Goal: Task Accomplishment & Management: Manage account settings

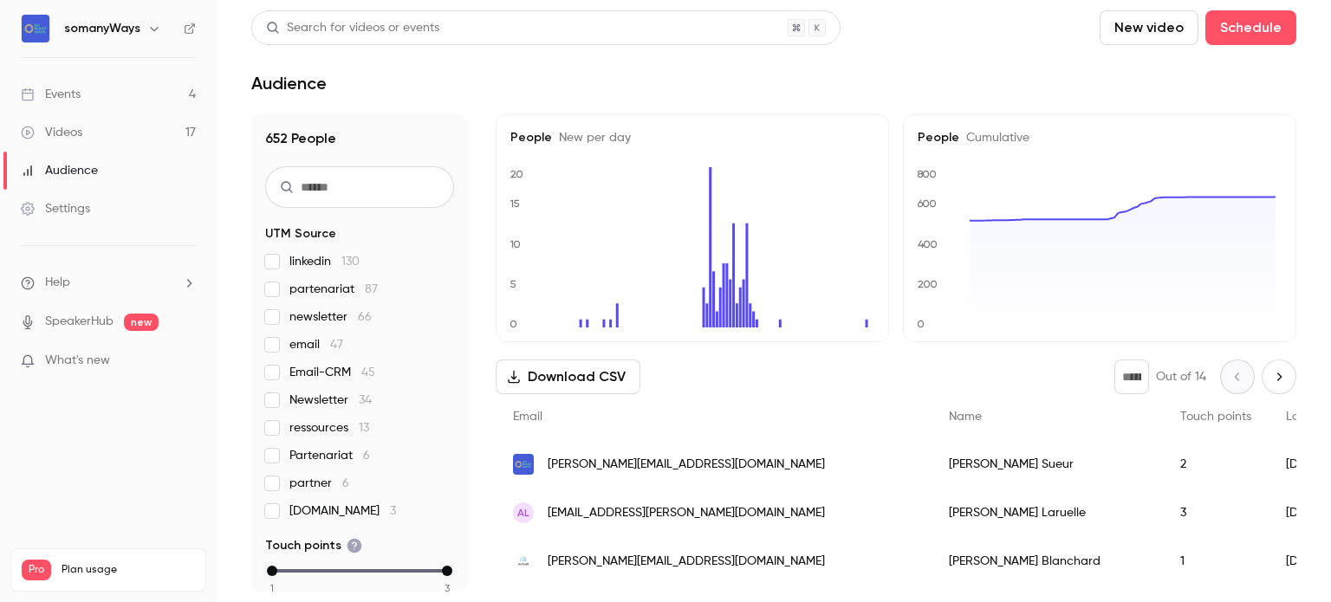
click at [118, 68] on ul "Events 4 Videos 17 Audience Settings" at bounding box center [108, 151] width 217 height 187
click at [107, 96] on link "Events 4" at bounding box center [108, 94] width 217 height 38
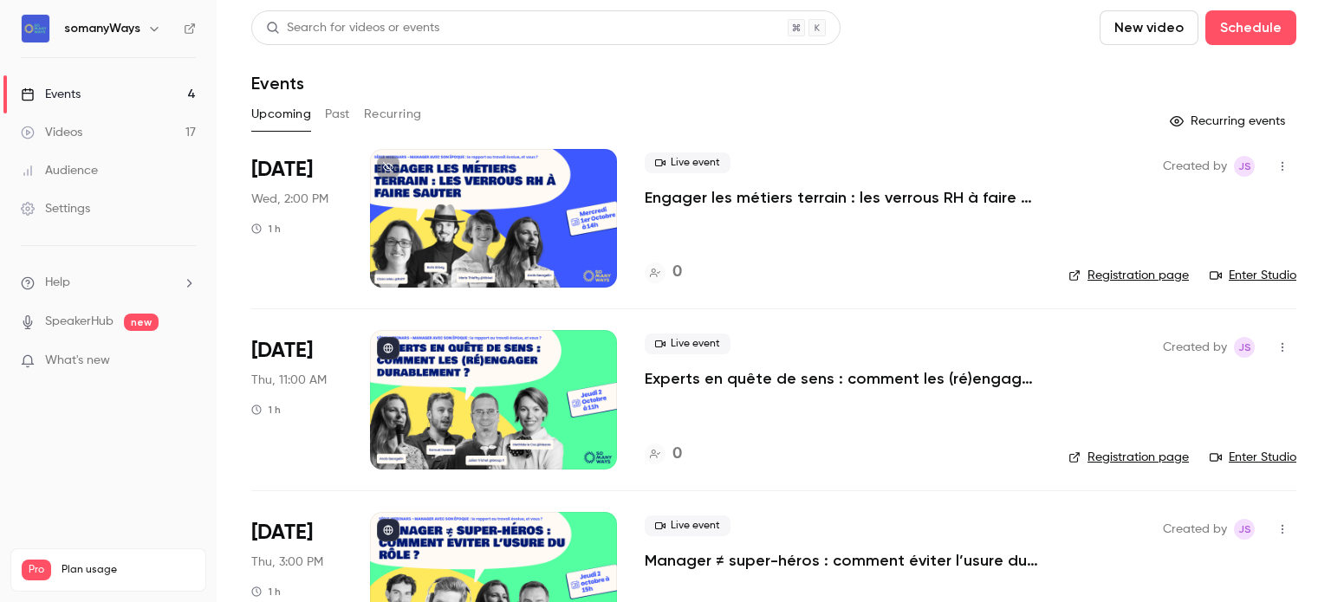
click at [690, 197] on p "Engager les métiers terrain : les verrous RH à faire sauter" at bounding box center [843, 197] width 396 height 21
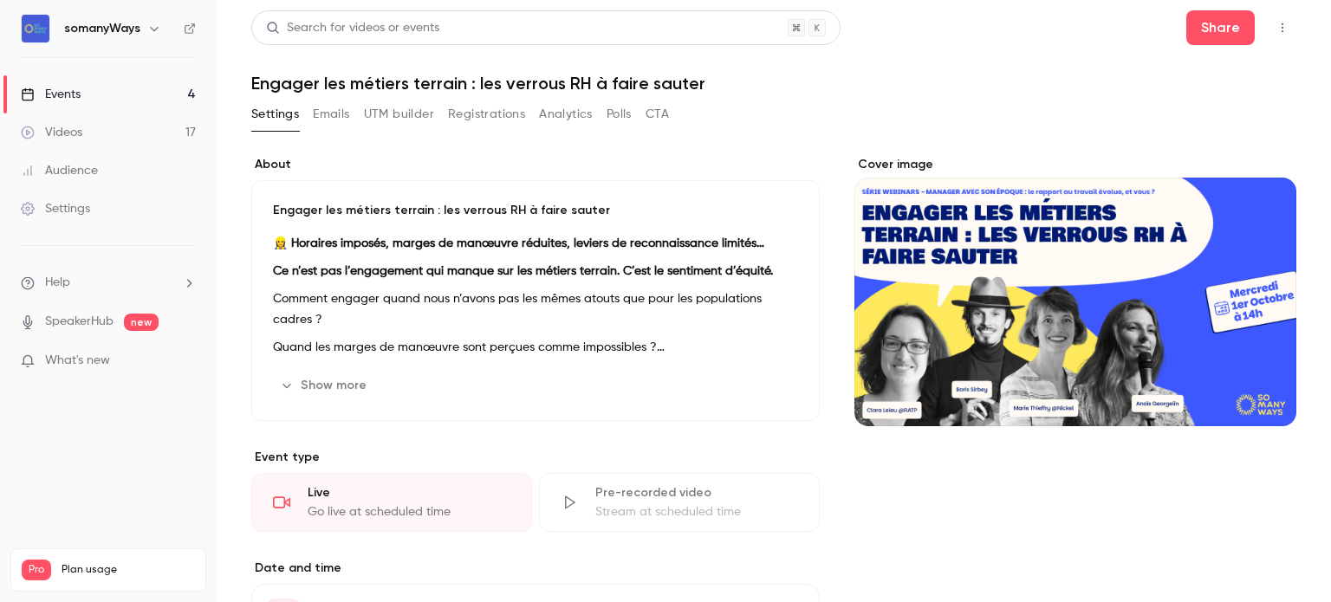
click at [1126, 238] on div "Cover image" at bounding box center [1075, 291] width 442 height 270
click at [0, 0] on input "Cover image" at bounding box center [0, 0] width 0 height 0
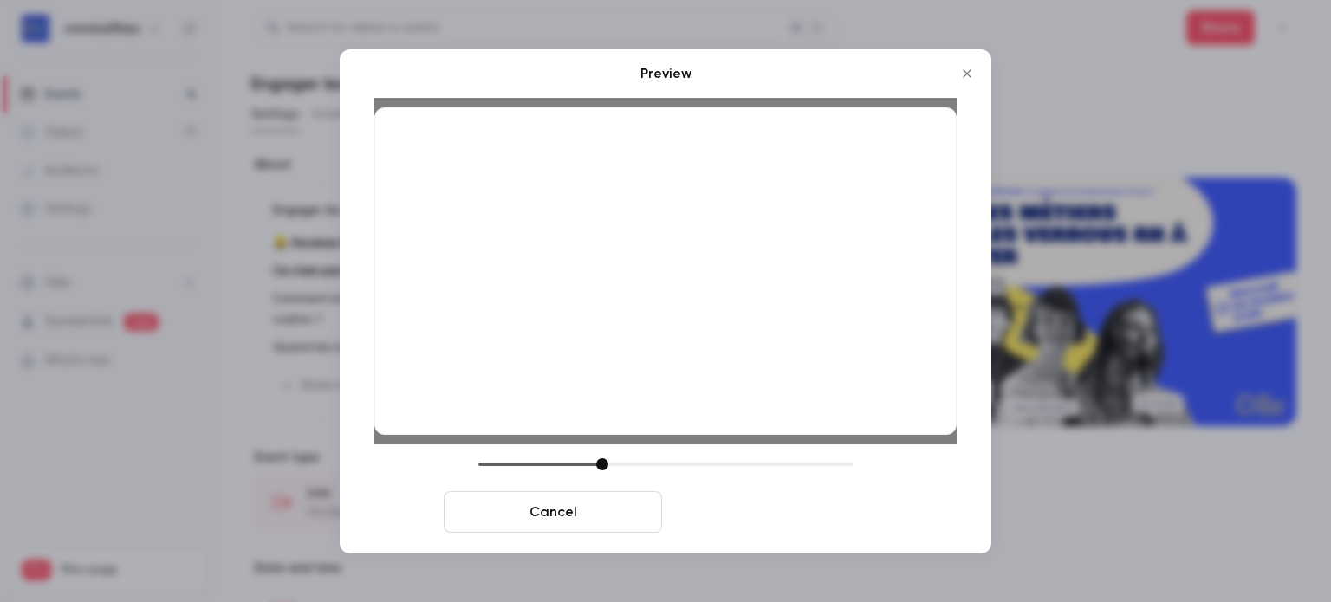
click at [763, 516] on button "Save cover" at bounding box center [778, 512] width 218 height 42
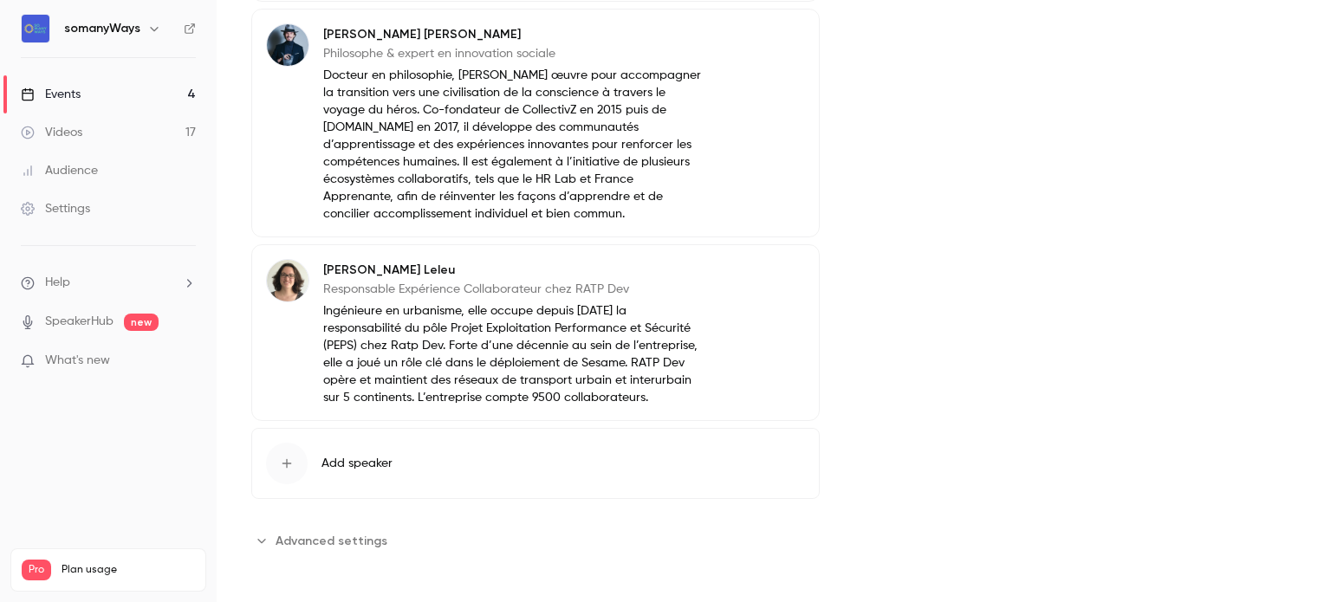
scroll to position [1146, 0]
click at [742, 285] on button "Edit" at bounding box center [773, 272] width 63 height 28
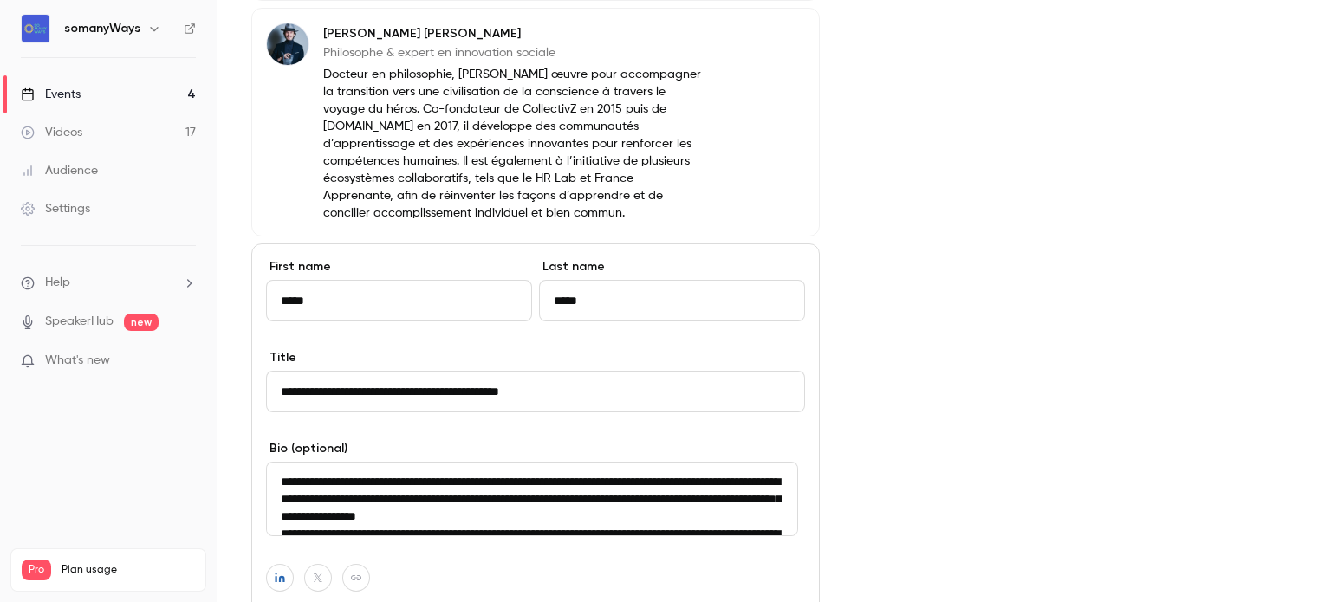
click at [355, 321] on input "*****" at bounding box center [399, 301] width 266 height 42
type input "**********"
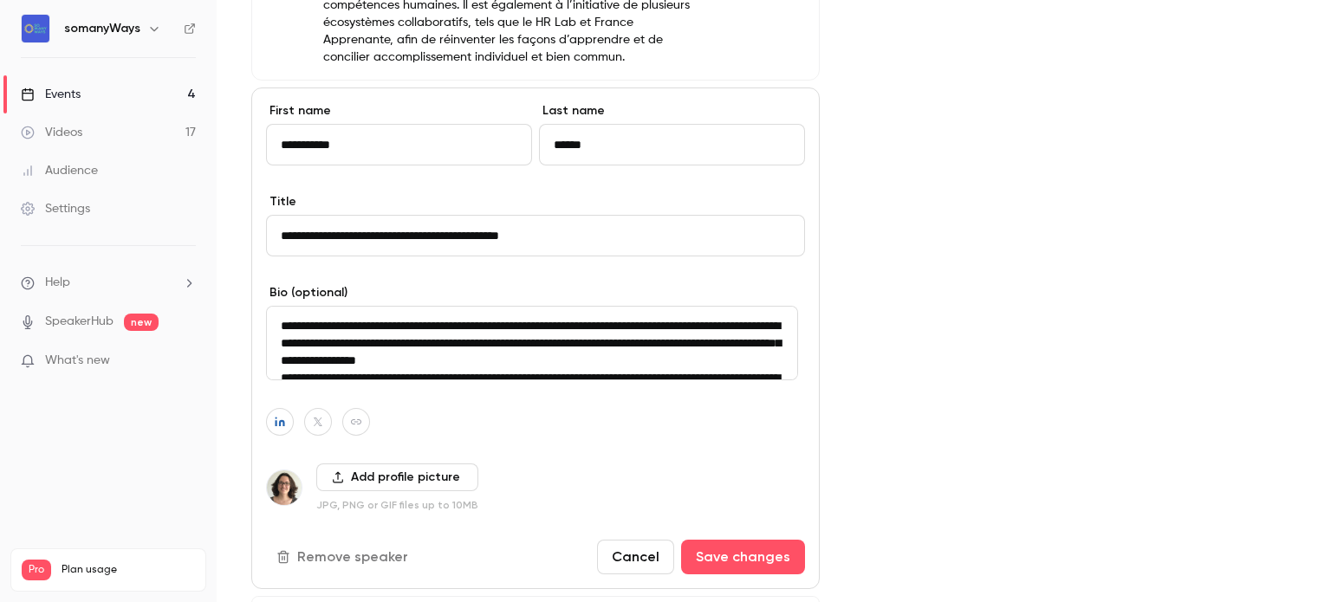
scroll to position [1285, 0]
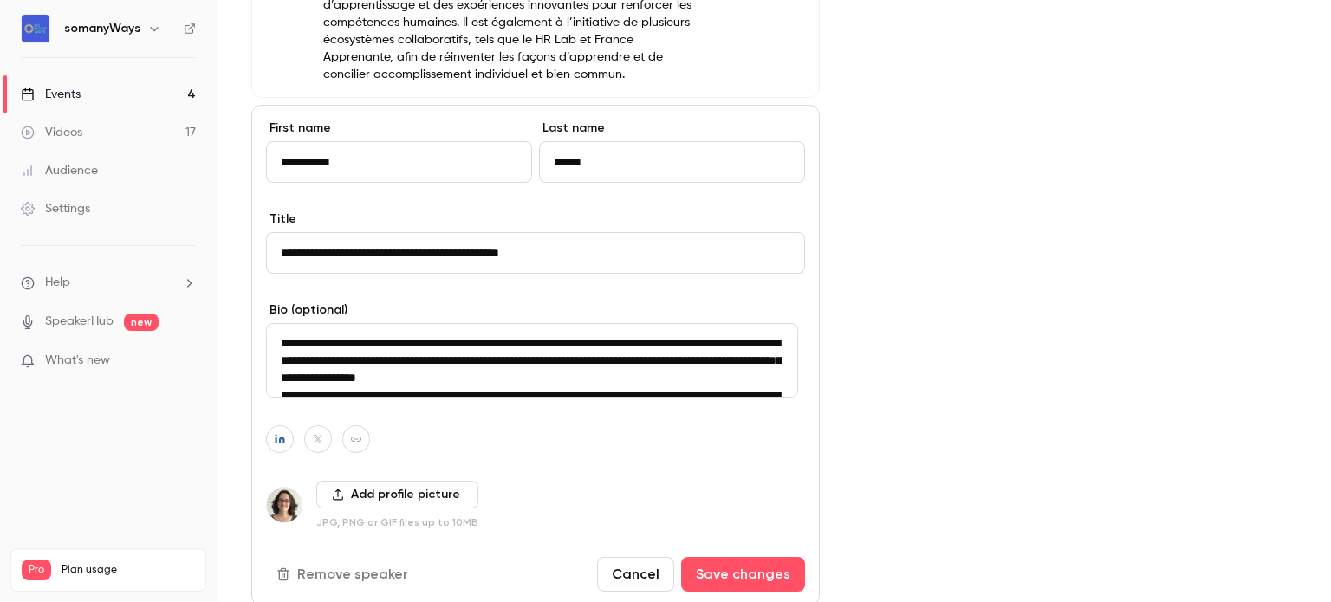
type input "******"
click at [352, 266] on input "**********" at bounding box center [535, 253] width 539 height 42
paste input
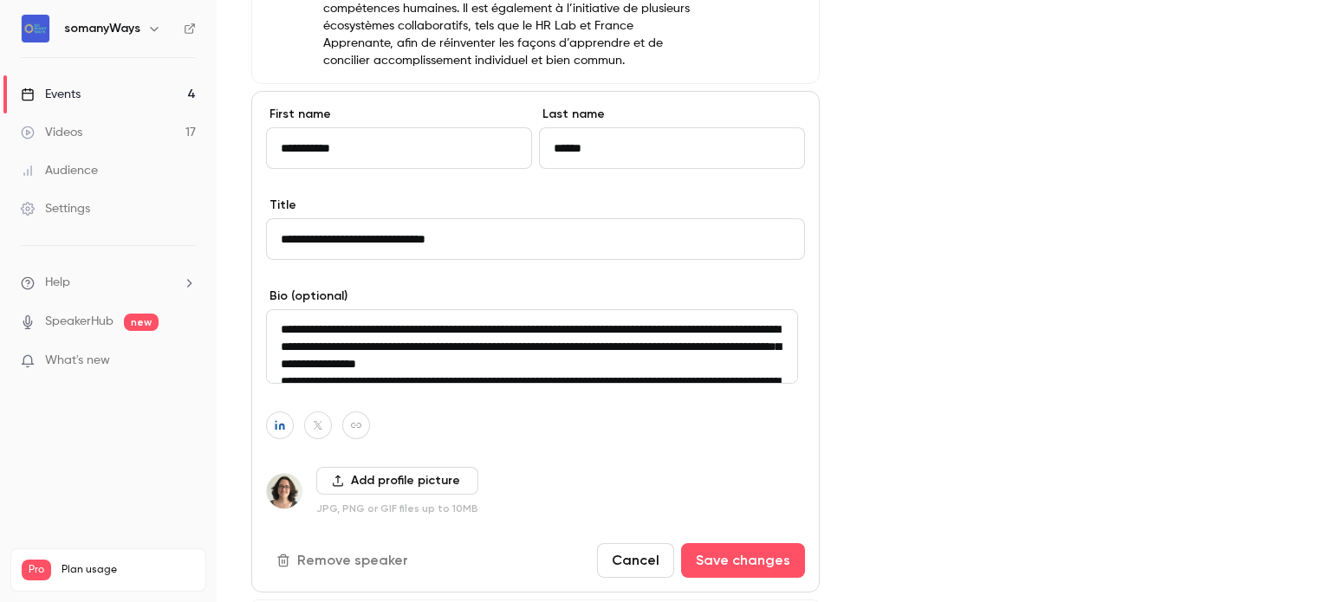
scroll to position [1301, 0]
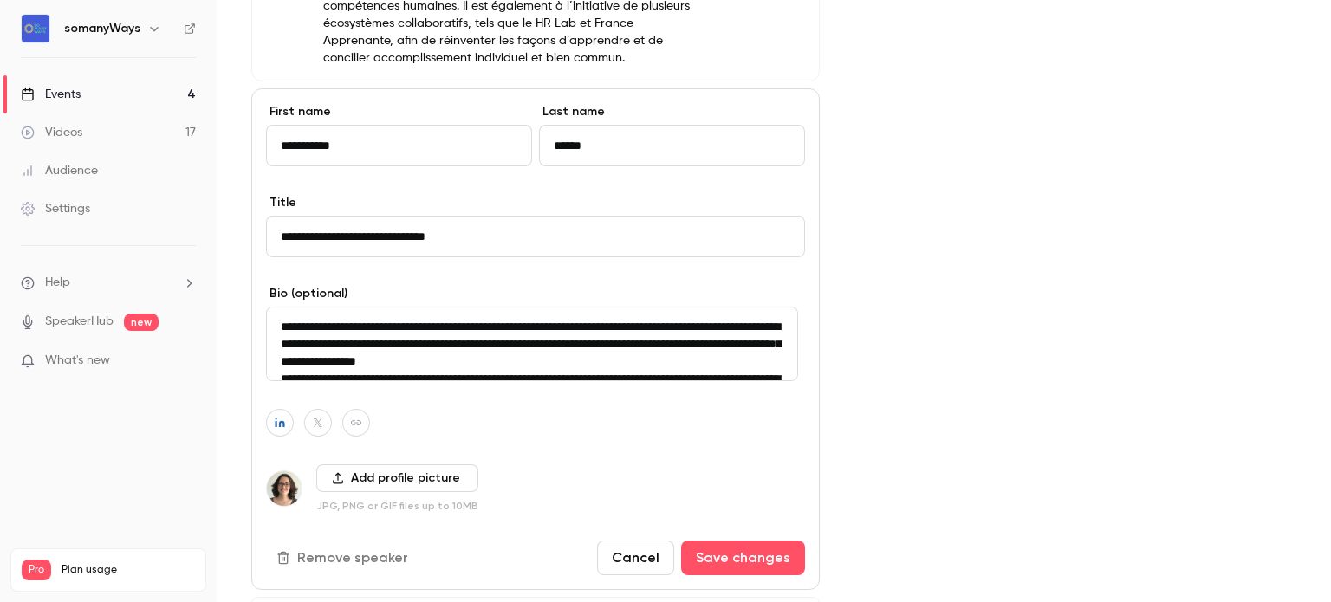
type input "**********"
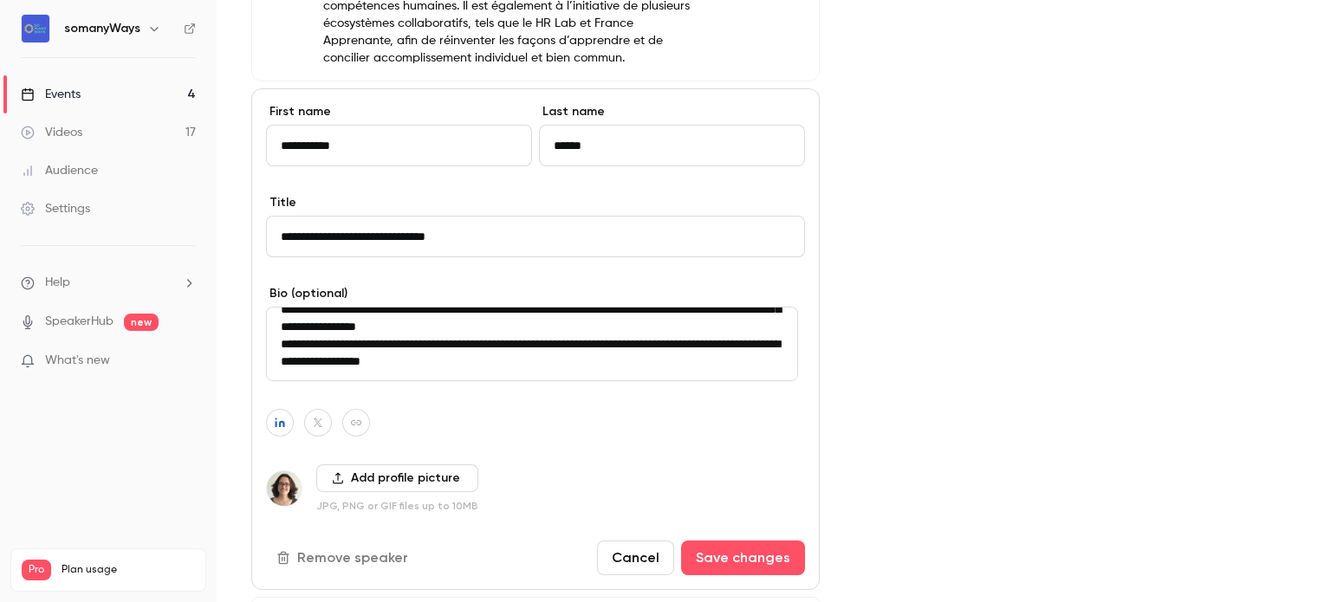
drag, startPoint x: 281, startPoint y: 340, endPoint x: 860, endPoint y: 432, distance: 587.0
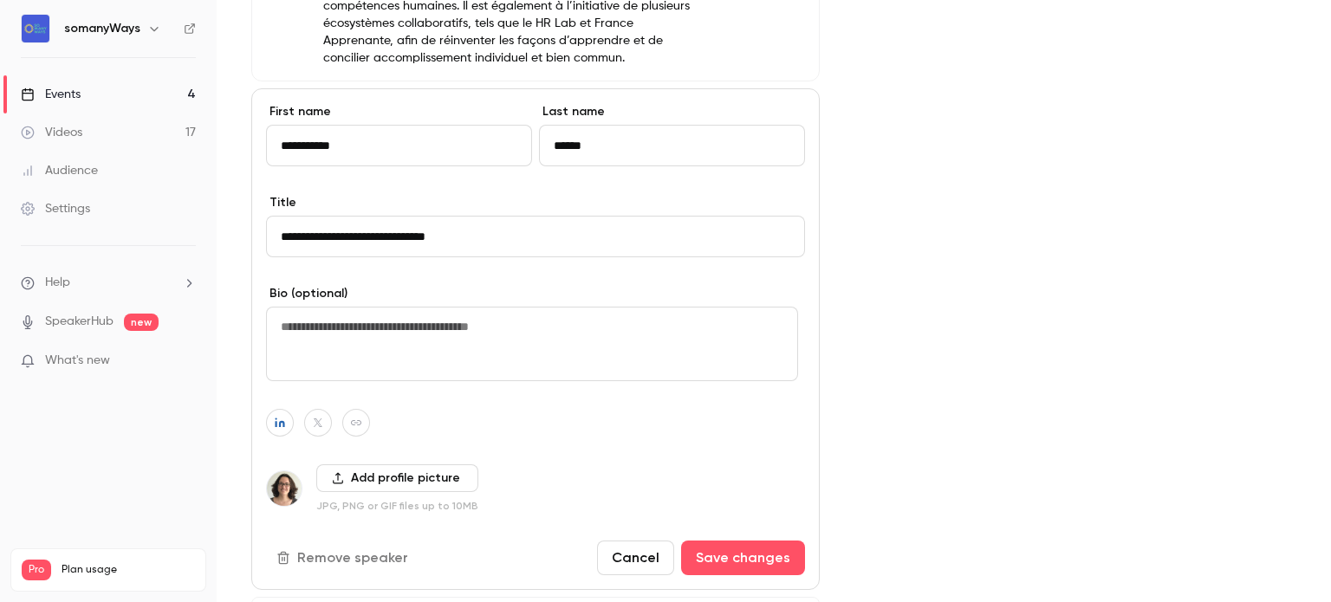
scroll to position [0, 0]
paste textarea "**********"
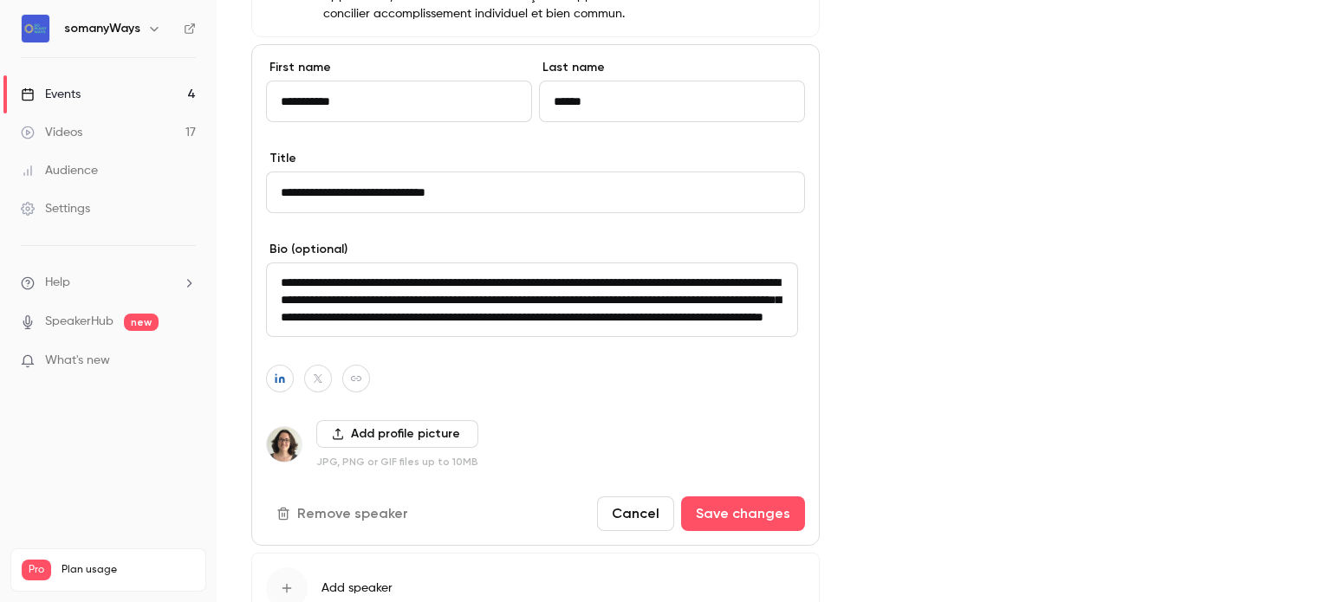
scroll to position [1352, 0]
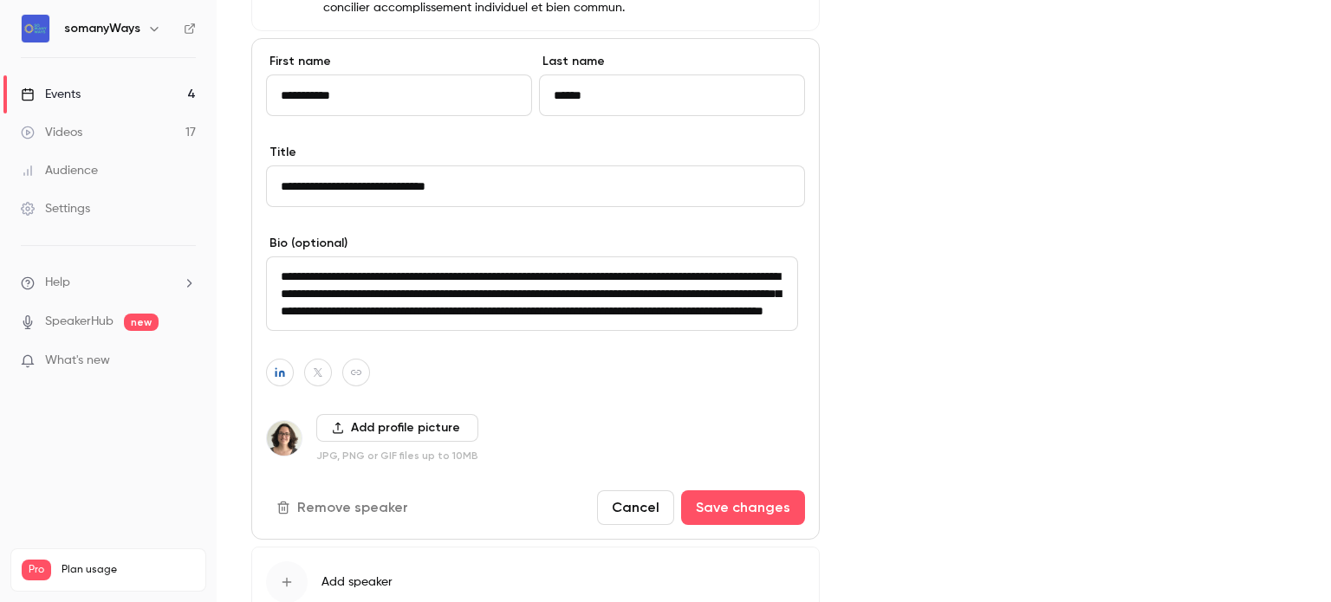
type textarea "**********"
click at [284, 456] on img at bounding box center [284, 438] width 35 height 35
click at [341, 434] on icon "button" at bounding box center [338, 428] width 12 height 12
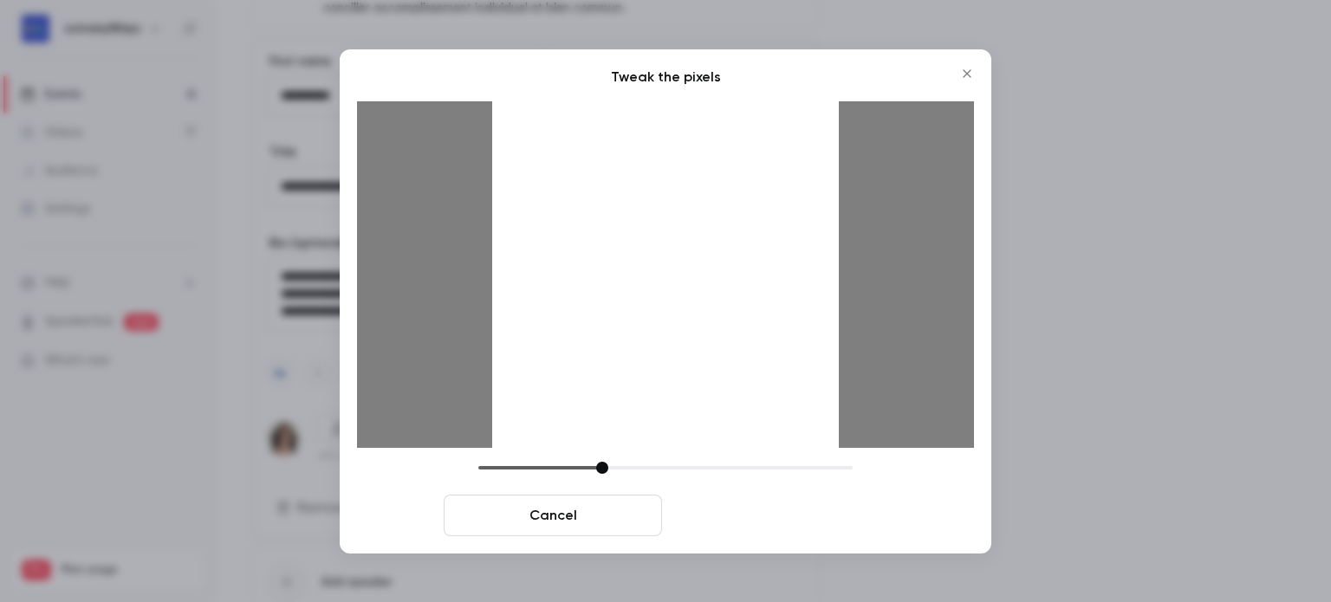
click at [753, 518] on button "Crop and save" at bounding box center [778, 516] width 218 height 42
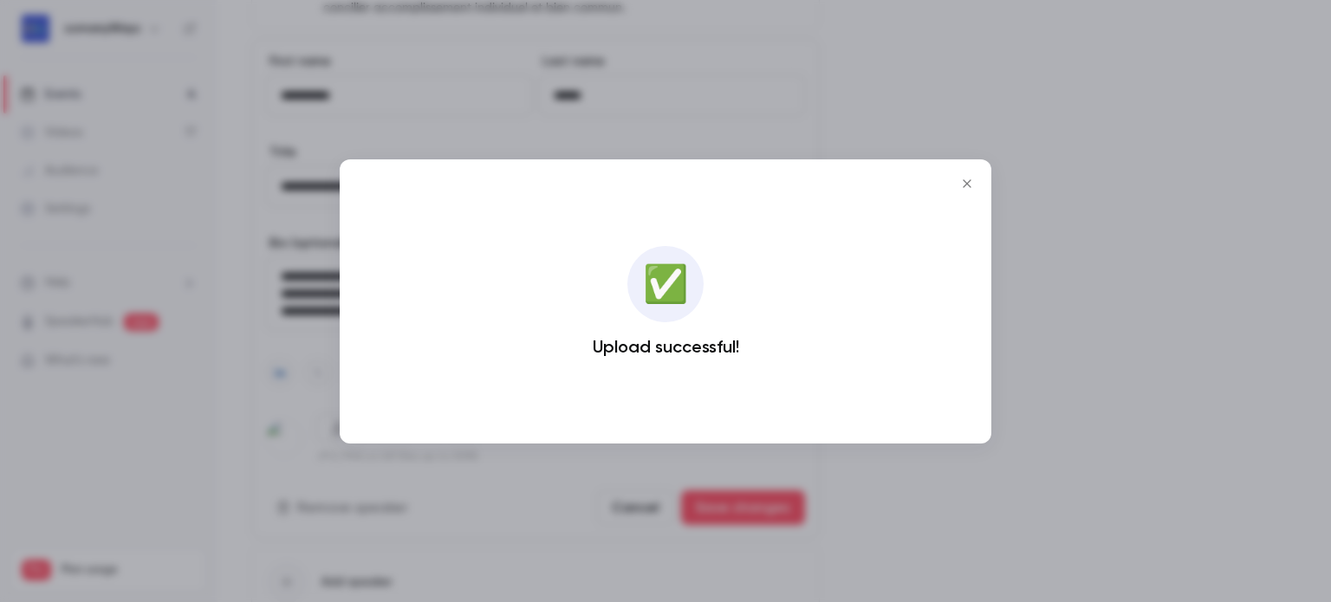
click at [957, 177] on icon "Close" at bounding box center [967, 184] width 21 height 14
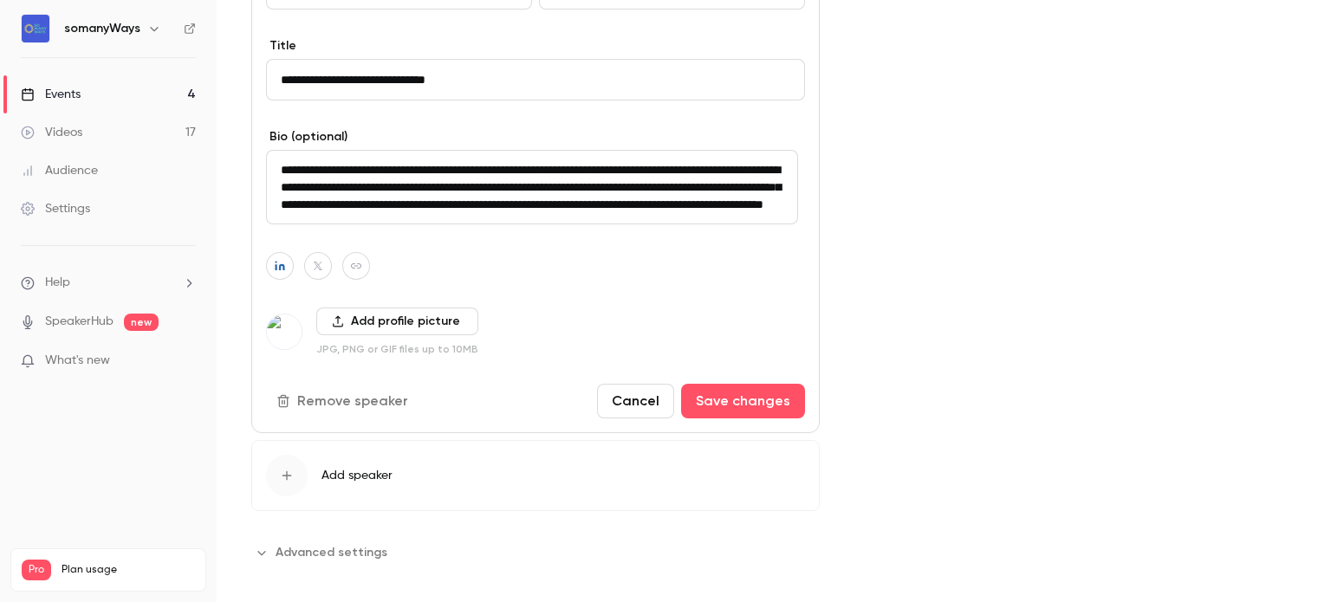
scroll to position [1459, 0]
click at [719, 402] on button "Save changes" at bounding box center [743, 400] width 124 height 35
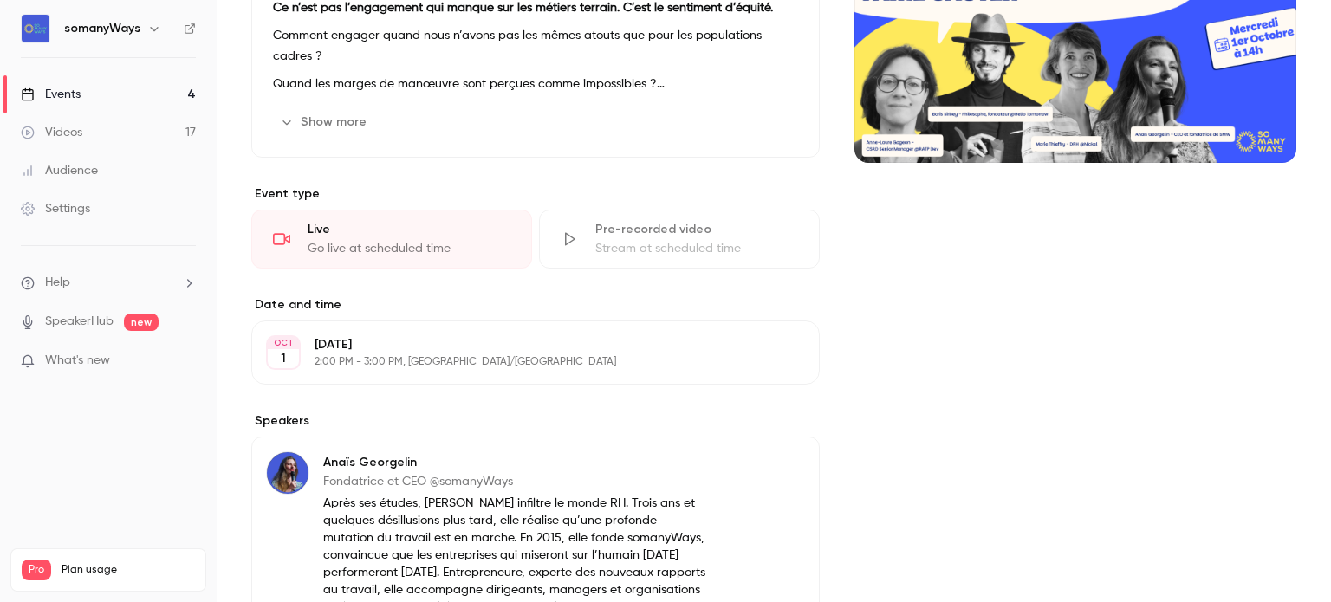
scroll to position [0, 0]
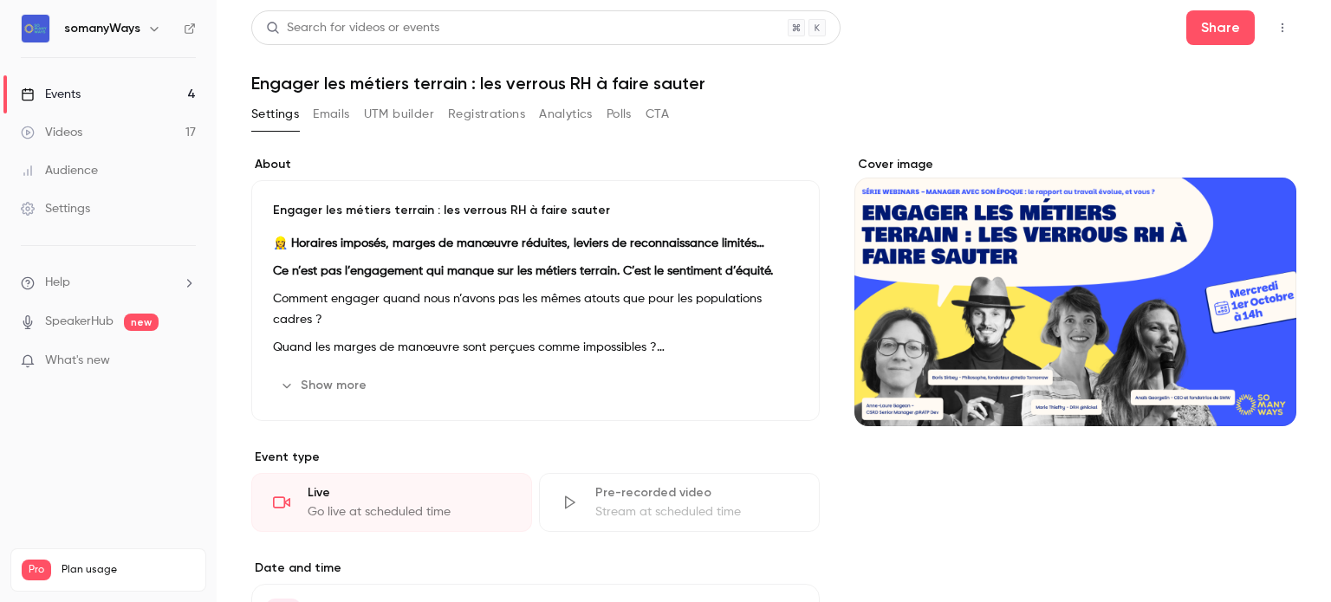
click at [178, 93] on link "Events 4" at bounding box center [108, 94] width 217 height 38
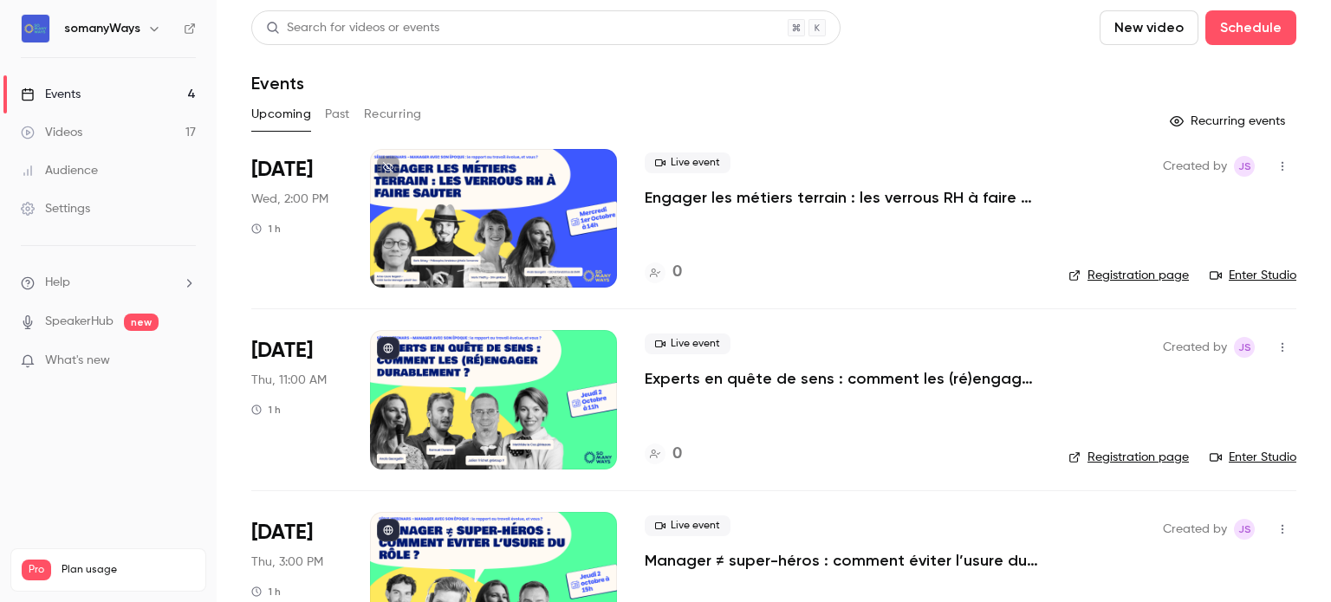
click at [750, 376] on p "Experts en quête de sens : comment les (ré)engager durablement ?" at bounding box center [843, 378] width 396 height 21
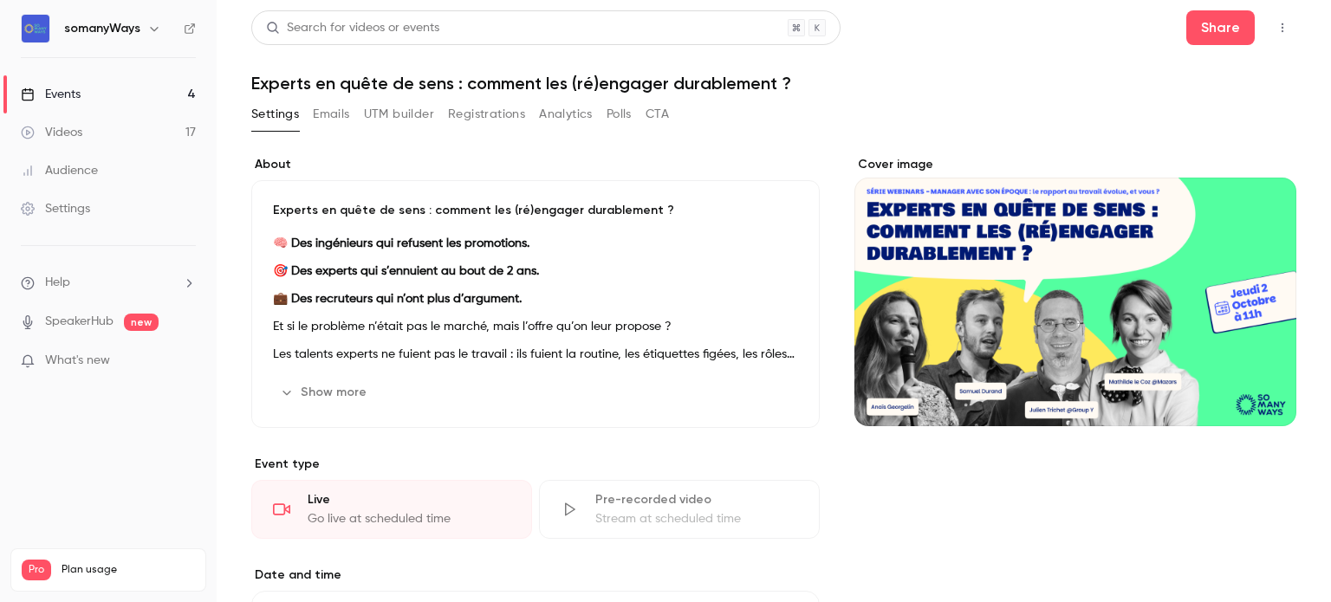
click at [1042, 245] on div "Cover image" at bounding box center [1075, 291] width 442 height 270
click at [0, 0] on input "Cover image" at bounding box center [0, 0] width 0 height 0
click at [1120, 270] on div "Cover image" at bounding box center [1075, 291] width 442 height 270
click at [0, 0] on input "Cover image" at bounding box center [0, 0] width 0 height 0
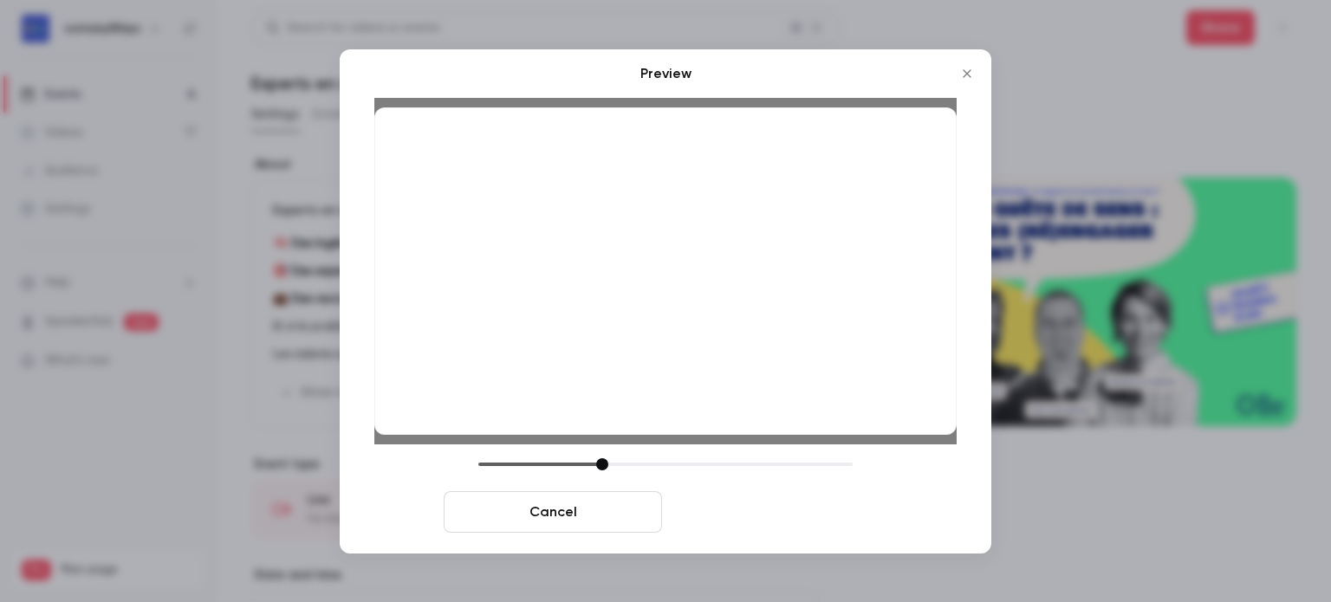
click at [750, 509] on button "Save cover" at bounding box center [778, 512] width 218 height 42
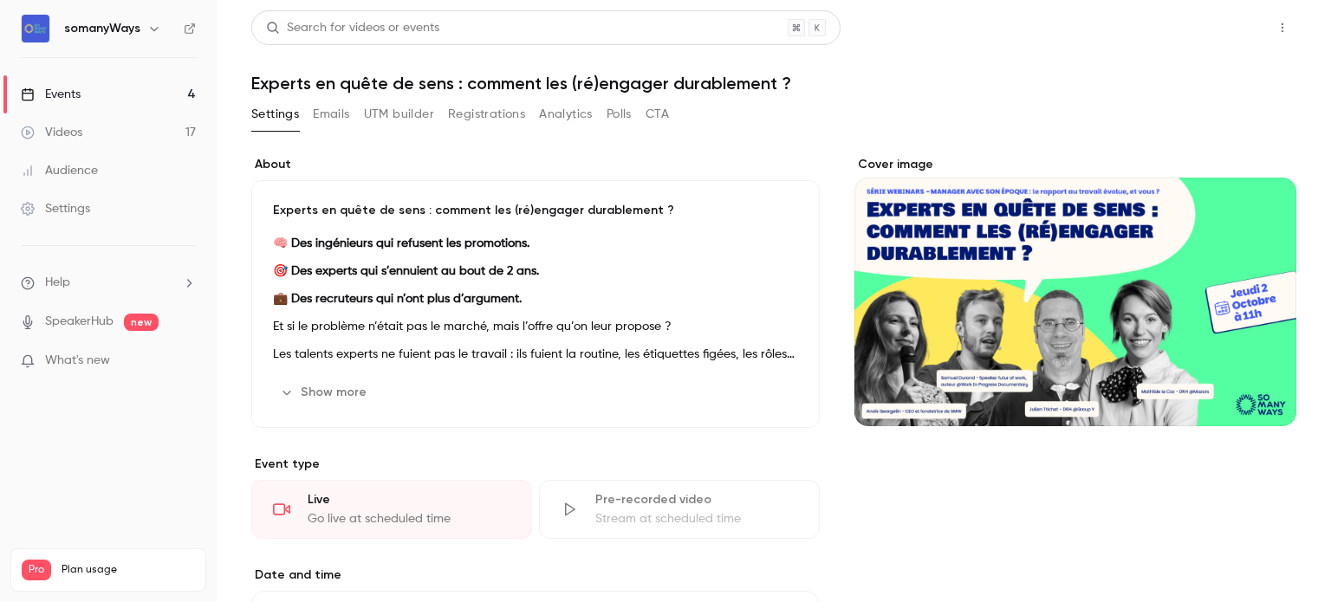
click at [1204, 18] on button "Share" at bounding box center [1220, 27] width 68 height 35
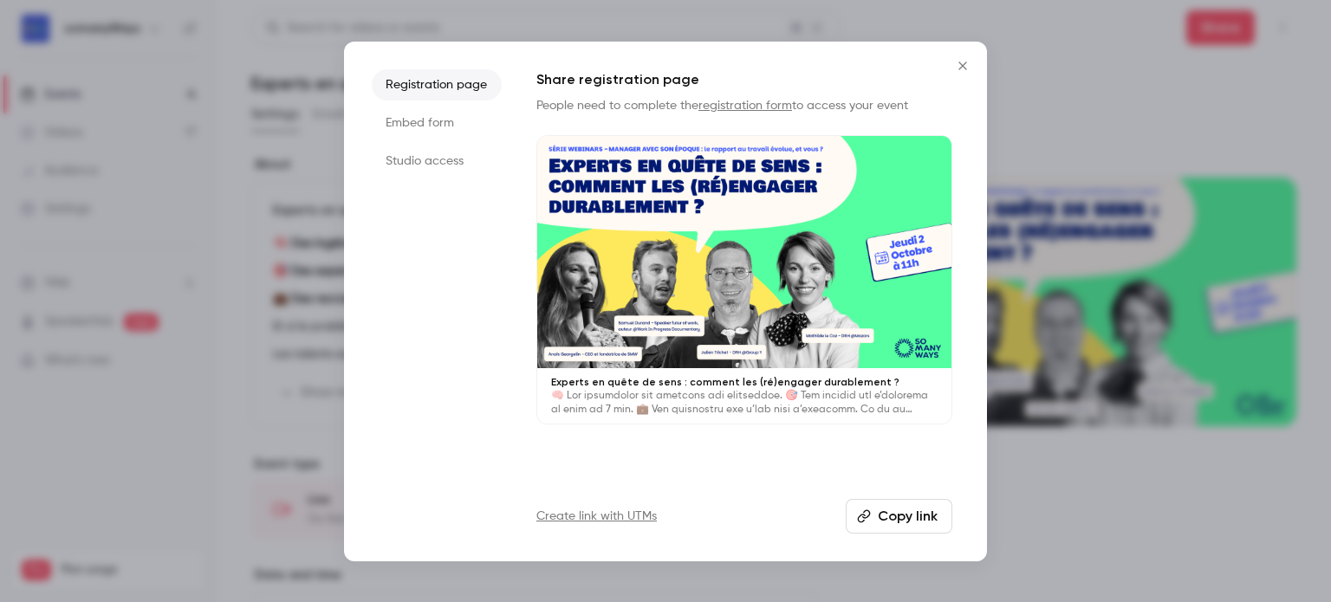
click at [1088, 120] on div at bounding box center [665, 301] width 1331 height 602
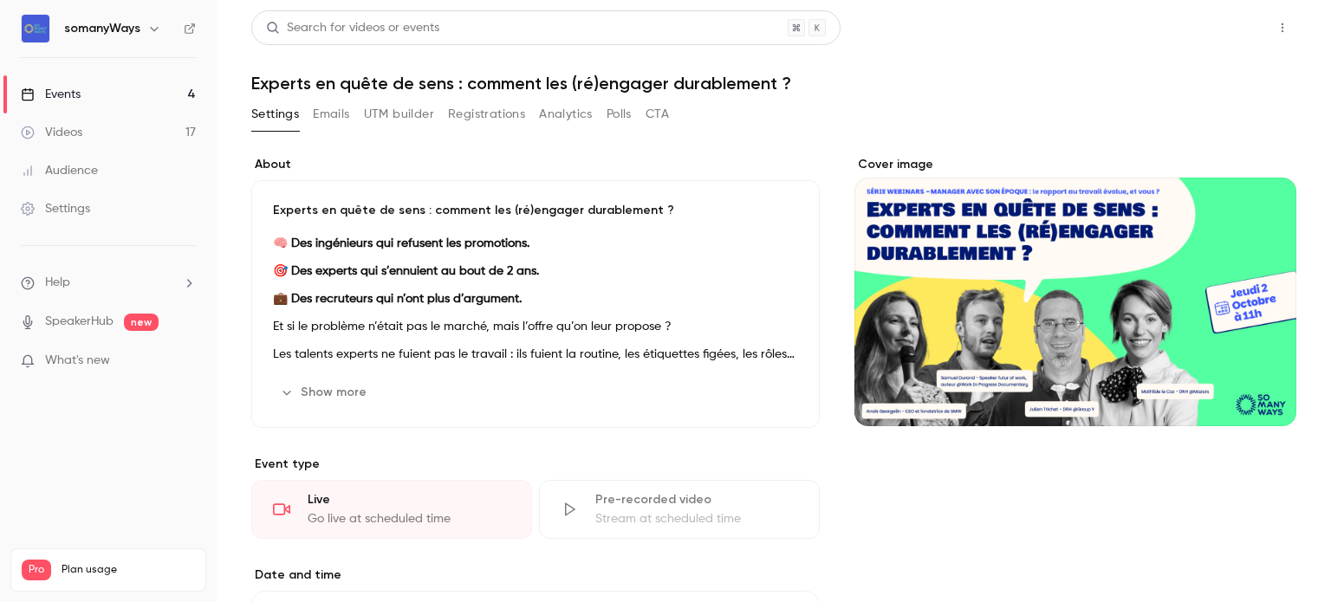
click at [1213, 27] on button "Share" at bounding box center [1220, 27] width 68 height 35
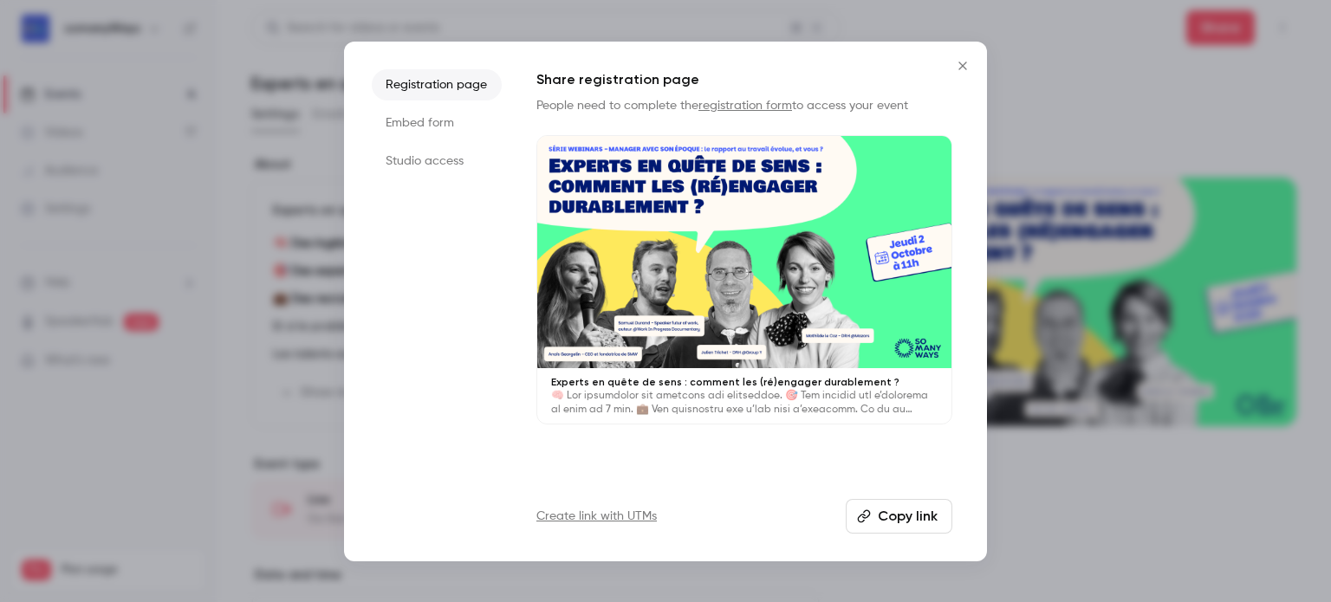
click at [958, 63] on icon "Close" at bounding box center [962, 66] width 21 height 14
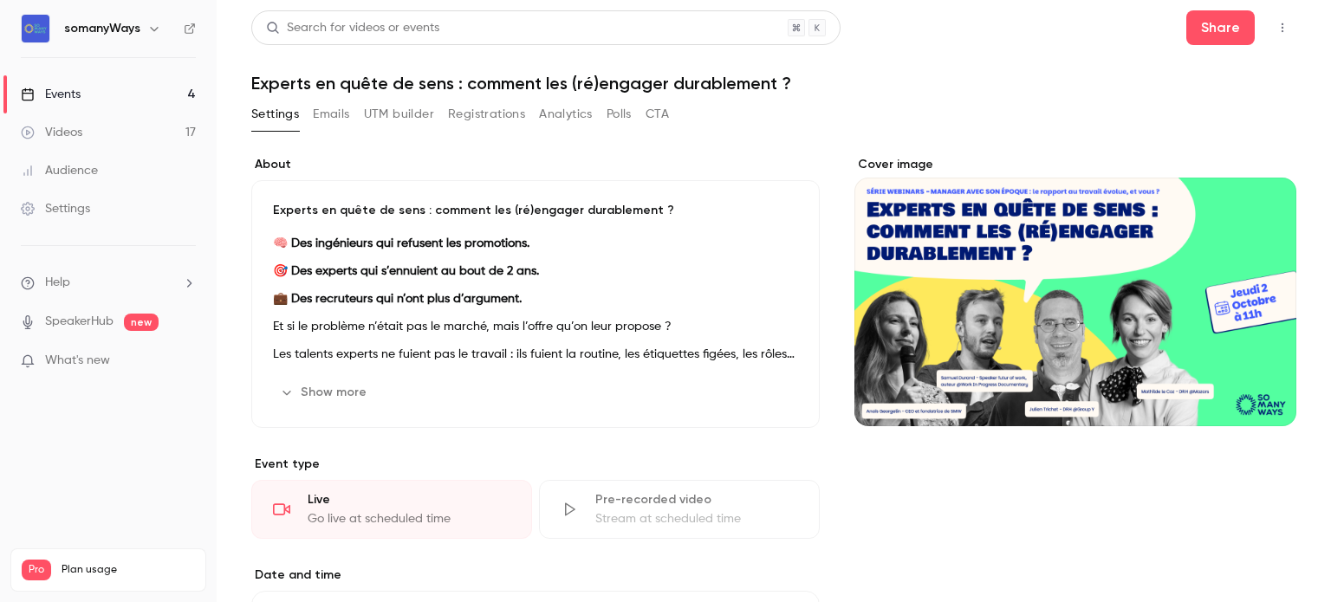
click at [82, 91] on link "Events 4" at bounding box center [108, 94] width 217 height 38
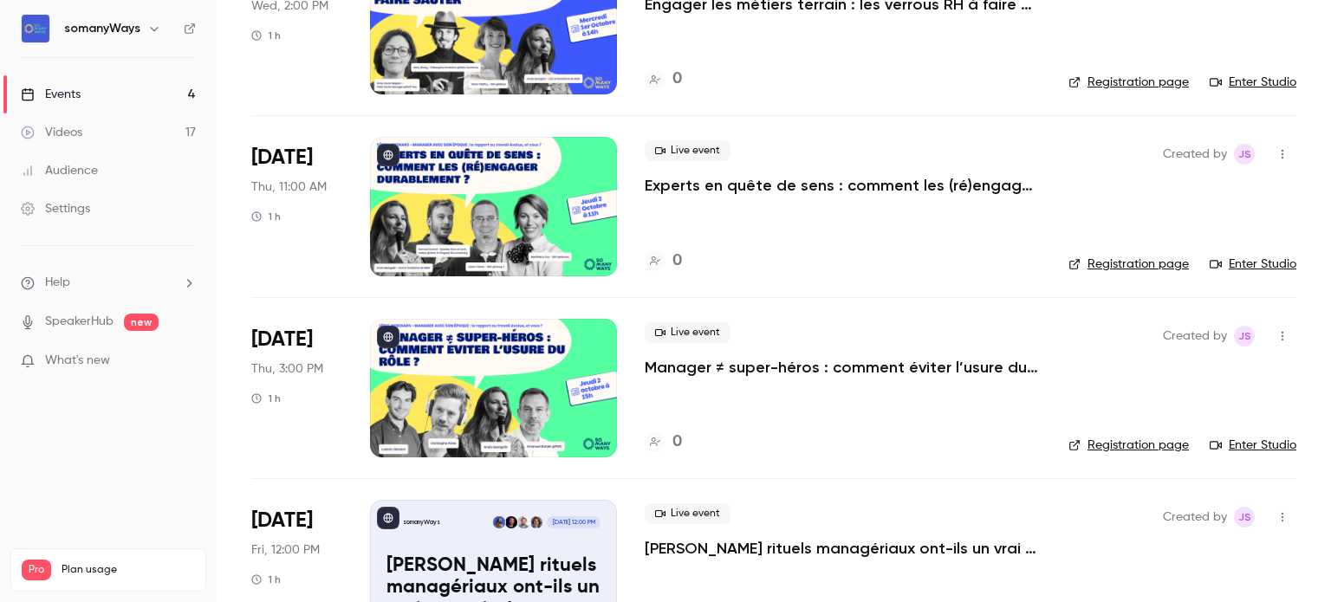
scroll to position [194, 0]
click at [789, 366] on p "Manager ≠ super-héros : comment éviter l’usure du rôle ?" at bounding box center [843, 366] width 396 height 21
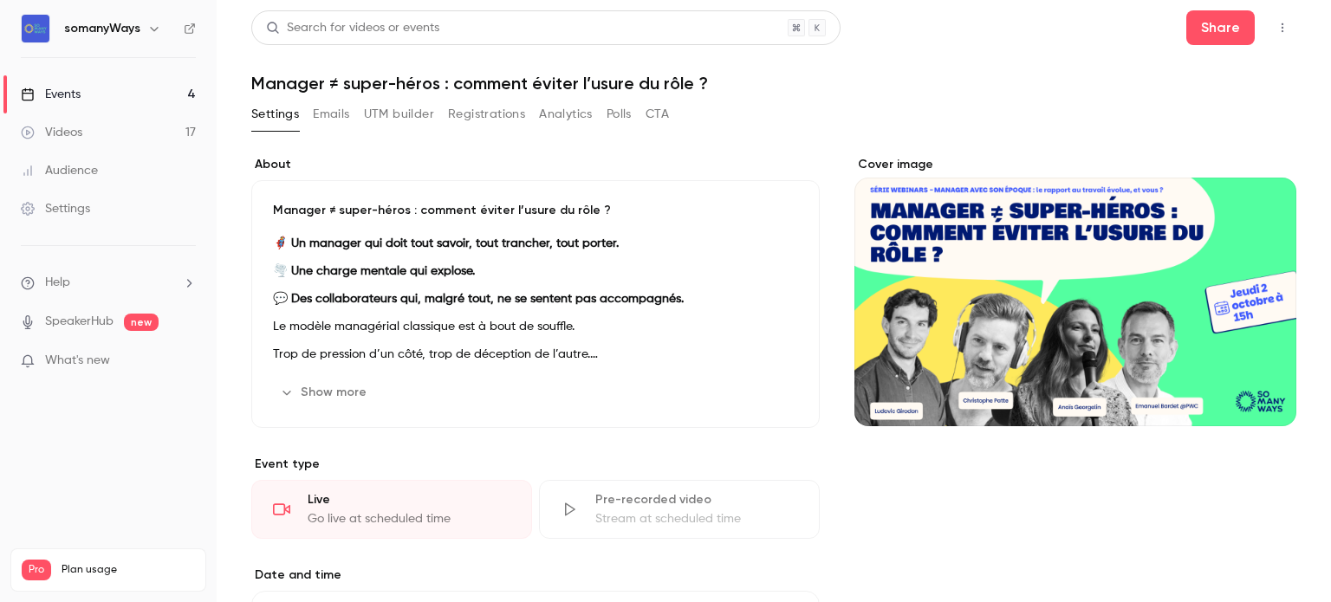
click at [1053, 275] on div "Cover image" at bounding box center [1075, 291] width 442 height 270
click at [0, 0] on input "Cover image" at bounding box center [0, 0] width 0 height 0
click at [1011, 287] on div "Cover image" at bounding box center [1075, 291] width 442 height 270
click at [0, 0] on input "Cover image" at bounding box center [0, 0] width 0 height 0
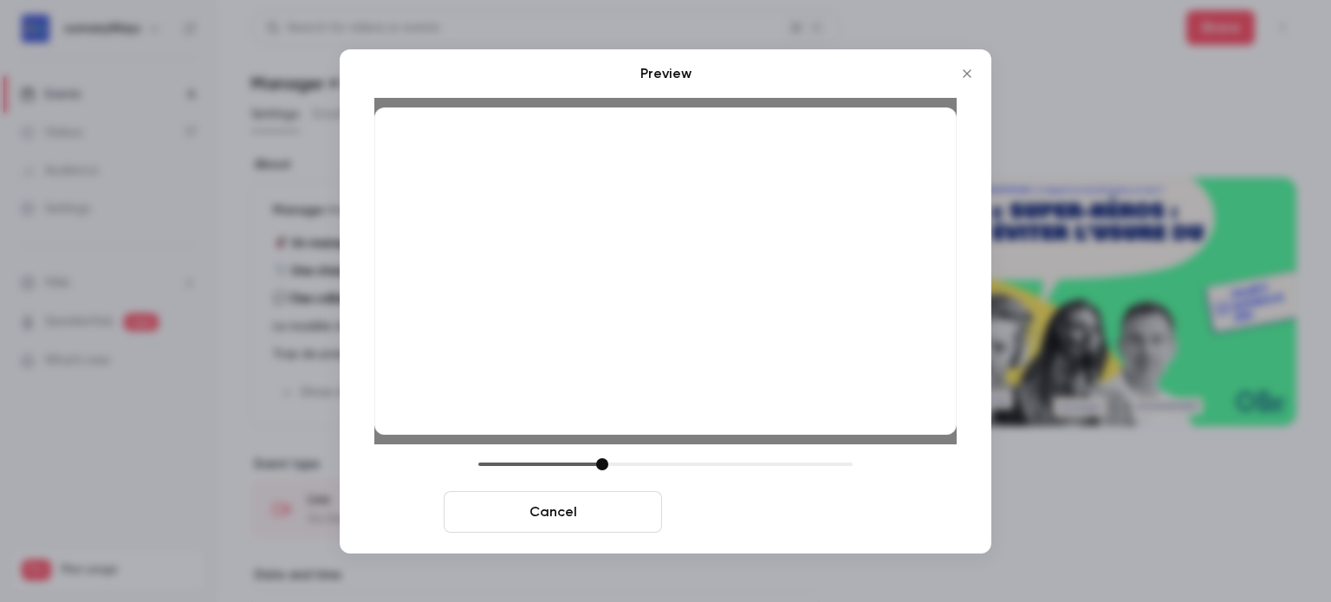
click at [779, 515] on button "Save cover" at bounding box center [778, 512] width 218 height 42
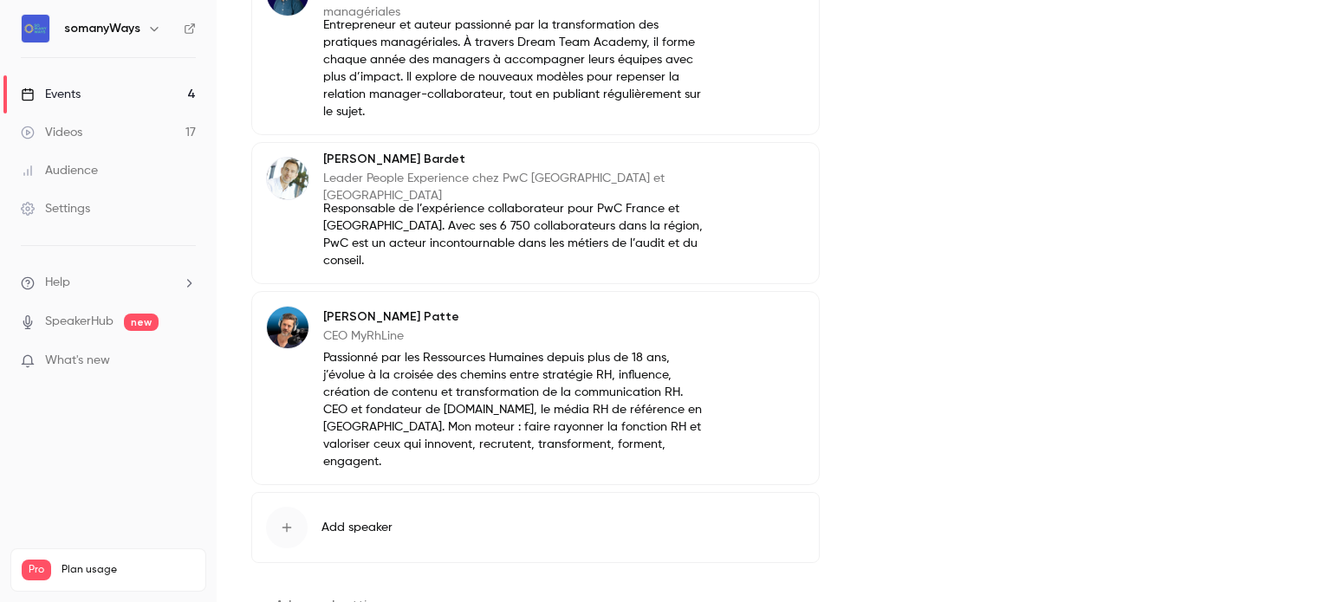
scroll to position [998, 0]
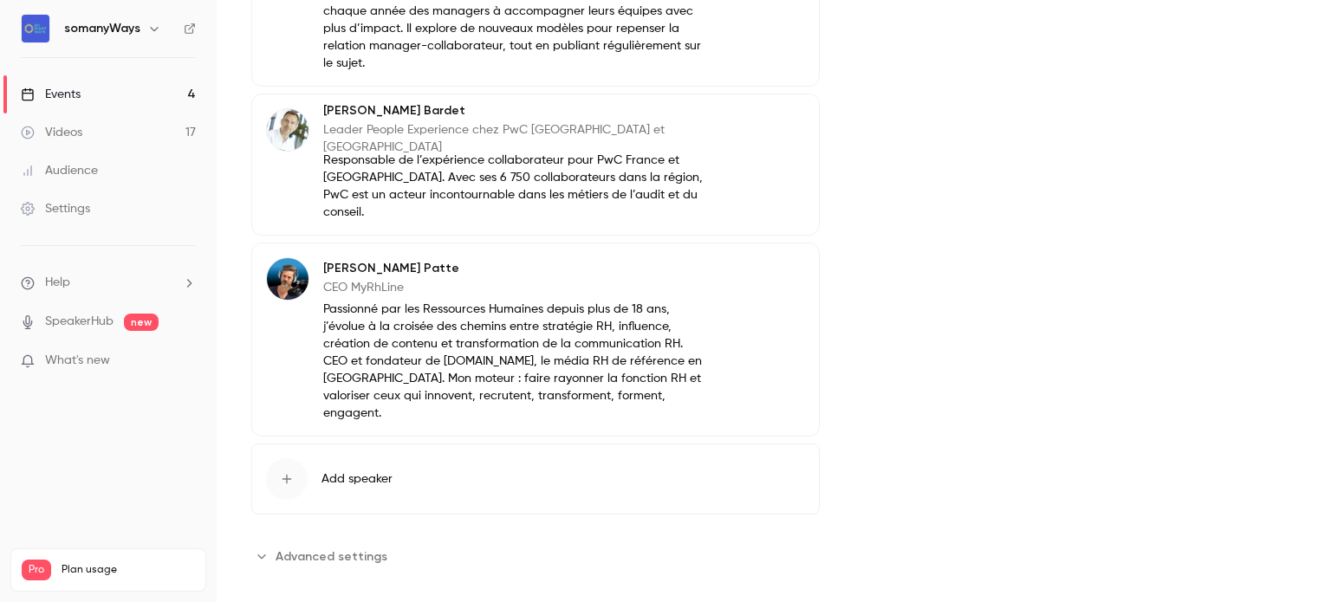
click at [151, 95] on link "Events 4" at bounding box center [108, 94] width 217 height 38
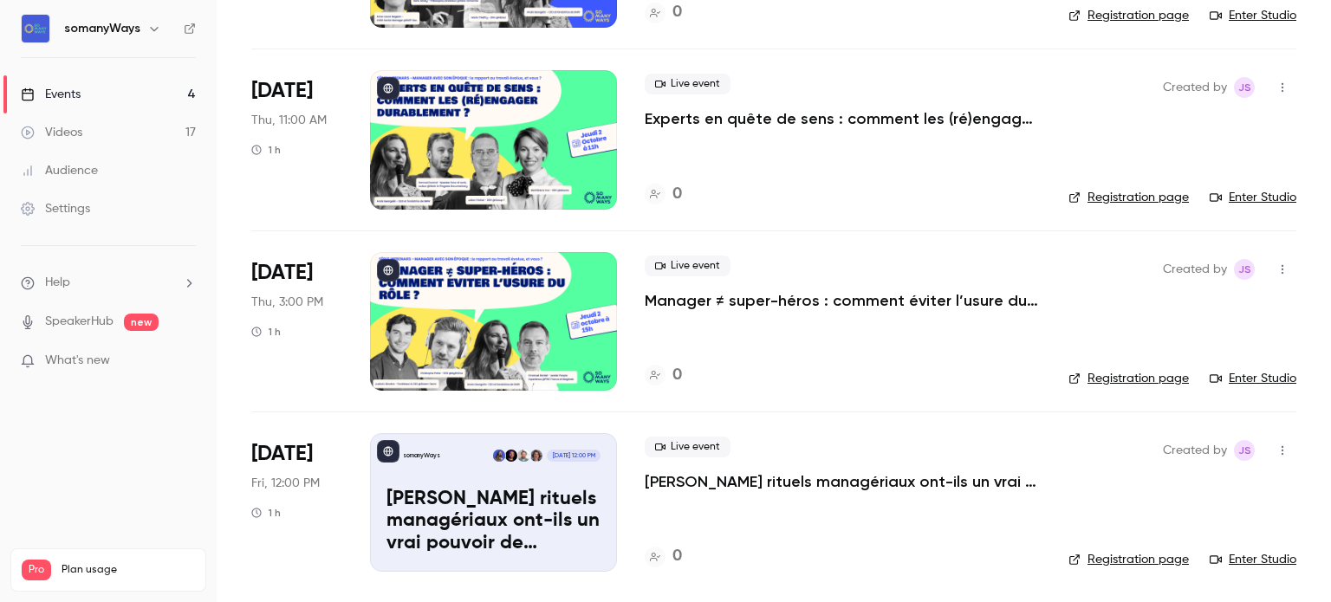
scroll to position [260, 0]
click at [485, 356] on div at bounding box center [493, 321] width 247 height 139
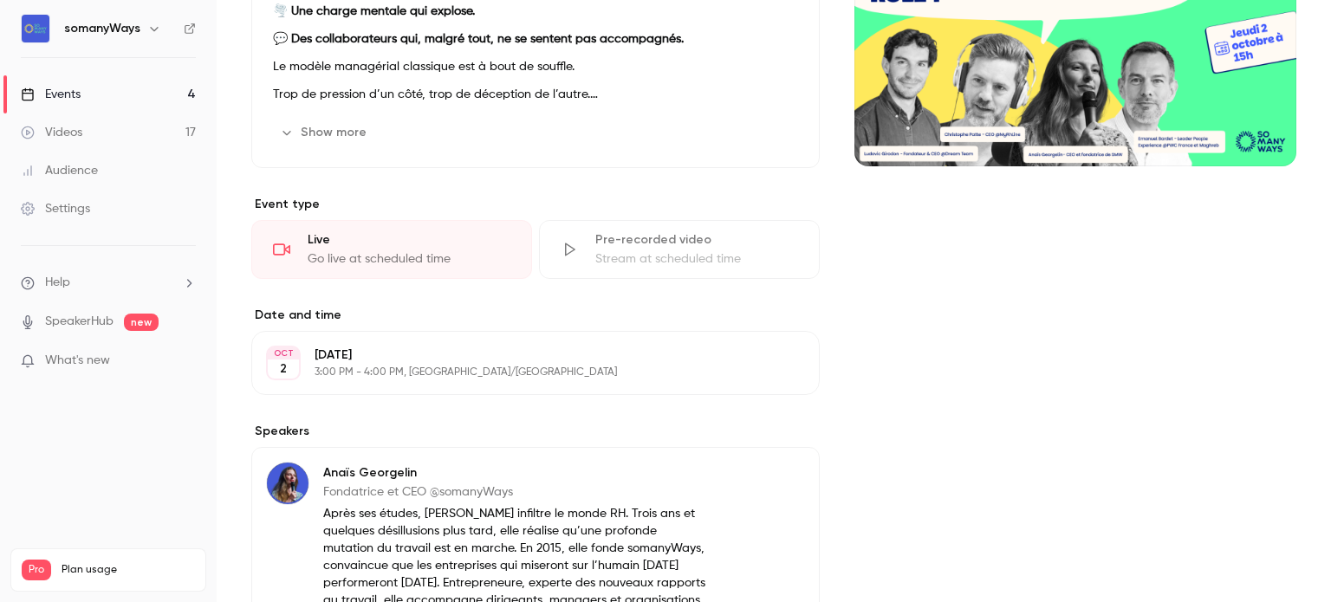
click at [1069, 65] on div "Cover image" at bounding box center [1075, 31] width 442 height 270
click at [0, 0] on input "Cover image" at bounding box center [0, 0] width 0 height 0
click at [130, 100] on link "Events 4" at bounding box center [108, 94] width 217 height 38
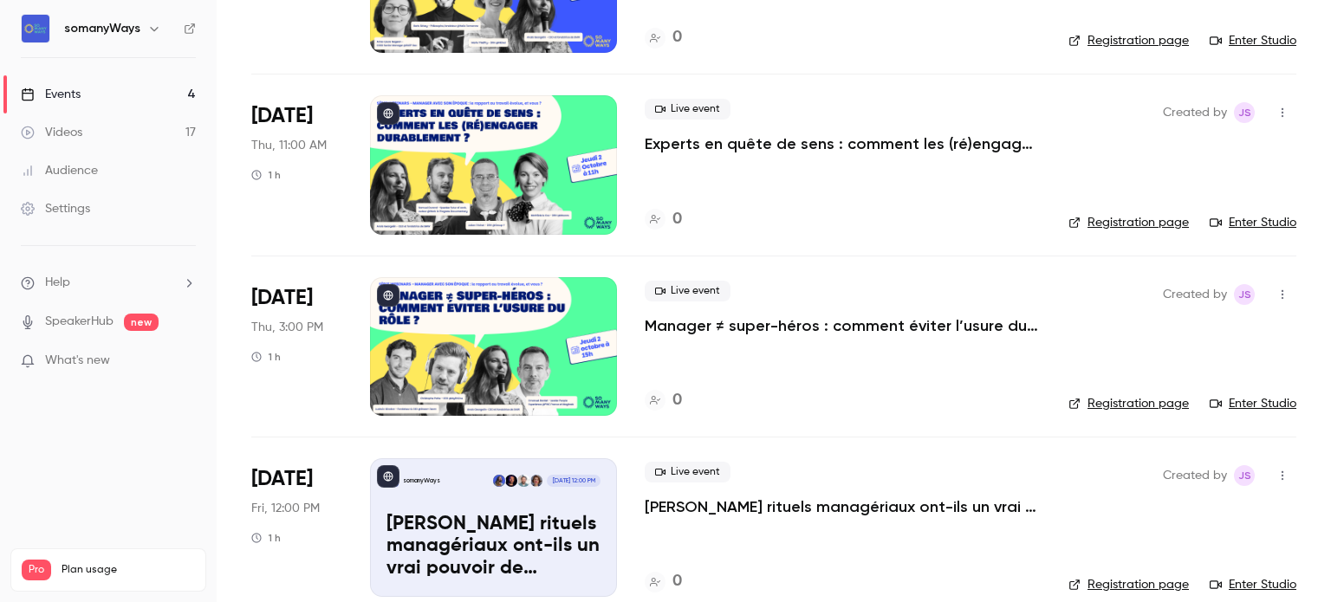
scroll to position [260, 0]
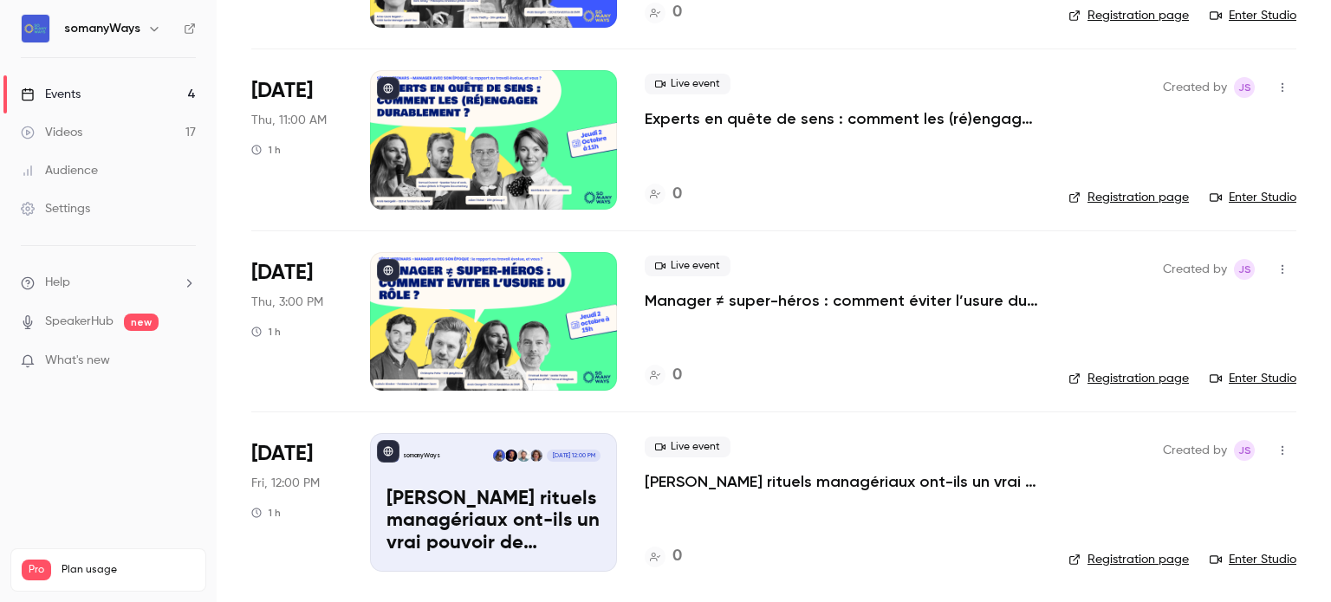
click at [468, 545] on p "[PERSON_NAME] rituels managériaux ont-ils un vrai pouvoir de transformation ?" at bounding box center [493, 522] width 214 height 67
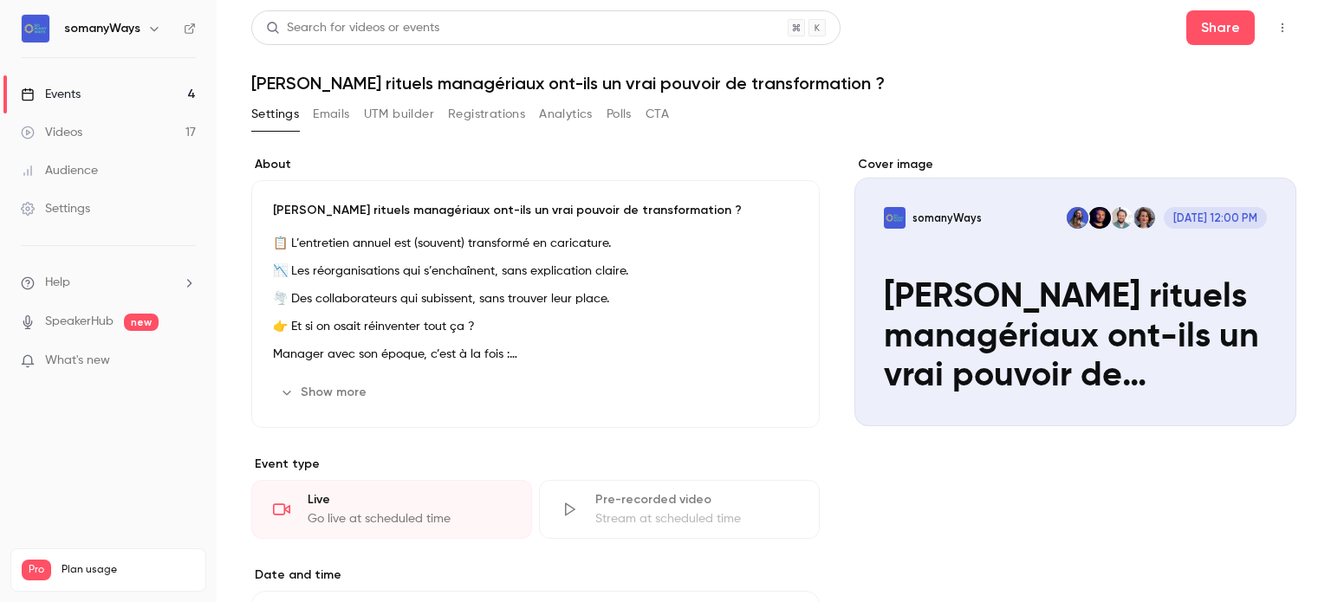
click at [1083, 260] on div "Cover image" at bounding box center [1075, 291] width 442 height 270
click at [0, 0] on input "somanyWays [DATE] 12:00 PM Vos rituels [GEOGRAPHIC_DATA] ont-ils un vrai pouvoi…" at bounding box center [0, 0] width 0 height 0
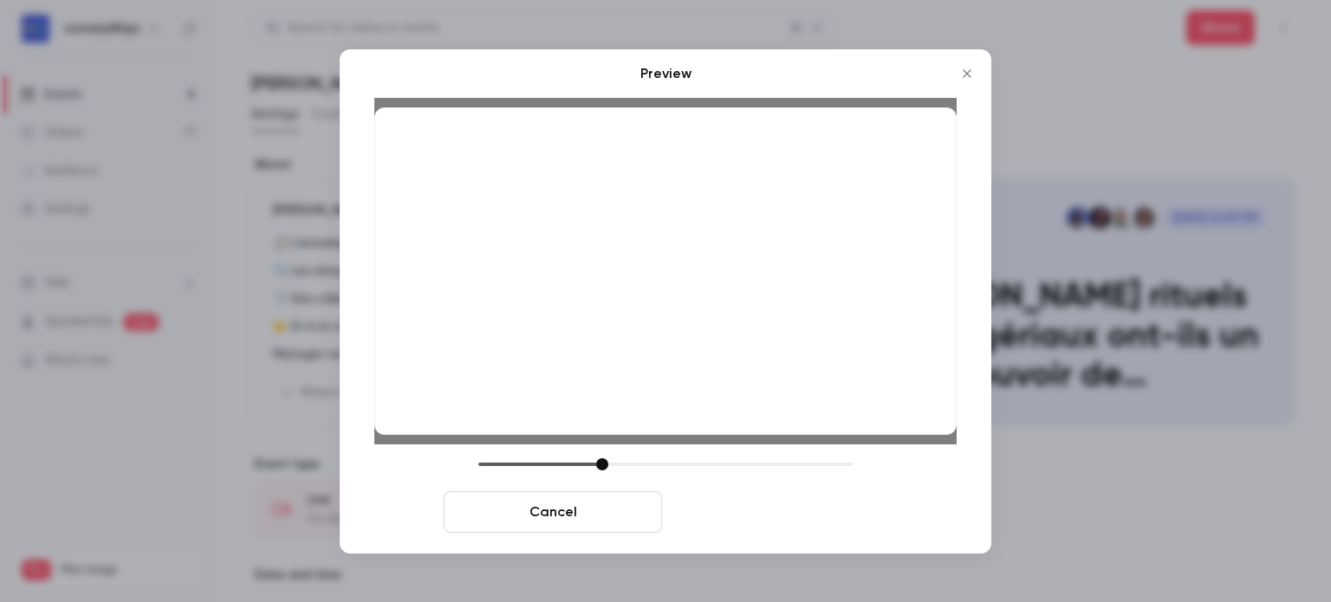
click at [769, 509] on button "Save cover" at bounding box center [778, 512] width 218 height 42
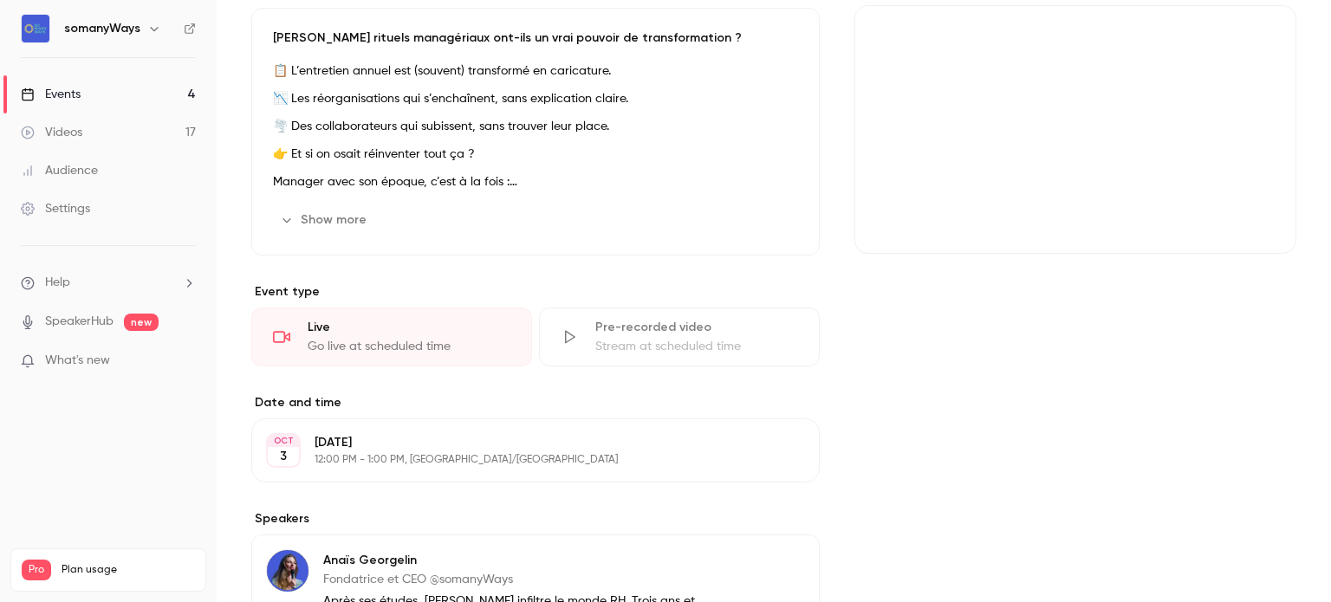
scroll to position [172, 0]
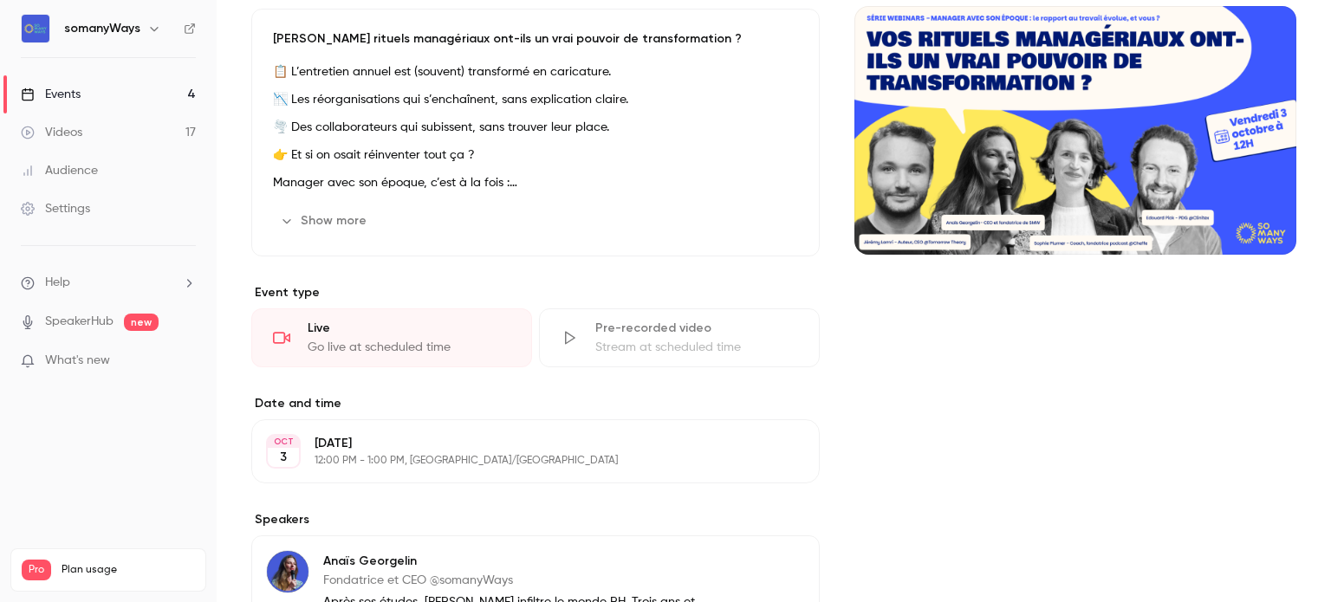
click at [503, 138] on div "📋 L’entretien annuel est (souvent) transformé en caricature. 📉 Les réorganisati…" at bounding box center [535, 128] width 525 height 132
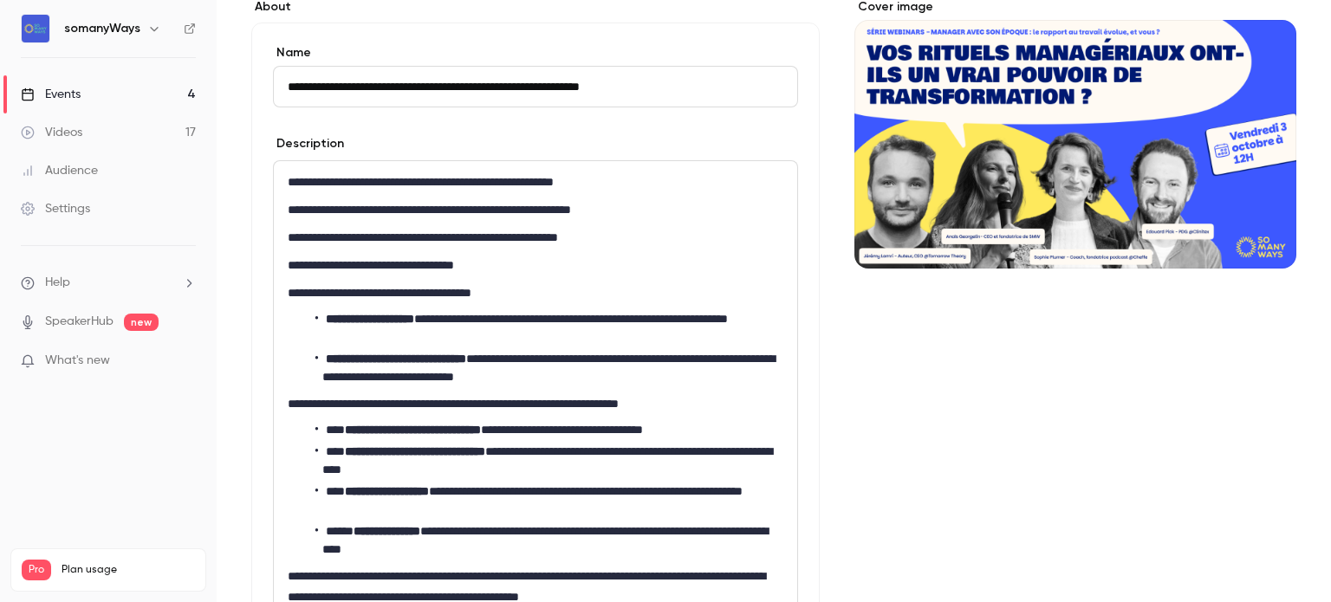
scroll to position [0, 0]
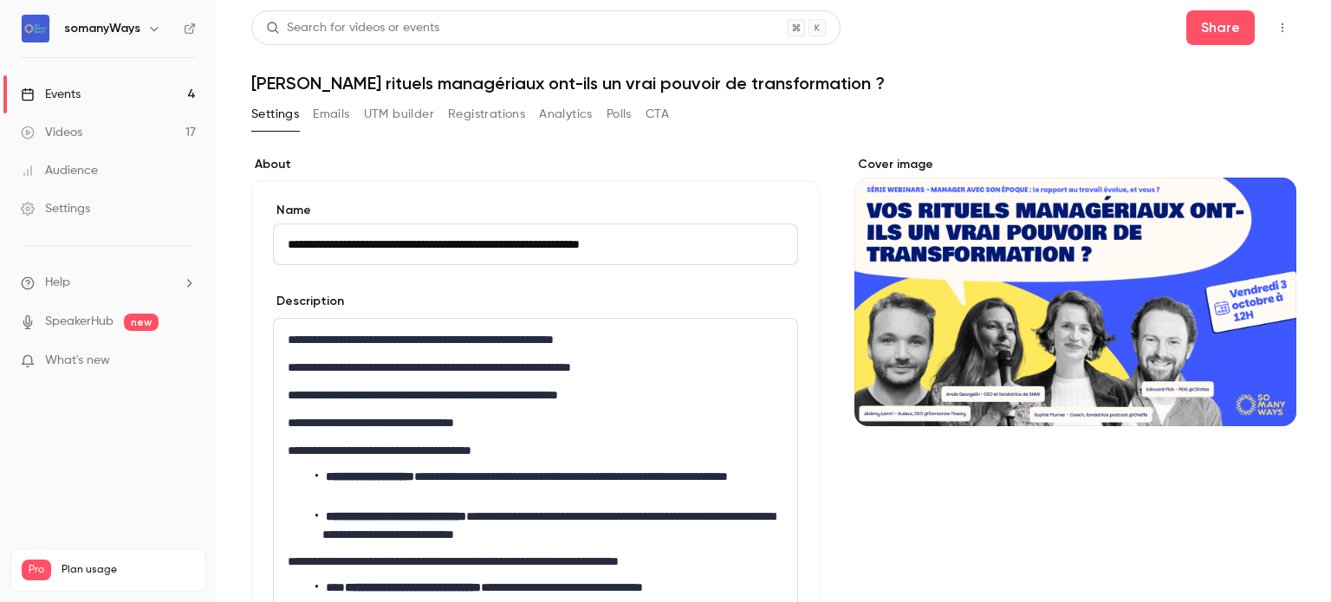
click at [159, 90] on link "Events 4" at bounding box center [108, 94] width 217 height 38
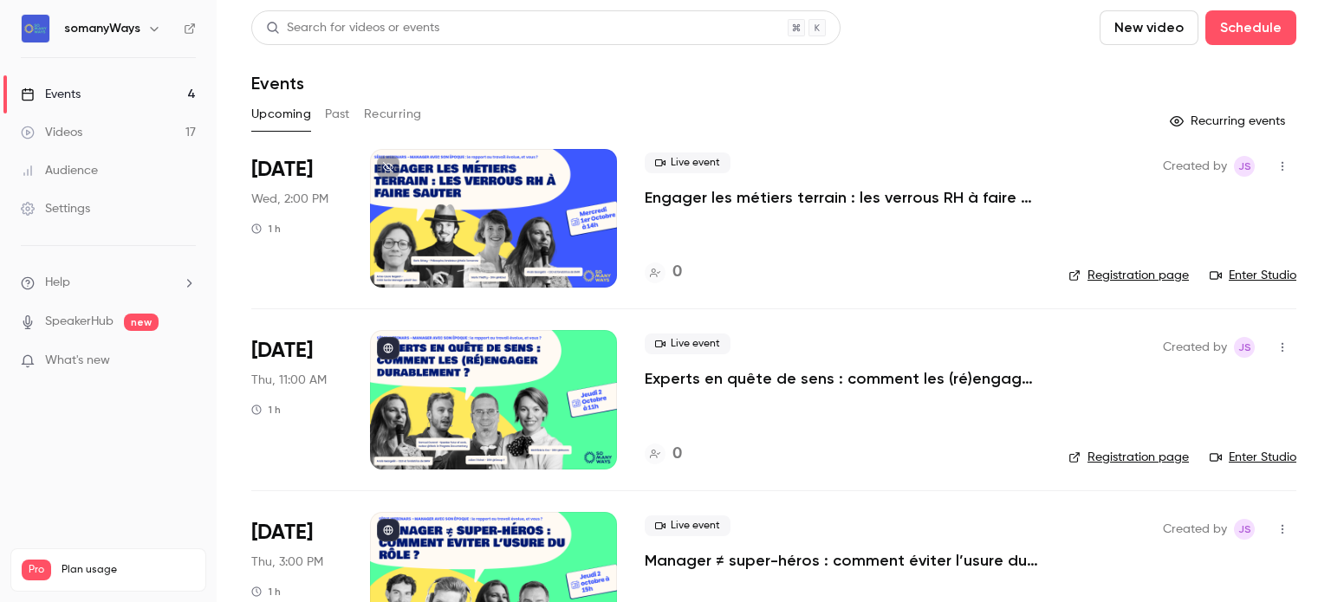
click at [657, 191] on p "Engager les métiers terrain : les verrous RH à faire sauter" at bounding box center [843, 197] width 396 height 21
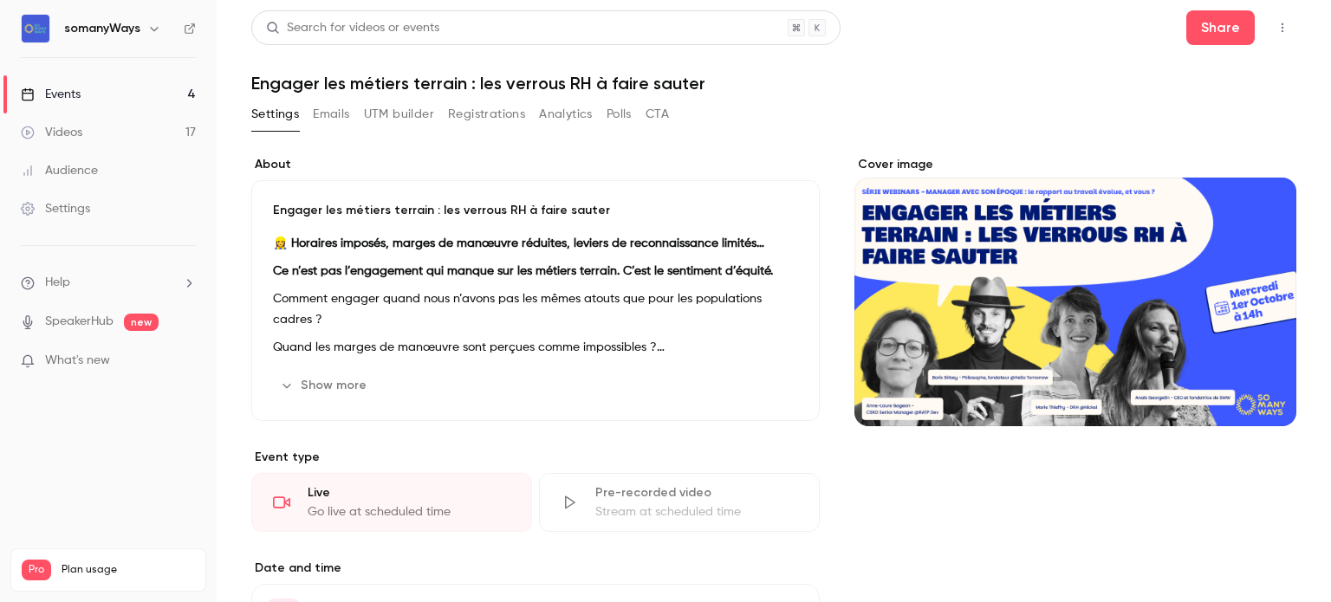
click at [308, 79] on h1 "Engager les métiers terrain : les verrous RH à faire sauter" at bounding box center [773, 83] width 1045 height 21
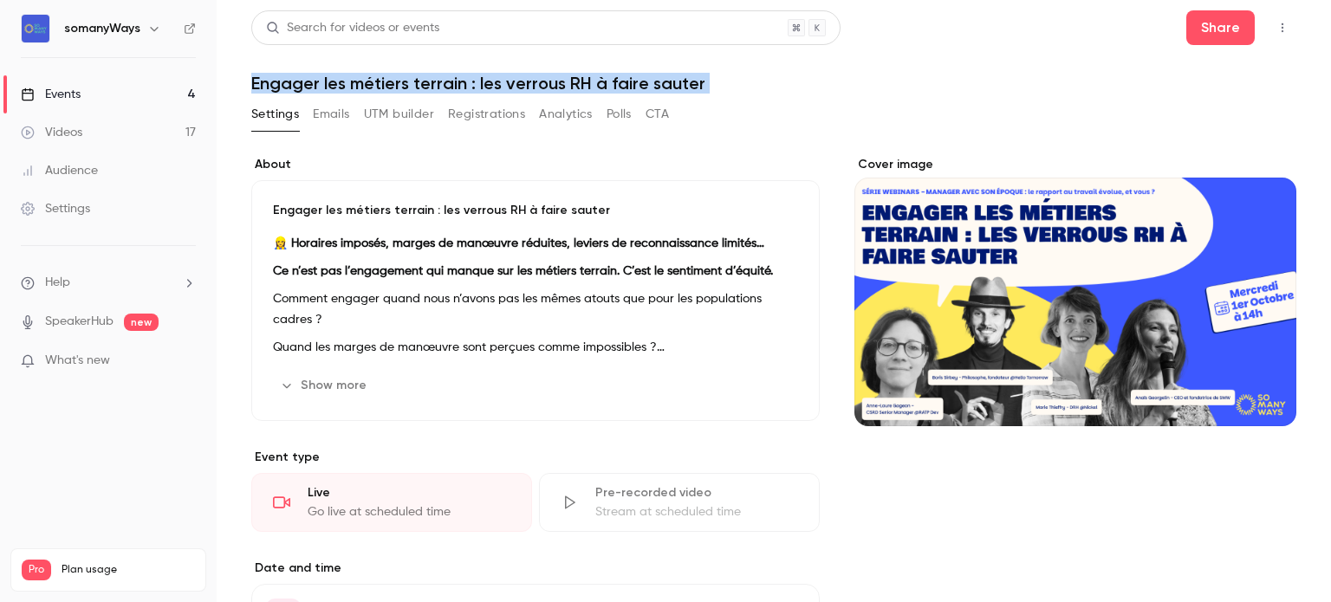
click at [308, 79] on h1 "Engager les métiers terrain : les verrous RH à faire sauter" at bounding box center [773, 83] width 1045 height 21
copy div "Engager les métiers terrain : les verrous RH à faire sauter Settings Emails UTM…"
click at [136, 94] on link "Events 4" at bounding box center [108, 94] width 217 height 38
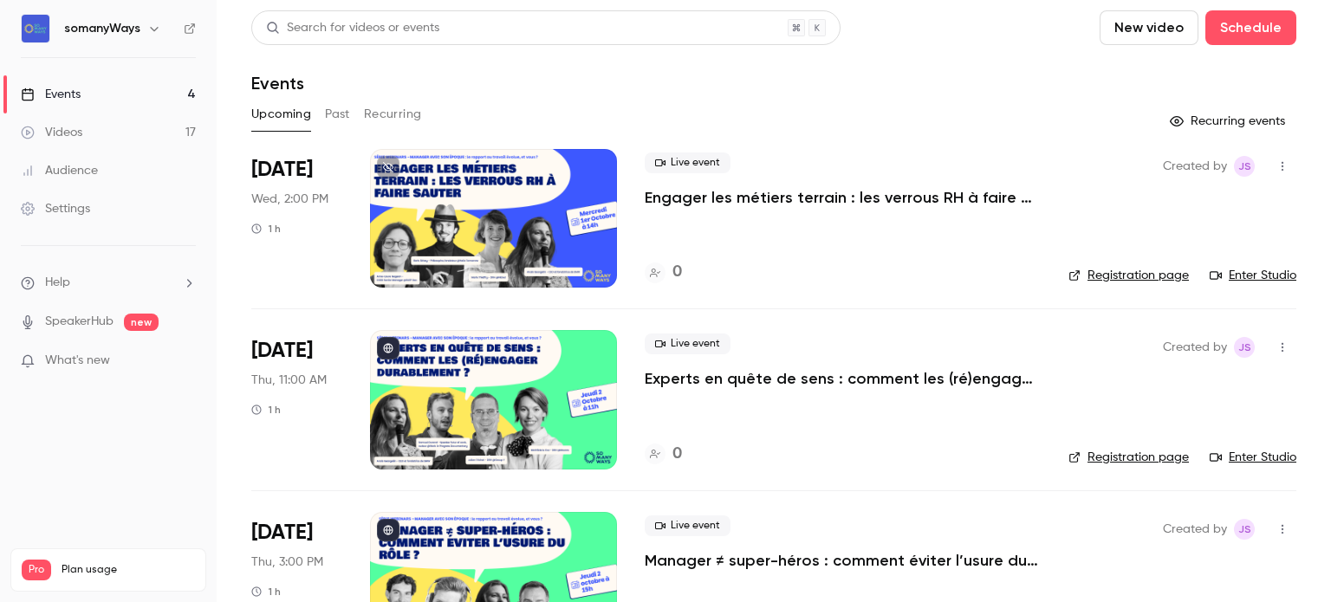
click at [1138, 277] on link "Registration page" at bounding box center [1128, 275] width 120 height 17
click at [747, 186] on div "Live event Engager les métiers terrain : les verrous RH à faire sauter" at bounding box center [843, 180] width 396 height 55
click at [530, 187] on div at bounding box center [493, 218] width 247 height 139
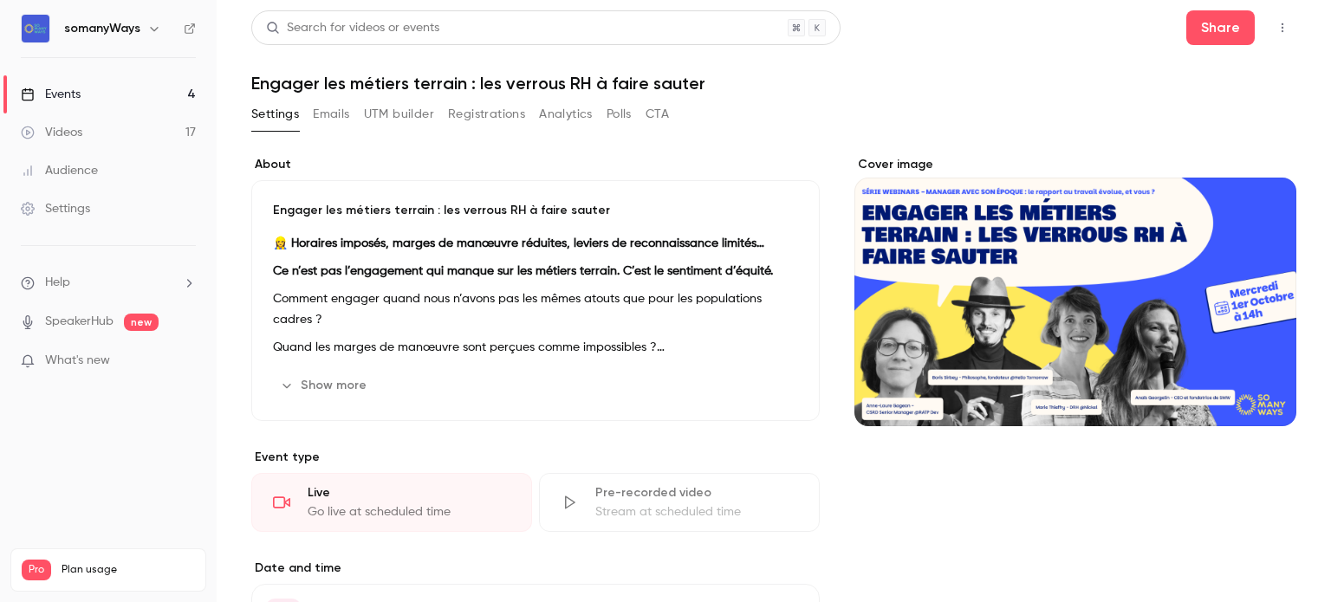
click at [312, 210] on p "Engager les métiers terrain : les verrous RH à faire sauter" at bounding box center [535, 210] width 525 height 17
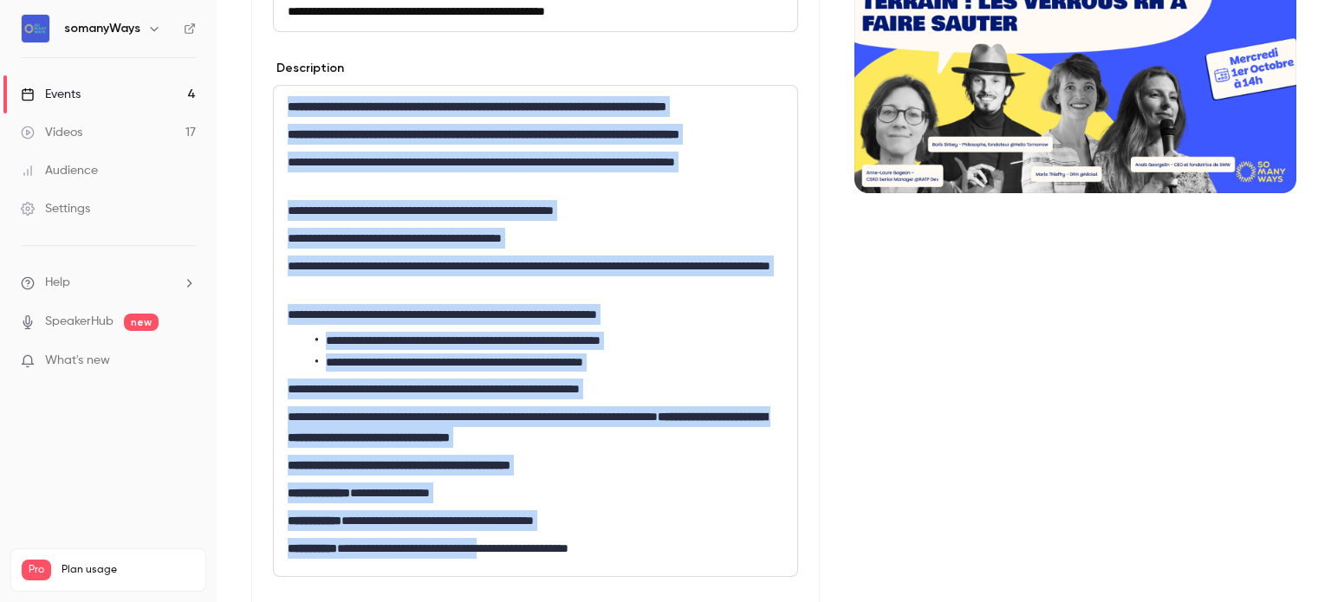
scroll to position [382, 0]
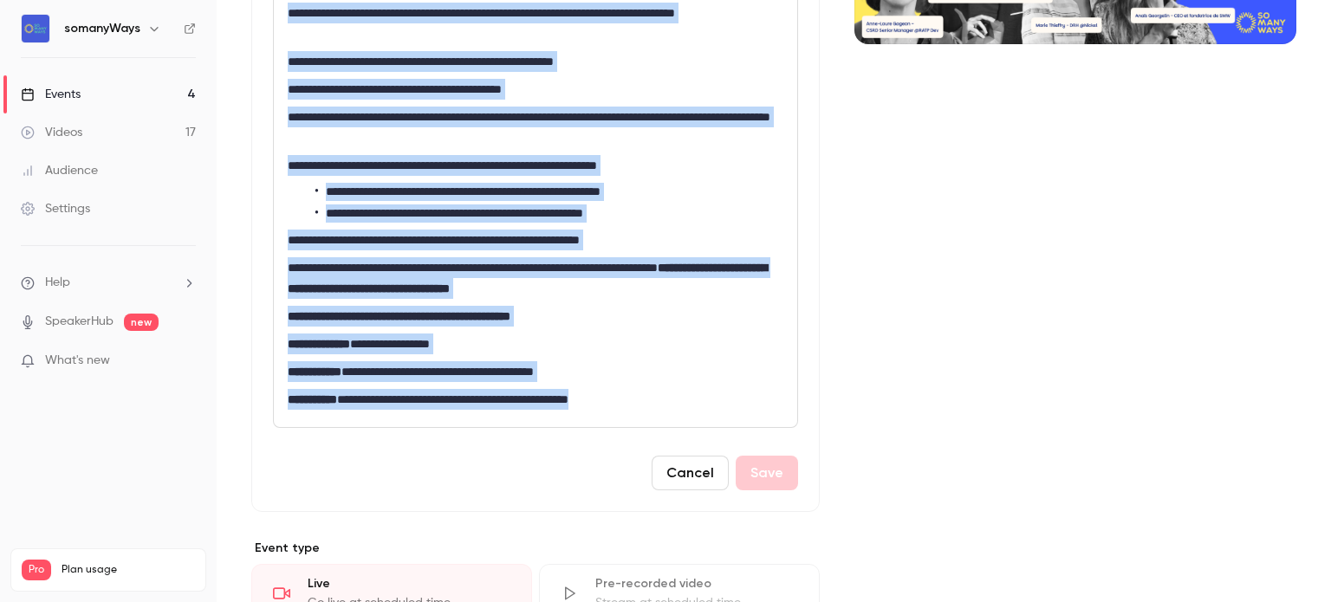
drag, startPoint x: 290, startPoint y: 152, endPoint x: 712, endPoint y: 422, distance: 501.2
click at [712, 422] on div "**********" at bounding box center [535, 182] width 523 height 490
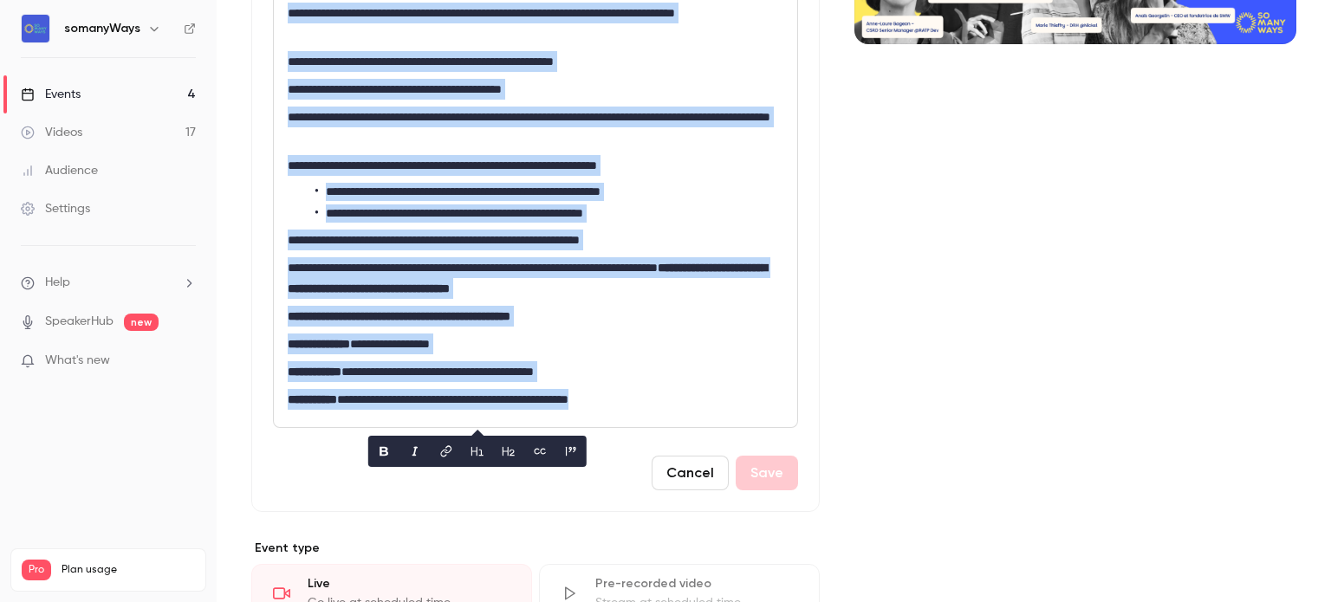
click at [393, 382] on p "**********" at bounding box center [532, 371] width 489 height 21
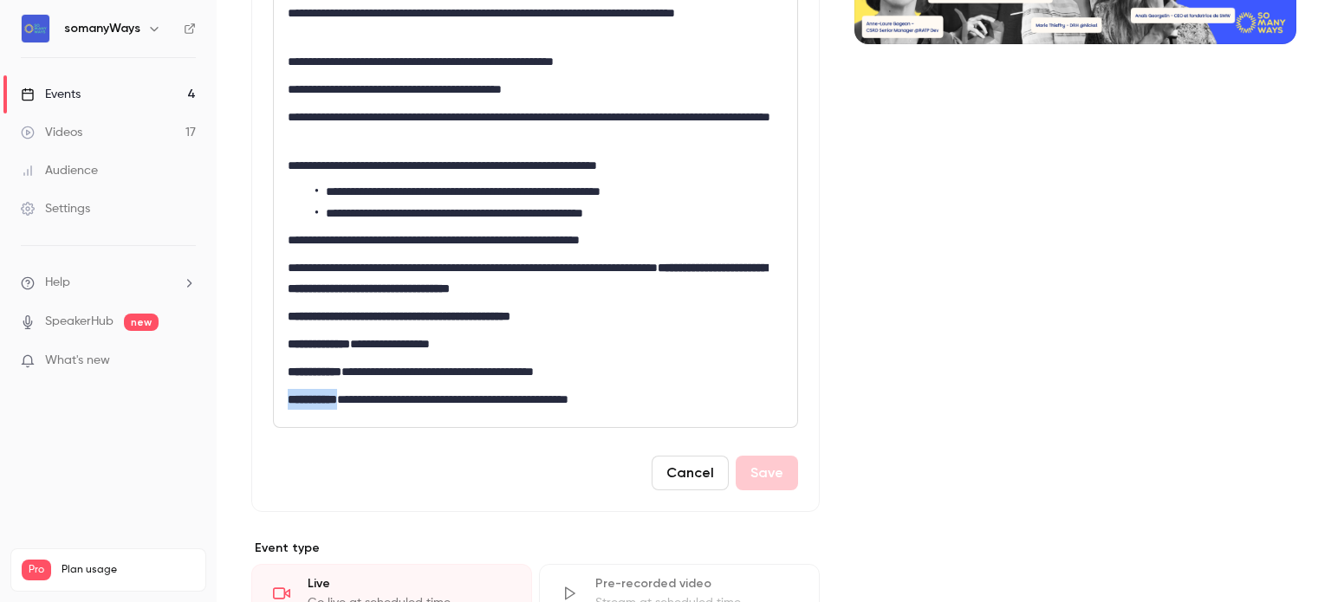
drag, startPoint x: 348, startPoint y: 421, endPoint x: 288, endPoint y: 422, distance: 60.7
click at [288, 406] on strong "**********" at bounding box center [312, 399] width 49 height 12
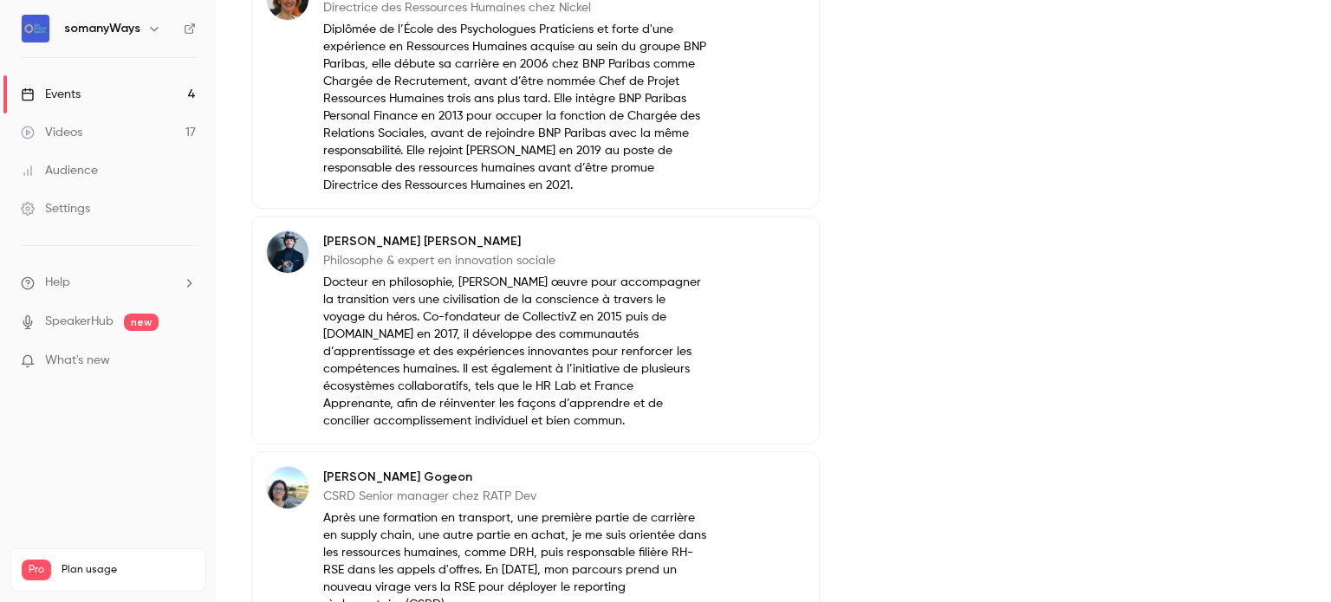
scroll to position [1446, 0]
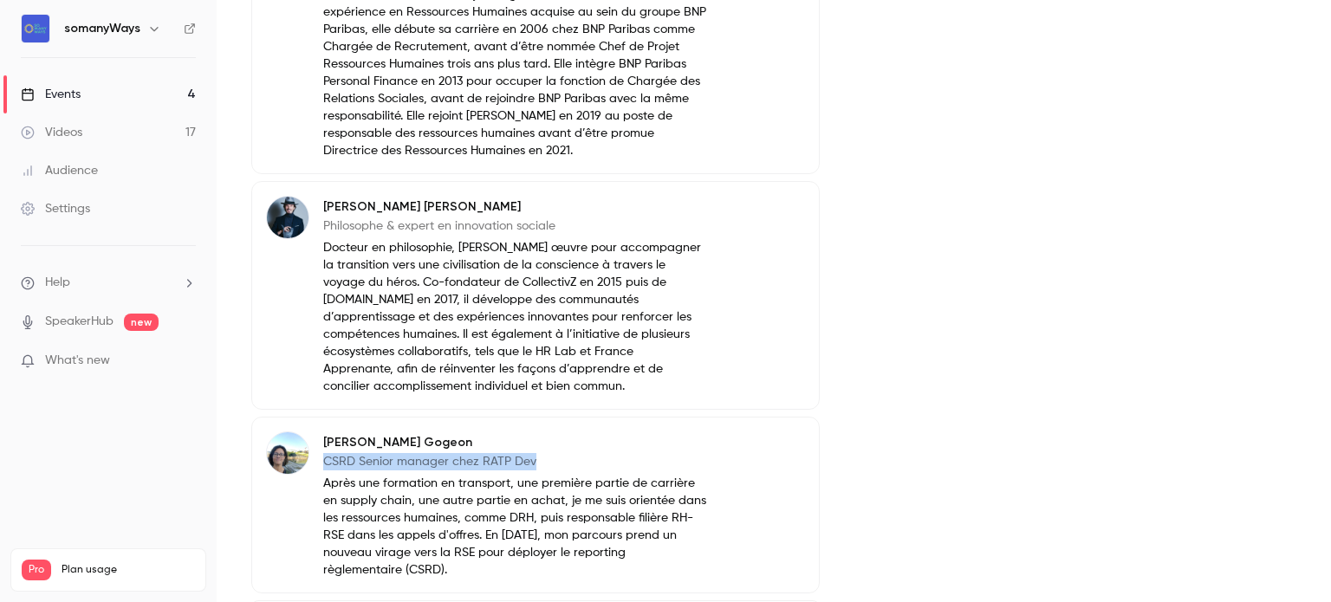
drag, startPoint x: 326, startPoint y: 495, endPoint x: 548, endPoint y: 495, distance: 221.8
click at [548, 471] on p "CSRD Senior manager chez RATP Dev" at bounding box center [515, 461] width 384 height 17
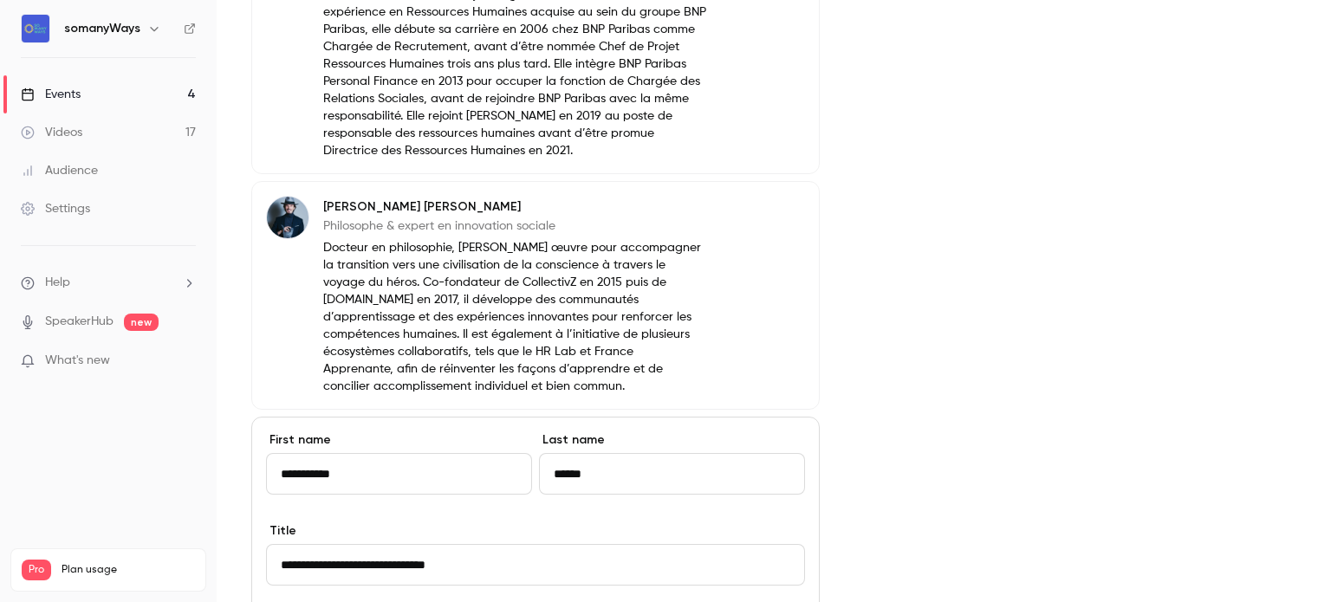
scroll to position [1697, 0]
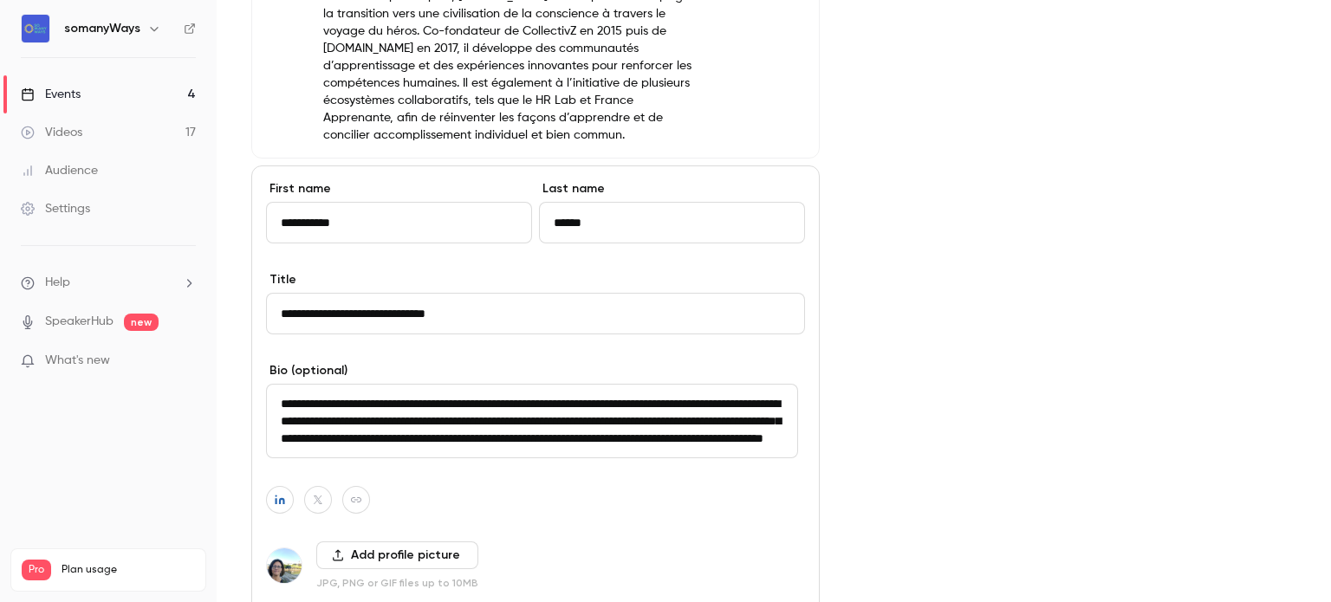
click at [460, 334] on input "**********" at bounding box center [535, 314] width 539 height 42
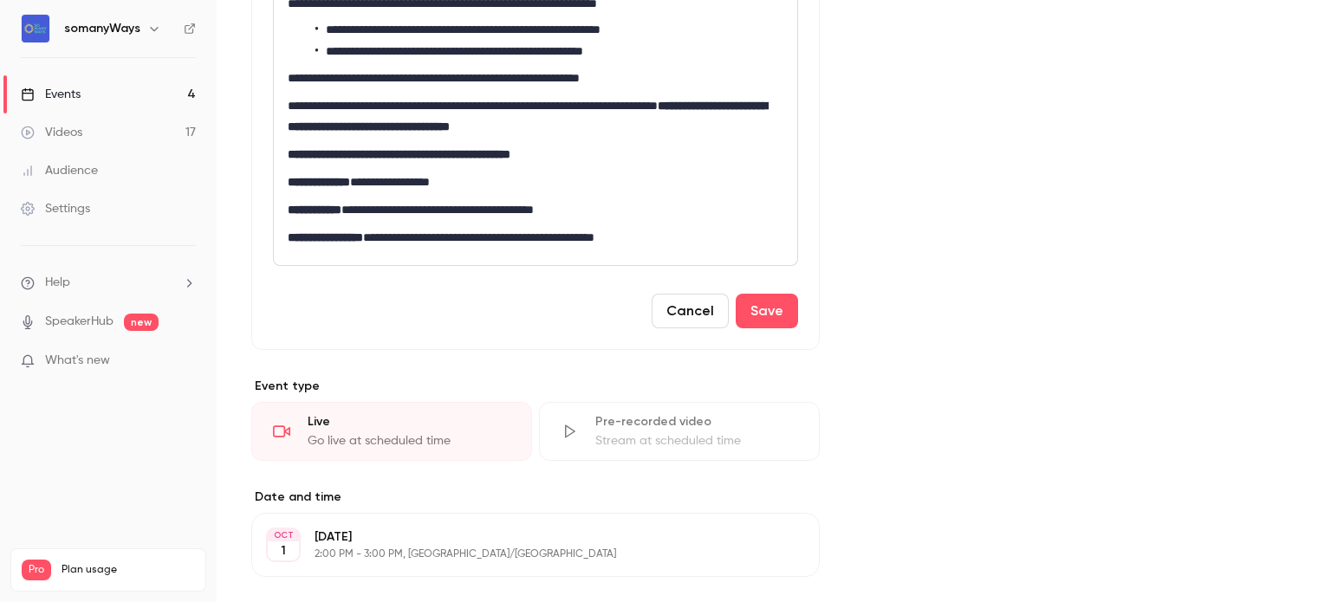
scroll to position [536, 0]
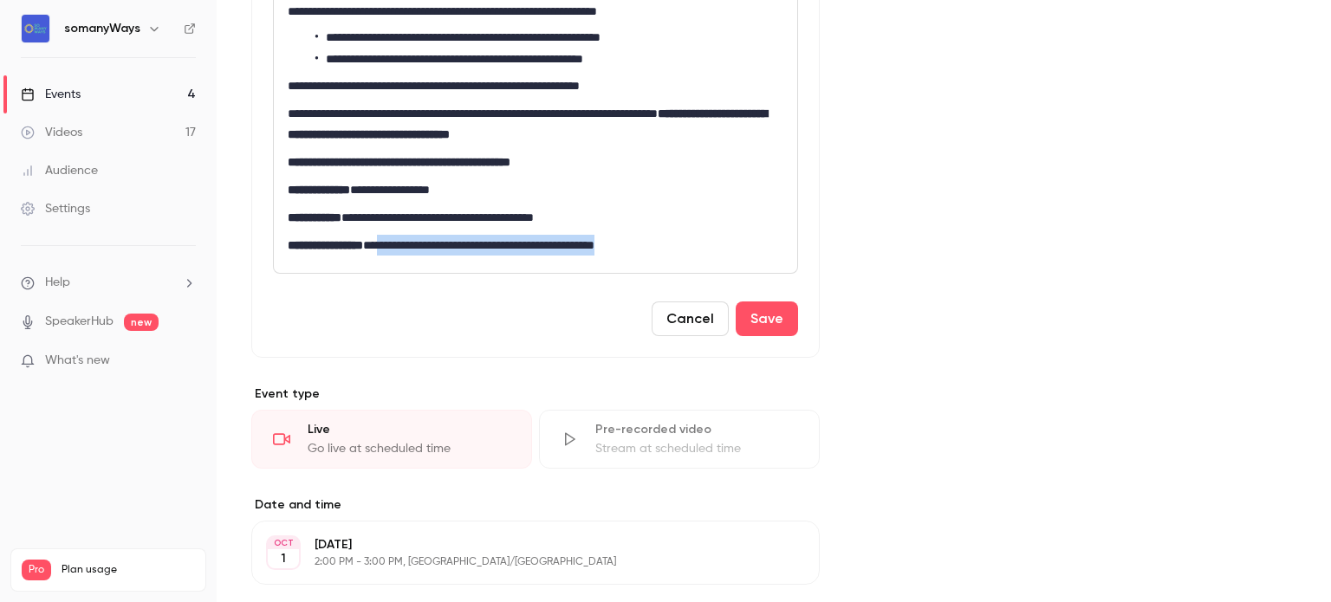
drag, startPoint x: 610, startPoint y: 266, endPoint x: 417, endPoint y: 251, distance: 193.8
click at [417, 251] on div "**********" at bounding box center [535, 28] width 523 height 490
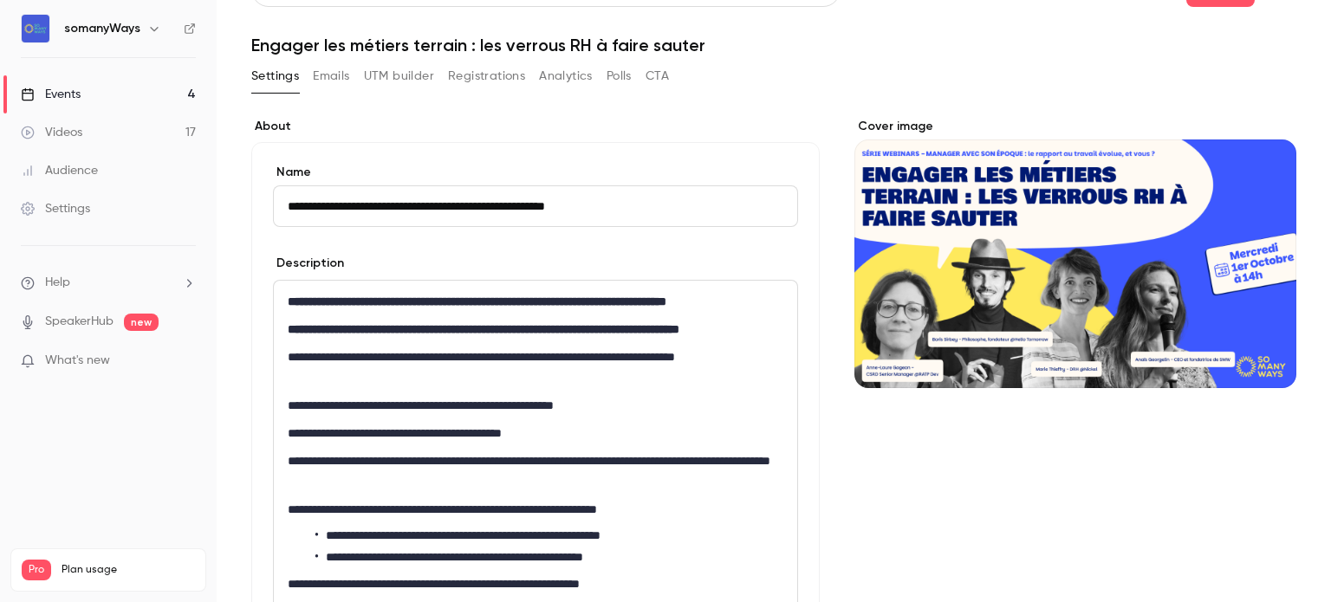
scroll to position [424, 0]
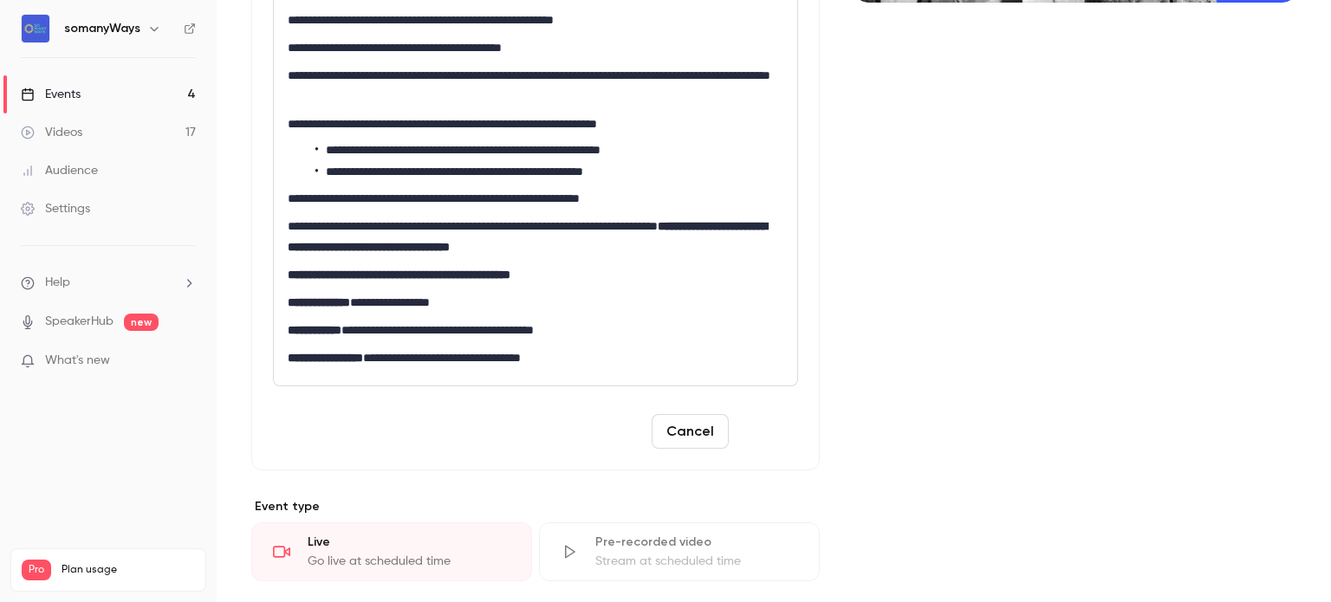
click at [748, 449] on button "Save" at bounding box center [767, 431] width 62 height 35
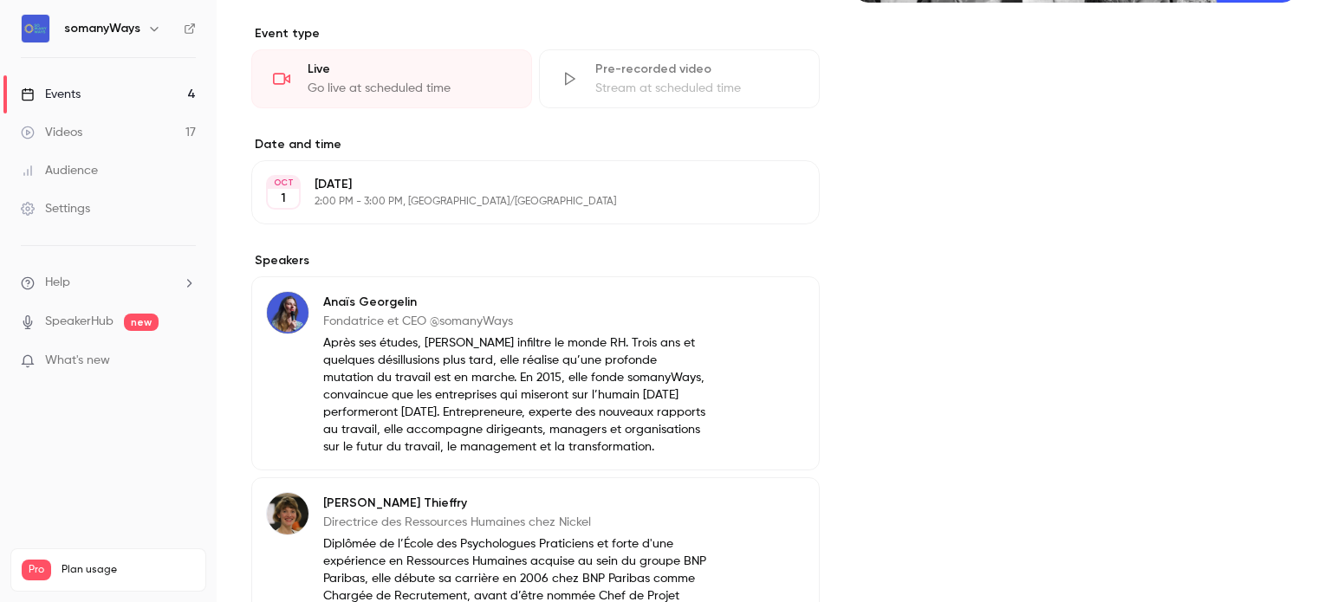
scroll to position [0, 0]
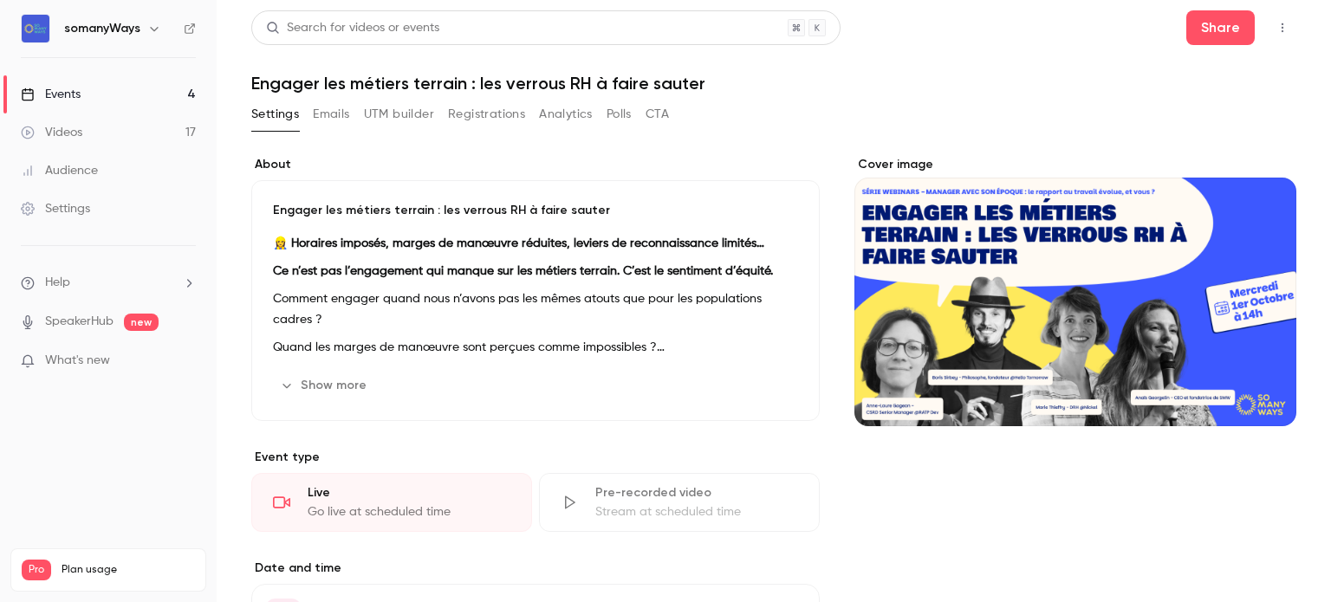
click at [404, 231] on div "Engager les métiers terrain : les verrous RH à faire sauter 👷‍♀️ Horaires impos…" at bounding box center [535, 300] width 568 height 241
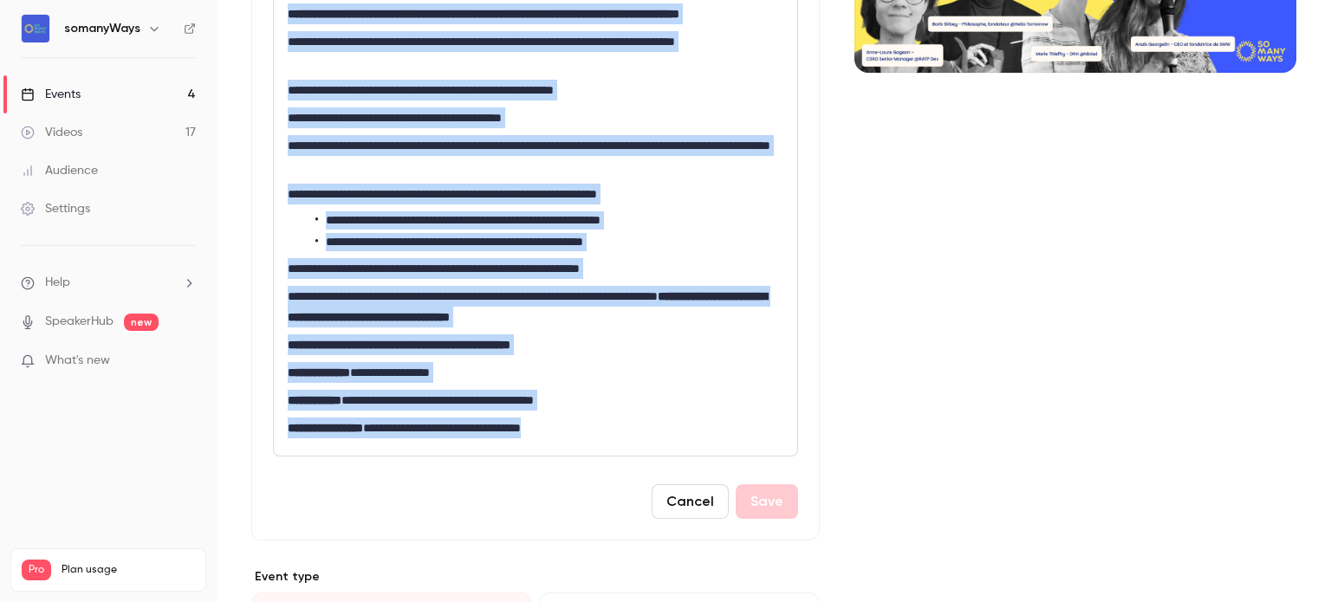
scroll to position [782, 0]
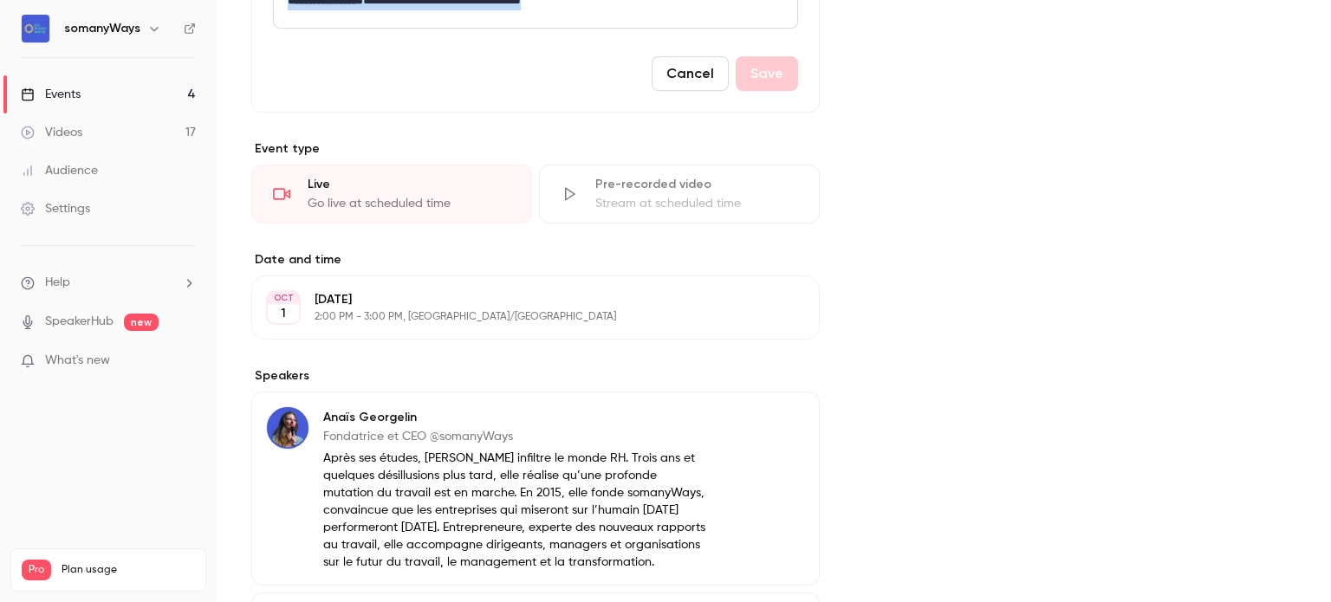
drag, startPoint x: 292, startPoint y: 346, endPoint x: 698, endPoint y: 30, distance: 514.4
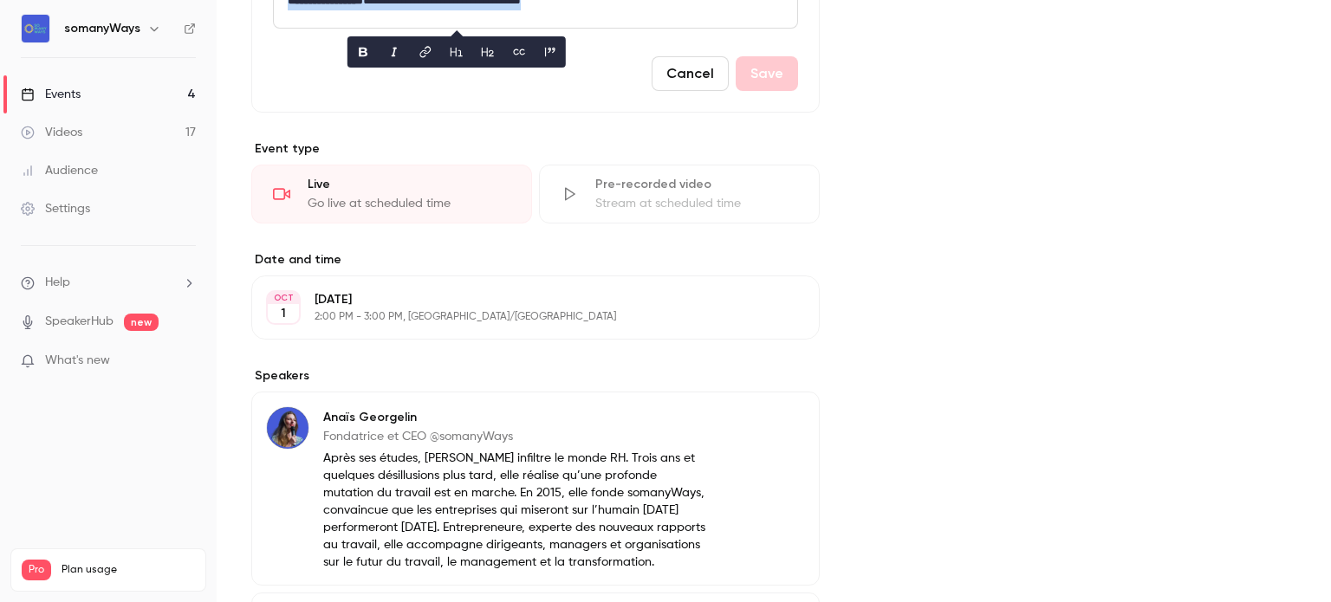
copy div "**********"
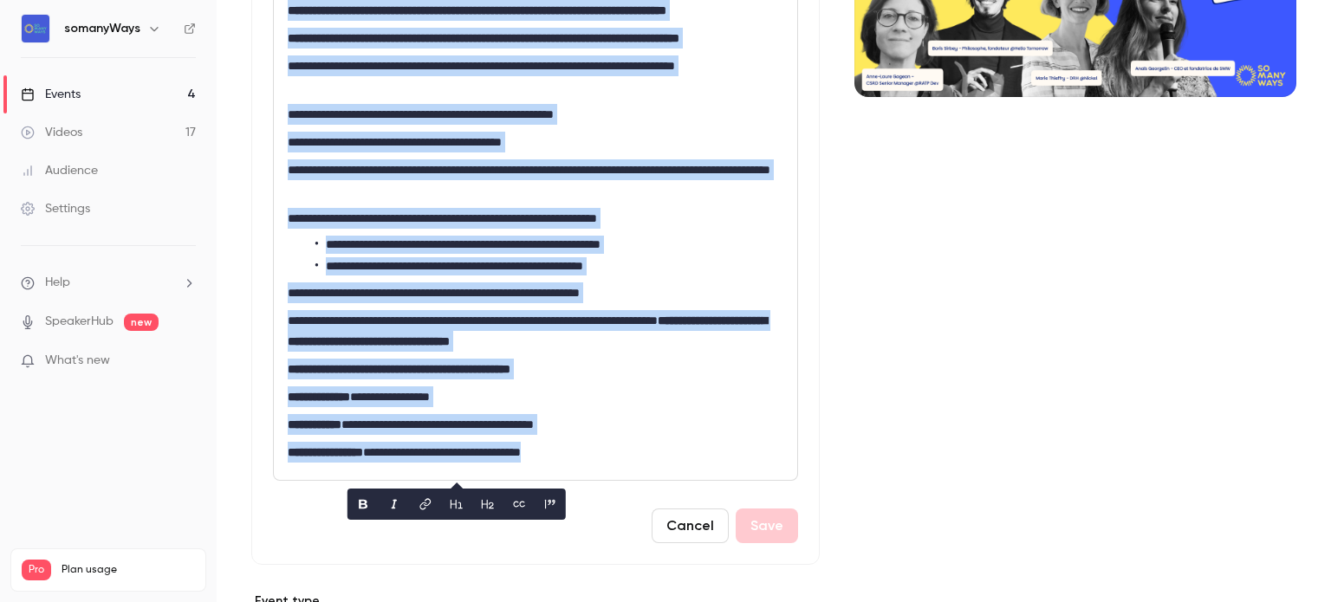
scroll to position [332, 0]
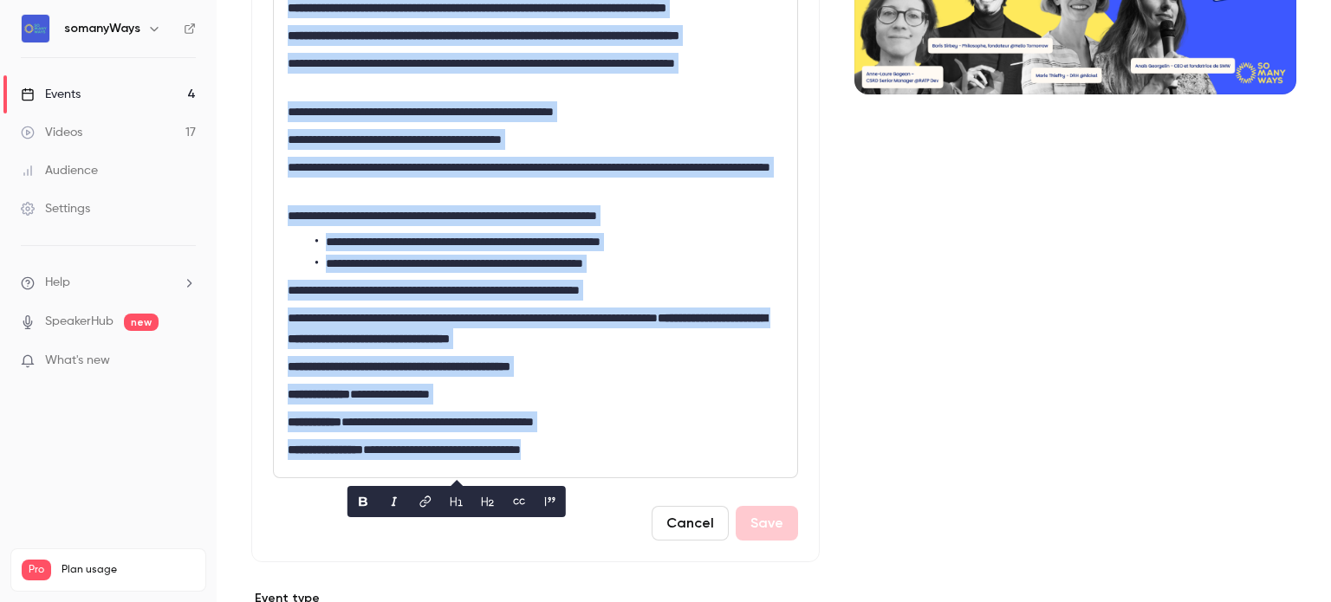
copy div "**********"
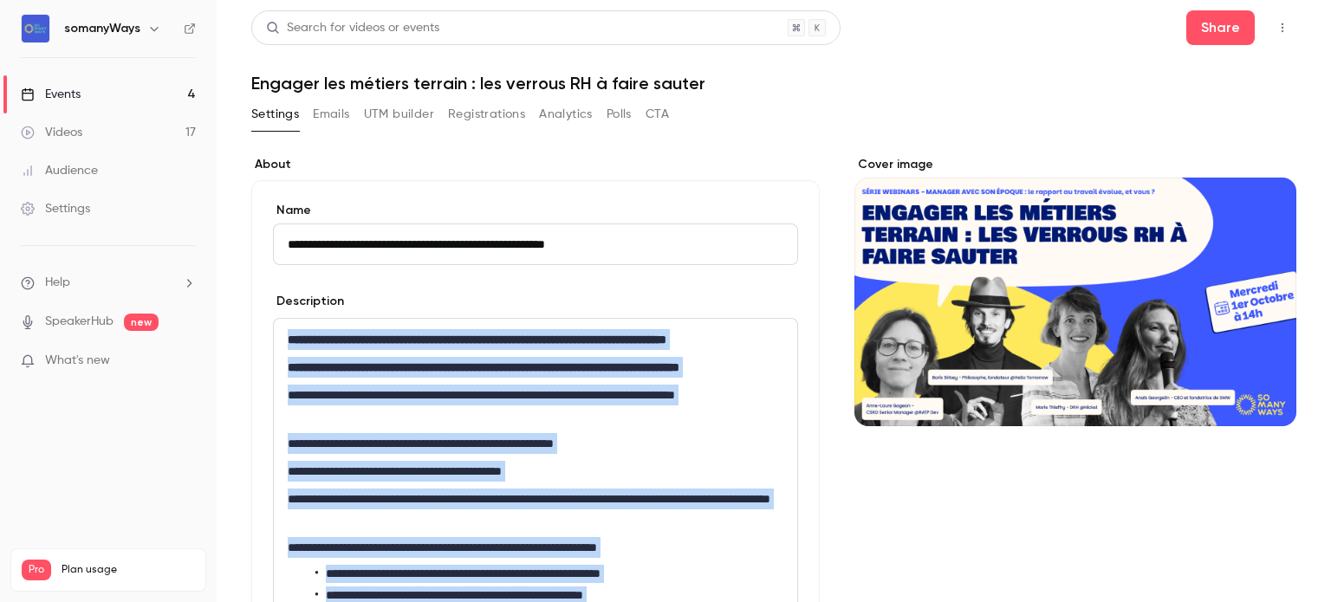
click at [180, 92] on link "Events 4" at bounding box center [108, 94] width 217 height 38
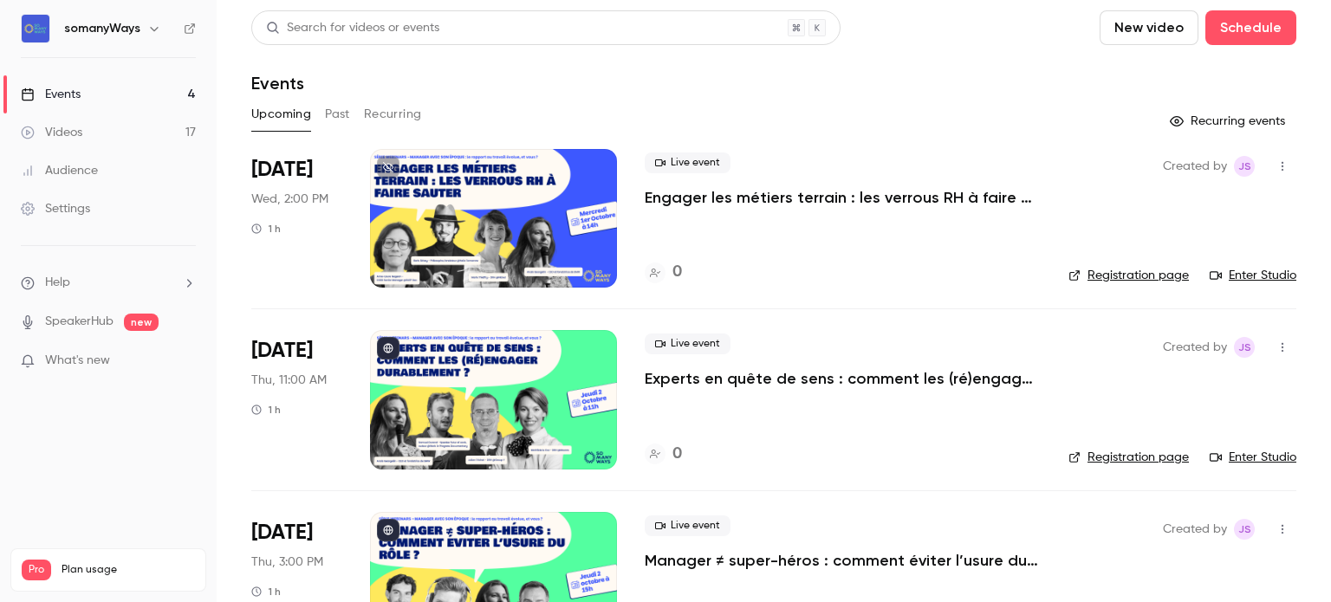
click at [690, 191] on p "Engager les métiers terrain : les verrous RH à faire sauter" at bounding box center [843, 197] width 396 height 21
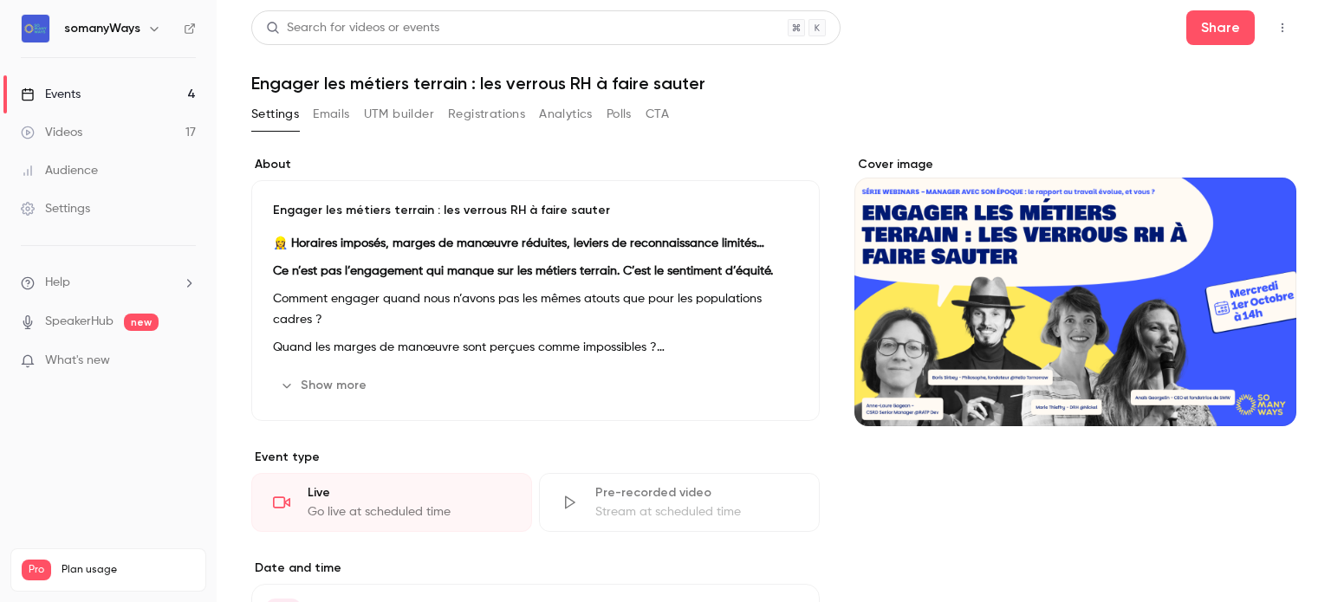
scroll to position [1165, 0]
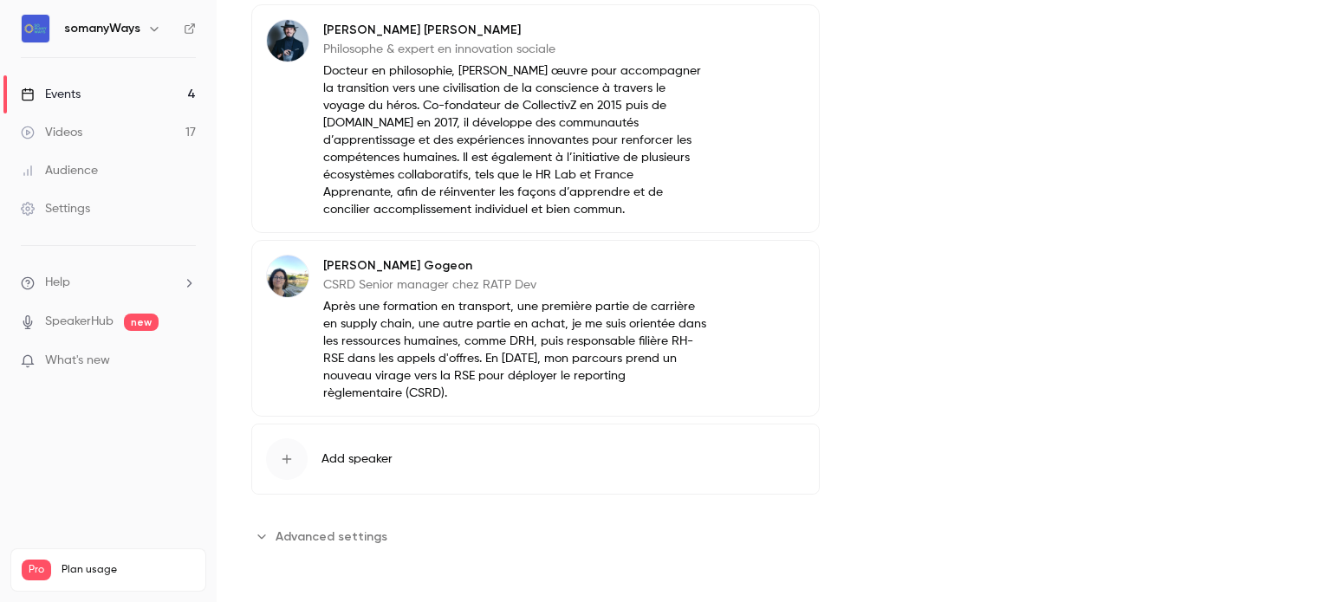
click at [321, 542] on span "Advanced settings" at bounding box center [332, 537] width 112 height 18
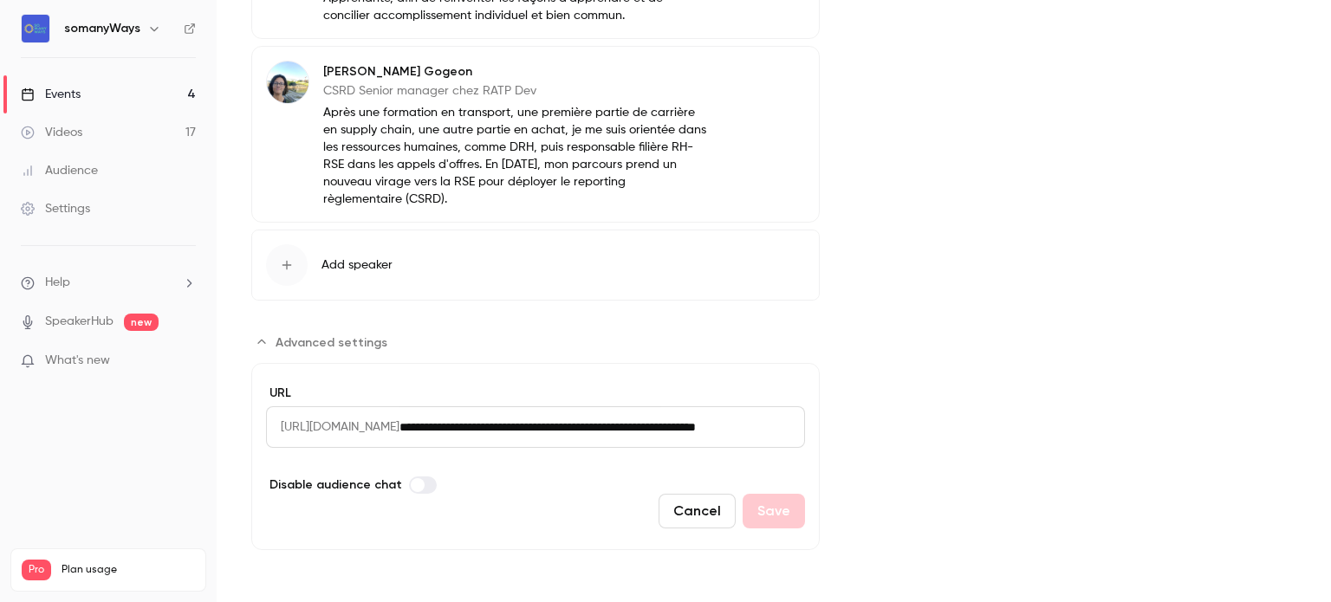
scroll to position [0, 118]
drag, startPoint x: 494, startPoint y: 431, endPoint x: 946, endPoint y: 432, distance: 452.3
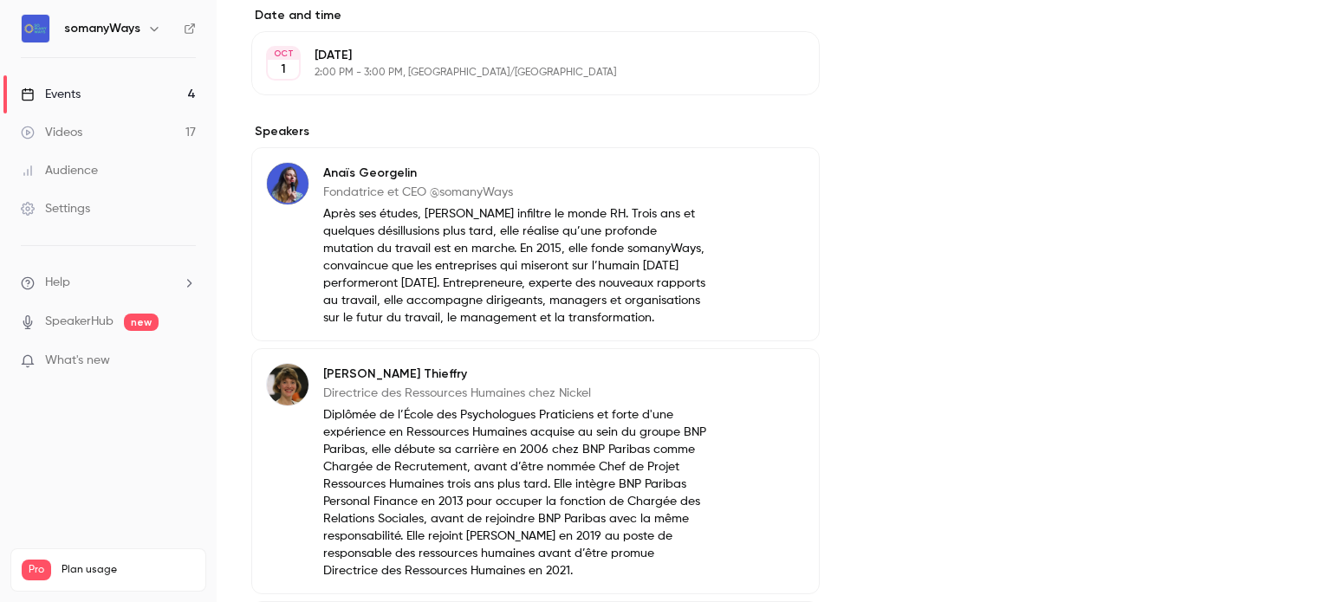
scroll to position [0, 0]
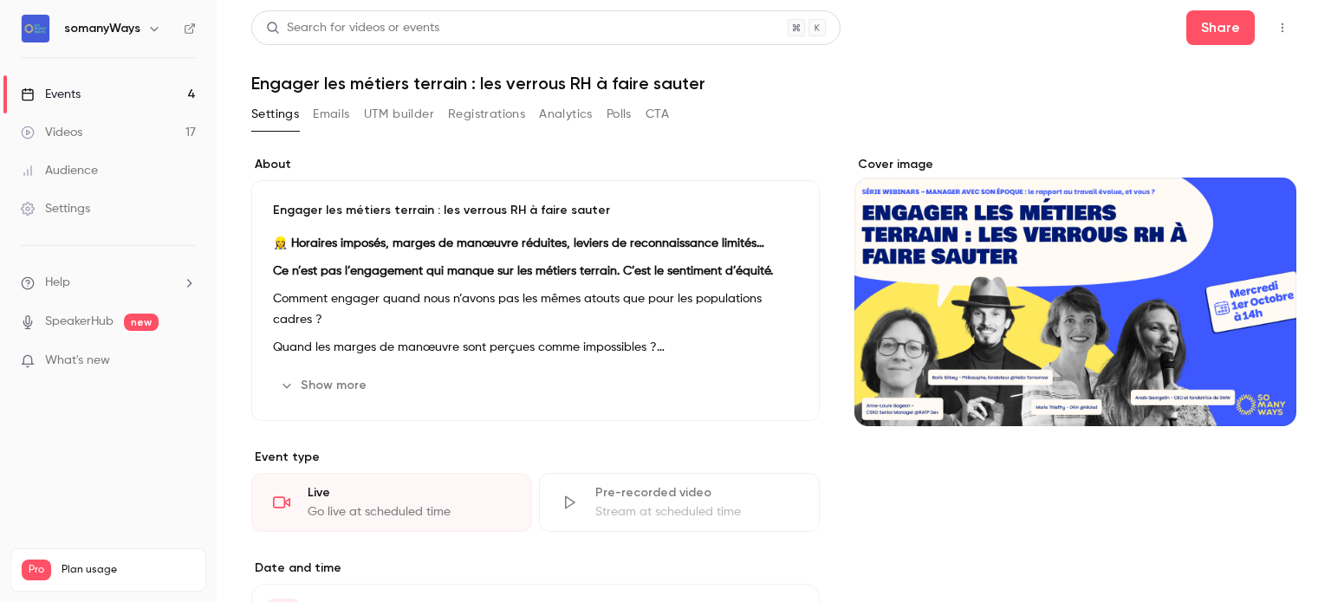
click at [321, 88] on h1 "Engager les métiers terrain : les verrous RH à faire sauter" at bounding box center [773, 83] width 1045 height 21
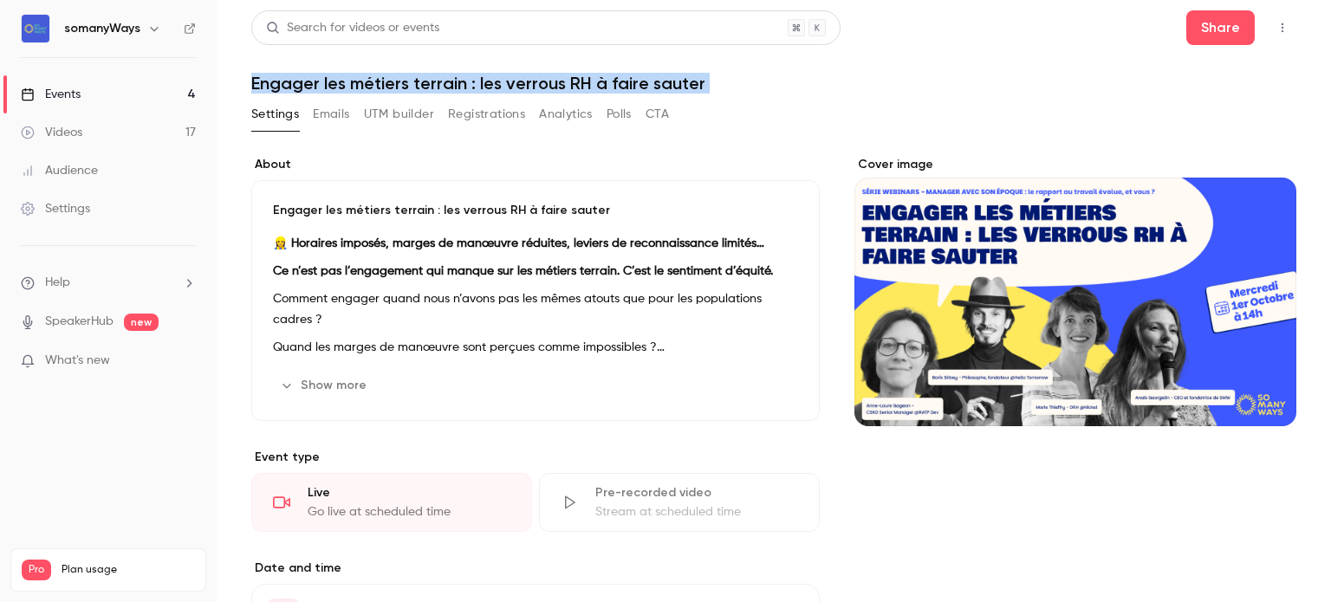
click at [321, 88] on h1 "Engager les métiers terrain : les verrous RH à faire sauter" at bounding box center [773, 83] width 1045 height 21
copy div "Engager les métiers terrain : les verrous RH à faire sauter Settings Emails UTM…"
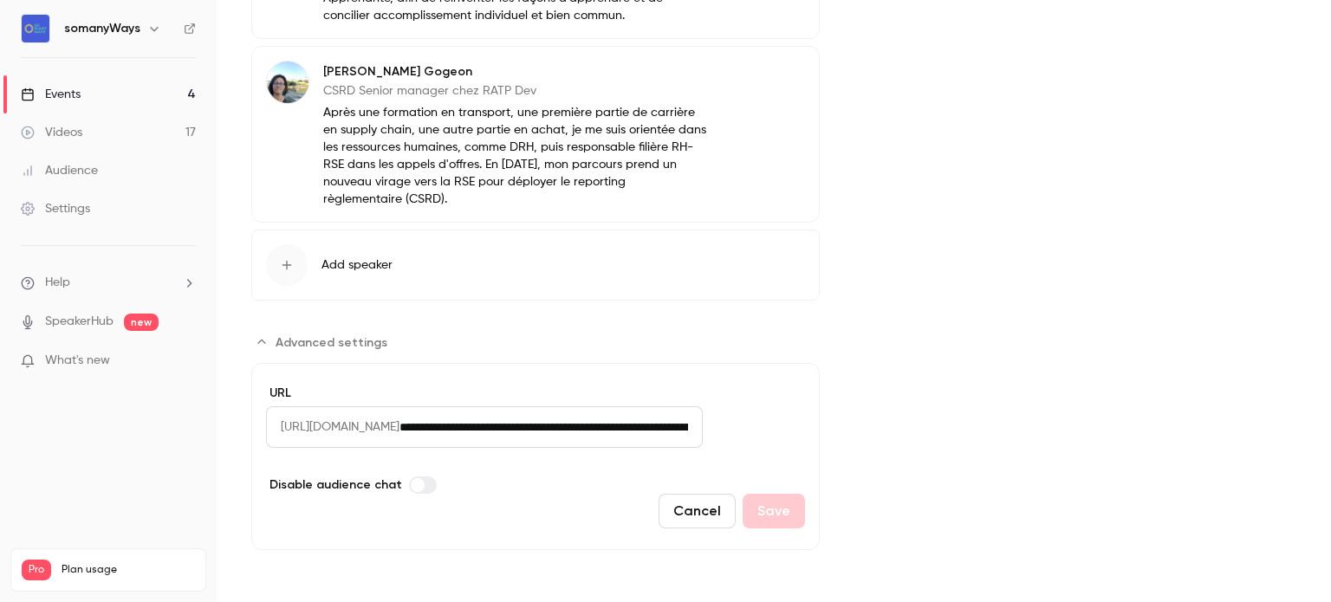
scroll to position [0, 118]
drag, startPoint x: 494, startPoint y: 429, endPoint x: 886, endPoint y: 419, distance: 392.7
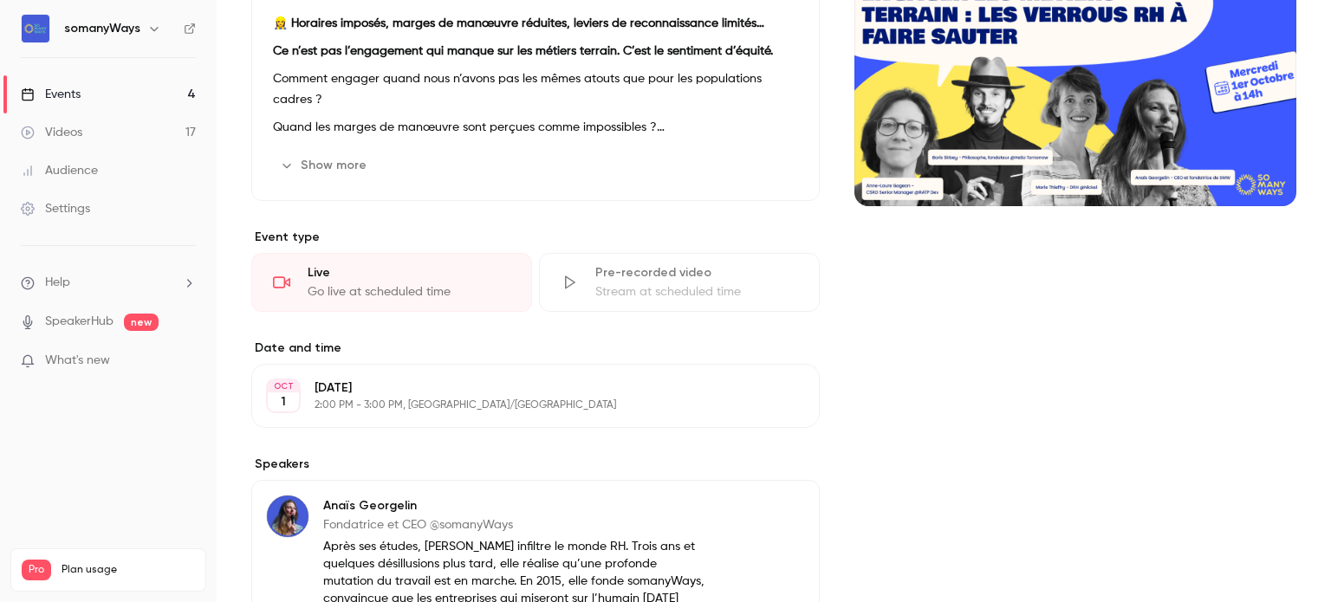
scroll to position [0, 0]
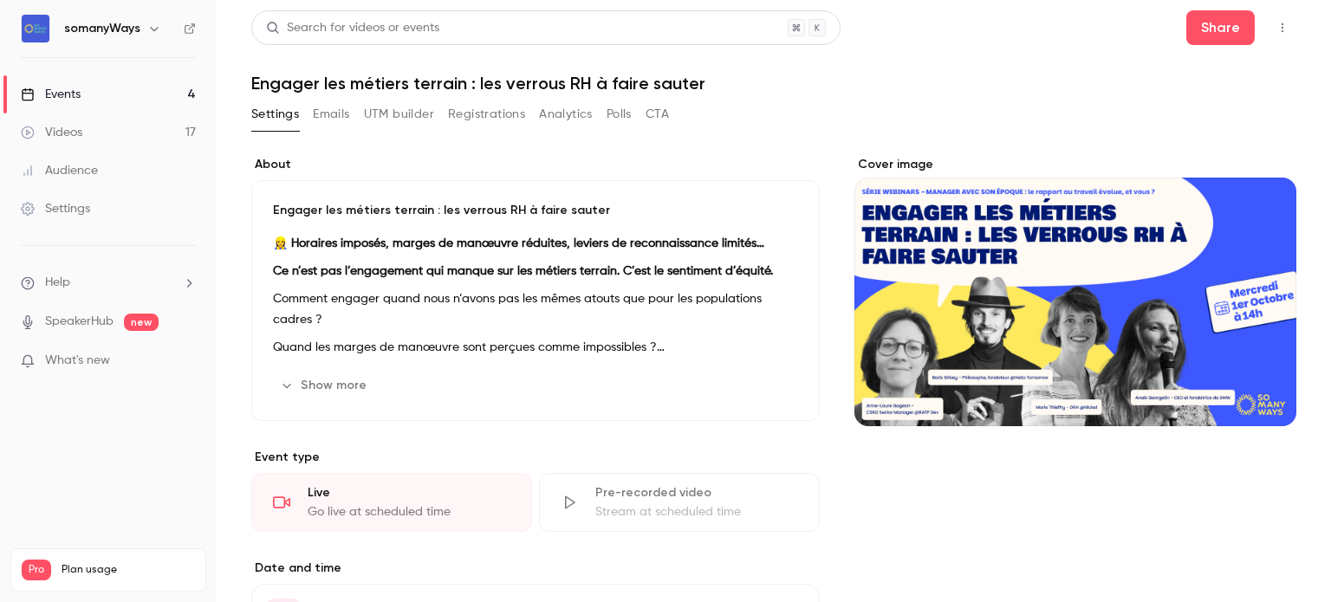
click at [454, 81] on h1 "Engager les métiers terrain : les verrous RH à faire sauter" at bounding box center [773, 83] width 1045 height 21
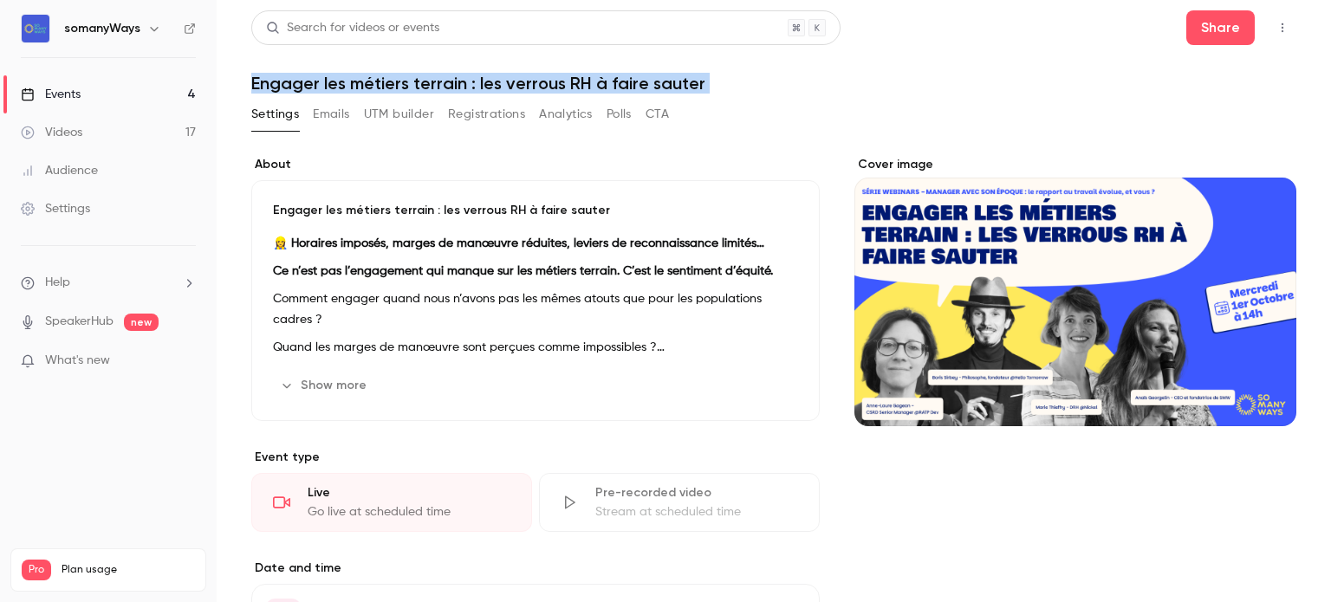
click at [454, 81] on h1 "Engager les métiers terrain : les verrous RH à faire sauter" at bounding box center [773, 83] width 1045 height 21
copy div "Engager les métiers terrain : les verrous RH à faire sauter Settings Emails UTM…"
click at [1213, 31] on button "Share" at bounding box center [1220, 27] width 68 height 35
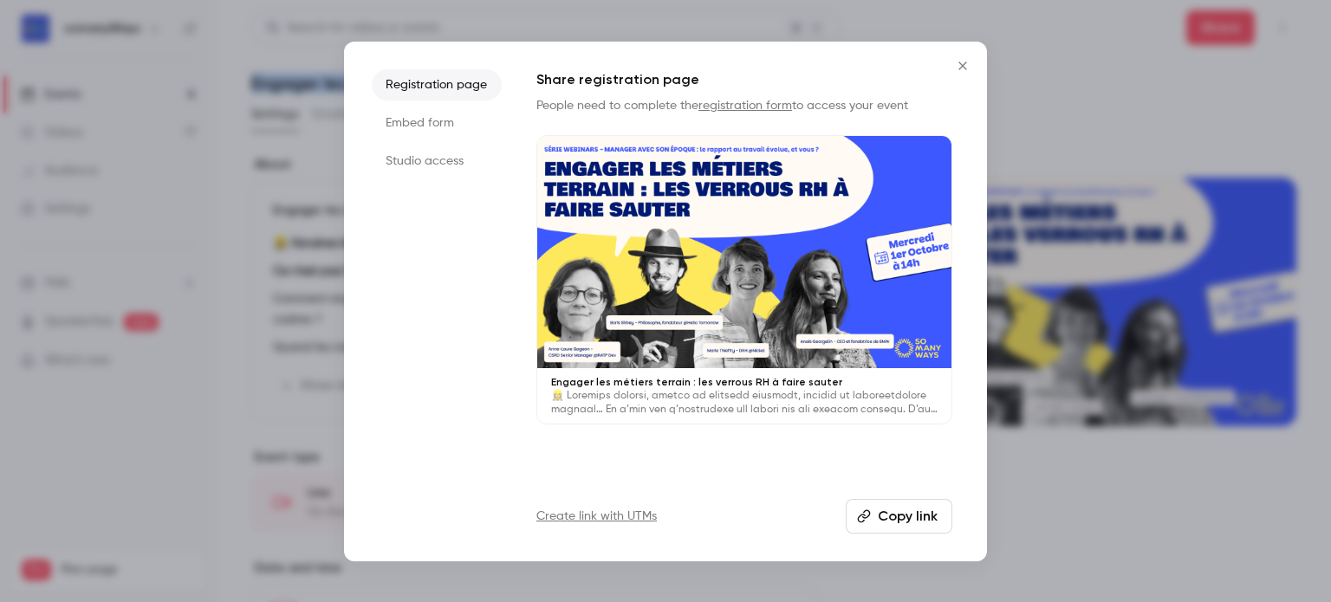
click at [941, 509] on button "Copy link" at bounding box center [899, 516] width 107 height 35
click at [954, 73] on button "Close" at bounding box center [962, 66] width 35 height 35
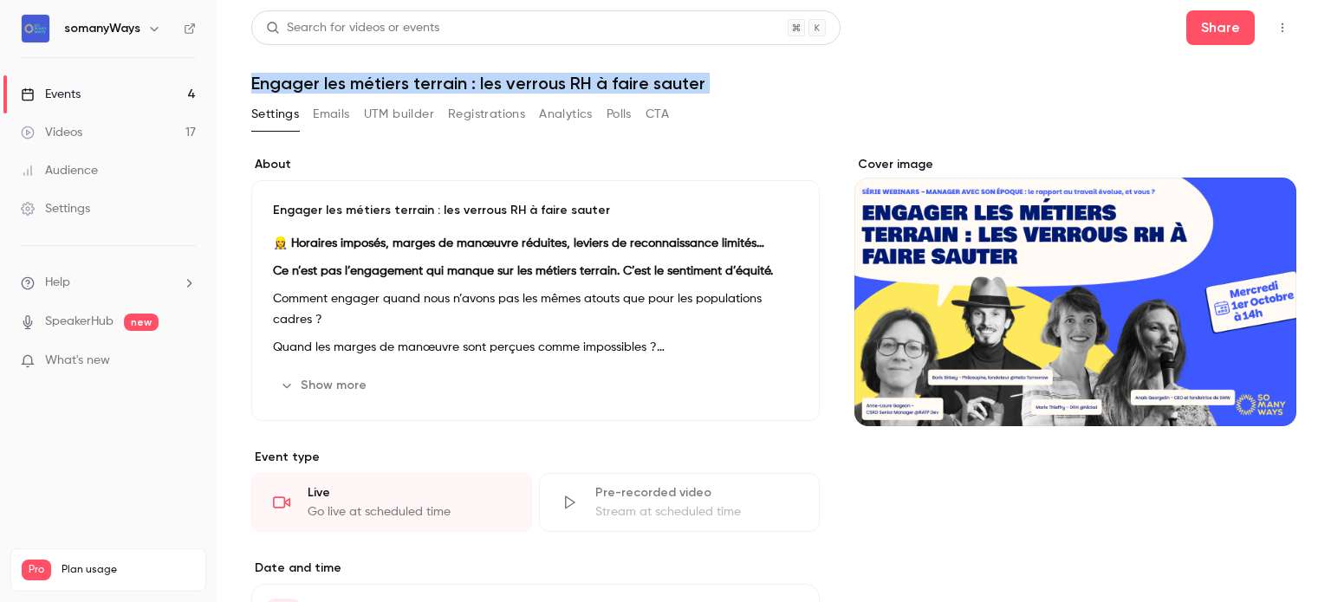
click at [139, 100] on link "Events 4" at bounding box center [108, 94] width 217 height 38
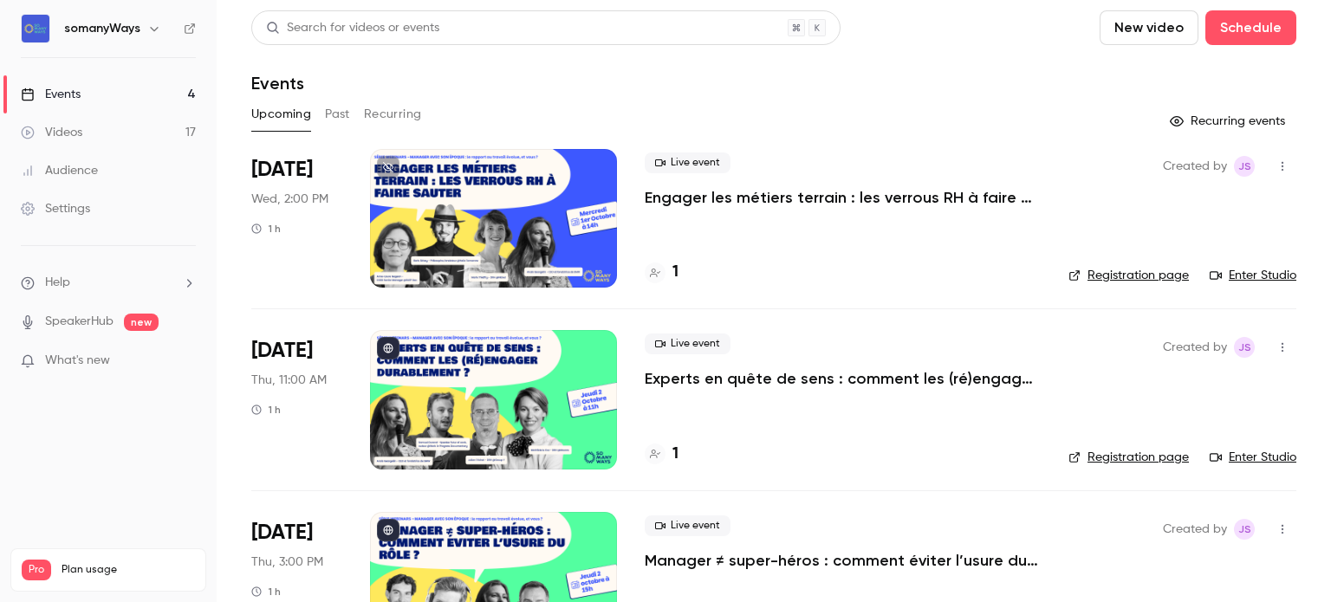
click at [1145, 273] on link "Registration page" at bounding box center [1128, 275] width 120 height 17
click at [1081, 458] on link "Registration page" at bounding box center [1128, 457] width 120 height 17
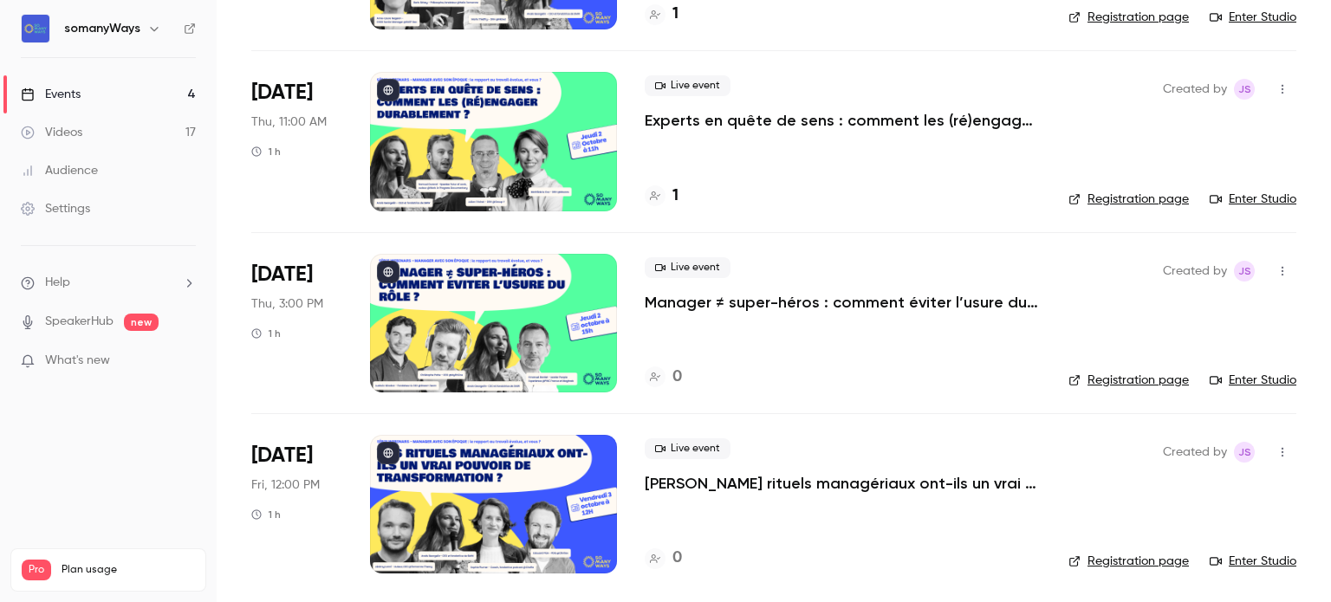
click at [1099, 377] on link "Registration page" at bounding box center [1128, 380] width 120 height 17
click at [1093, 381] on link "Registration page" at bounding box center [1128, 380] width 120 height 17
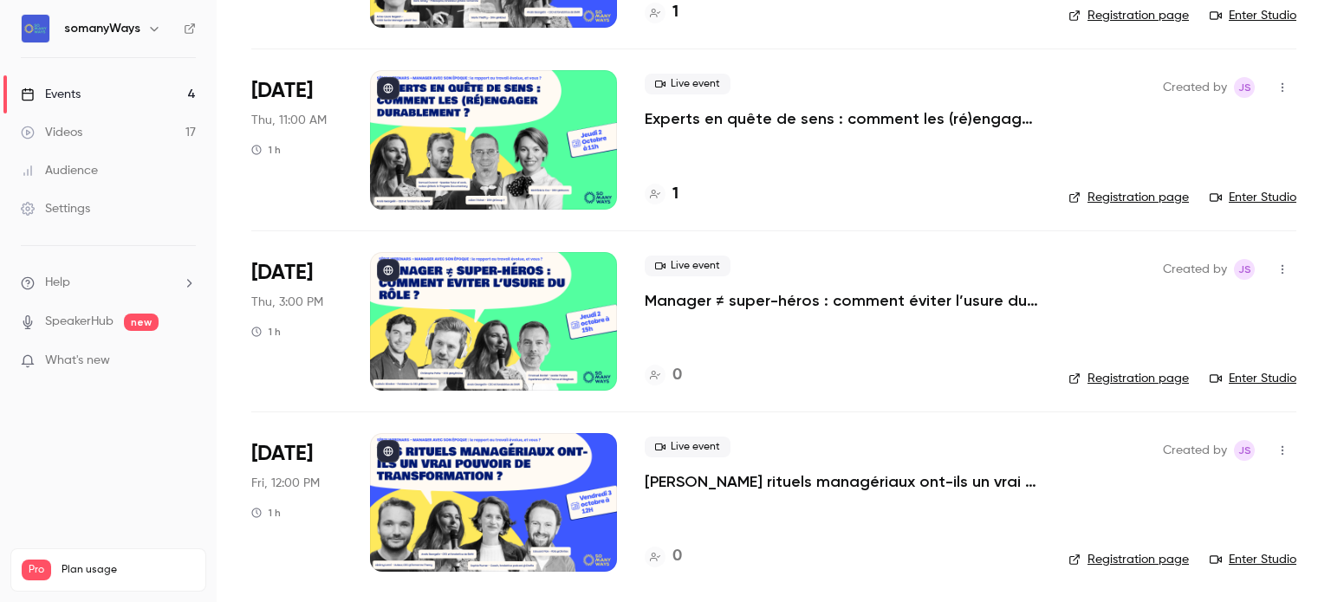
scroll to position [0, 0]
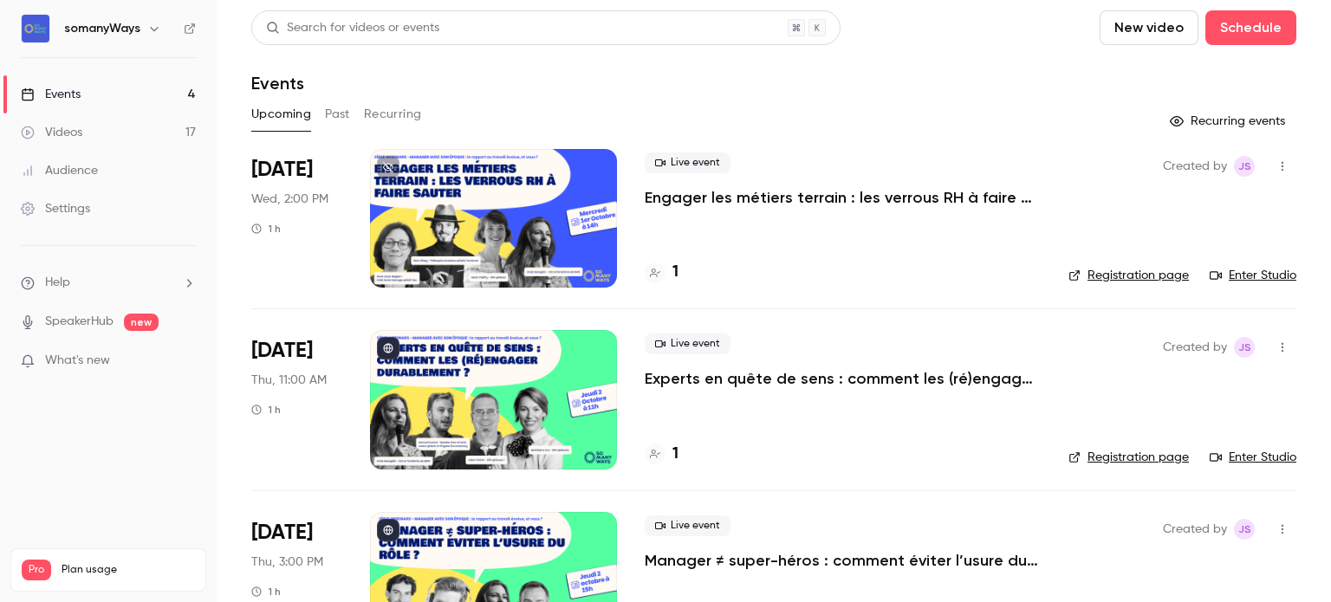
click at [101, 217] on link "Settings" at bounding box center [108, 209] width 217 height 38
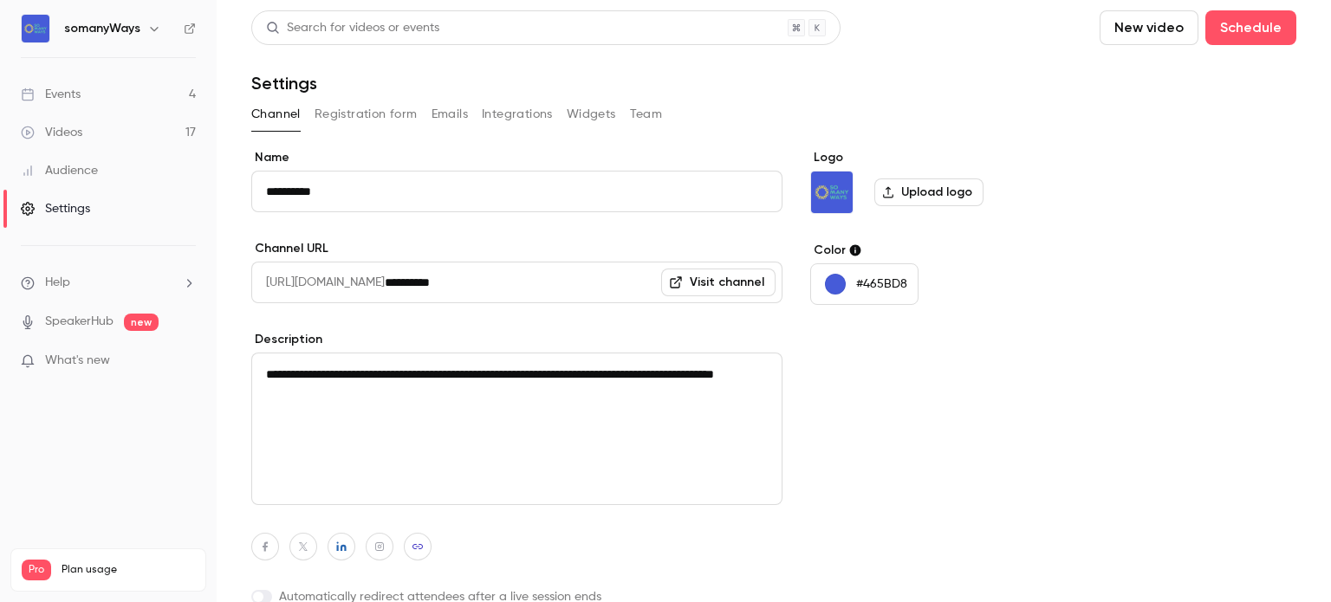
click at [404, 105] on button "Registration form" at bounding box center [366, 115] width 103 height 28
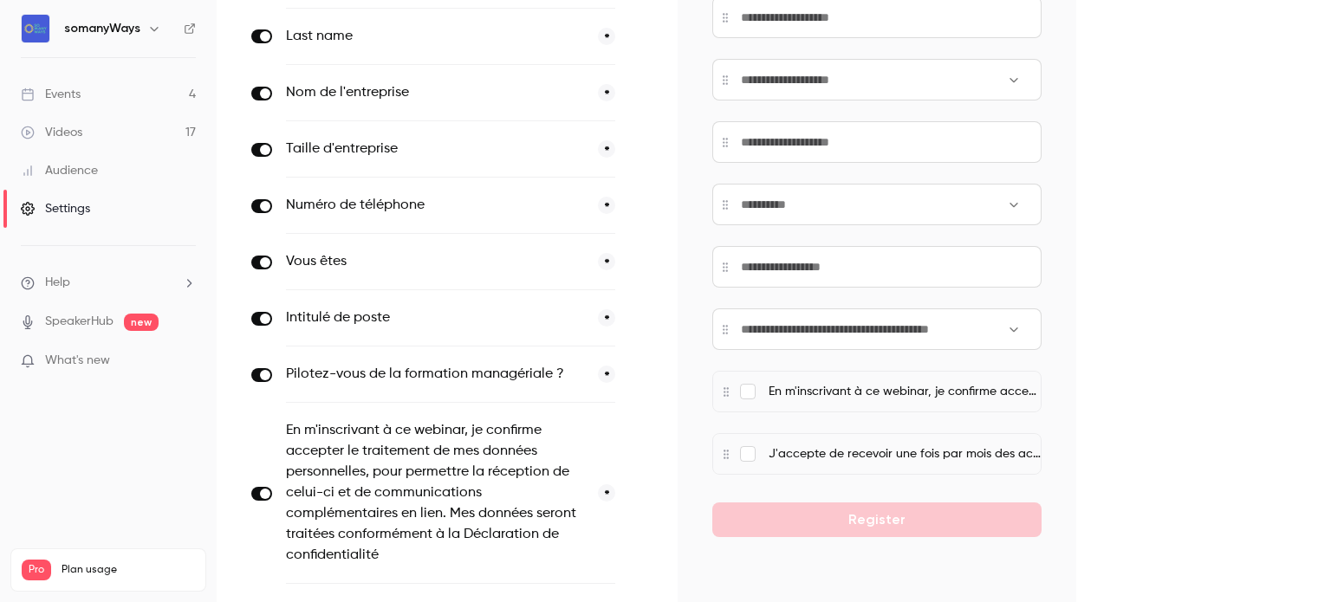
scroll to position [584, 0]
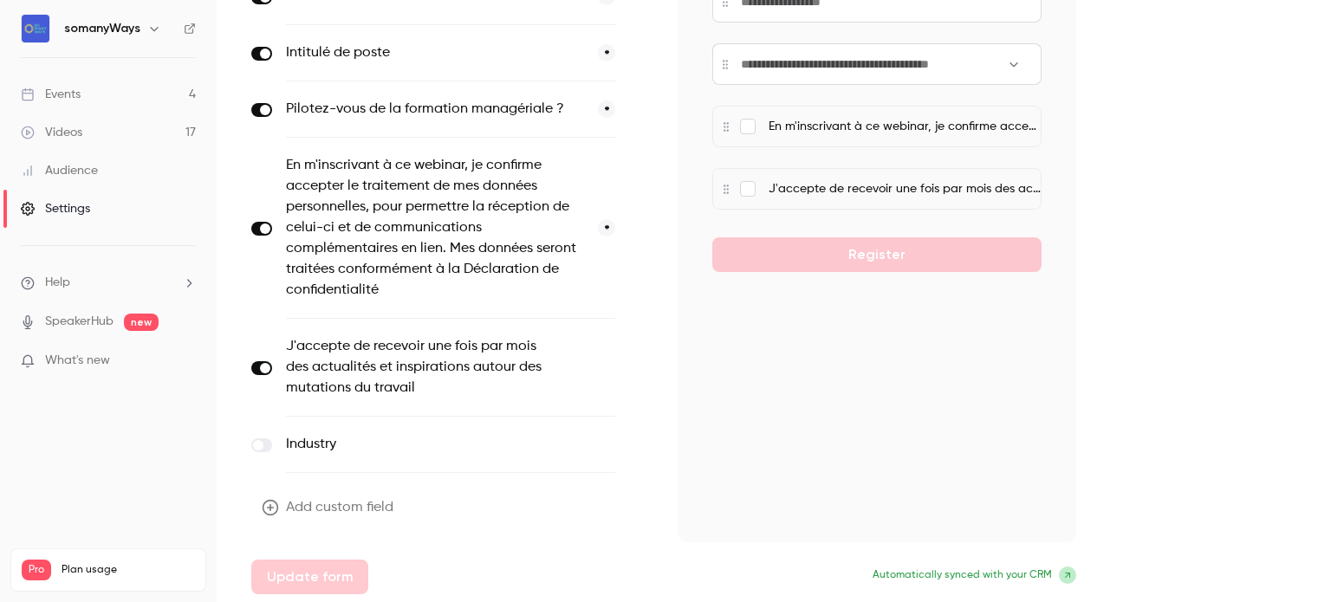
click at [326, 496] on button "Add custom field" at bounding box center [329, 507] width 156 height 35
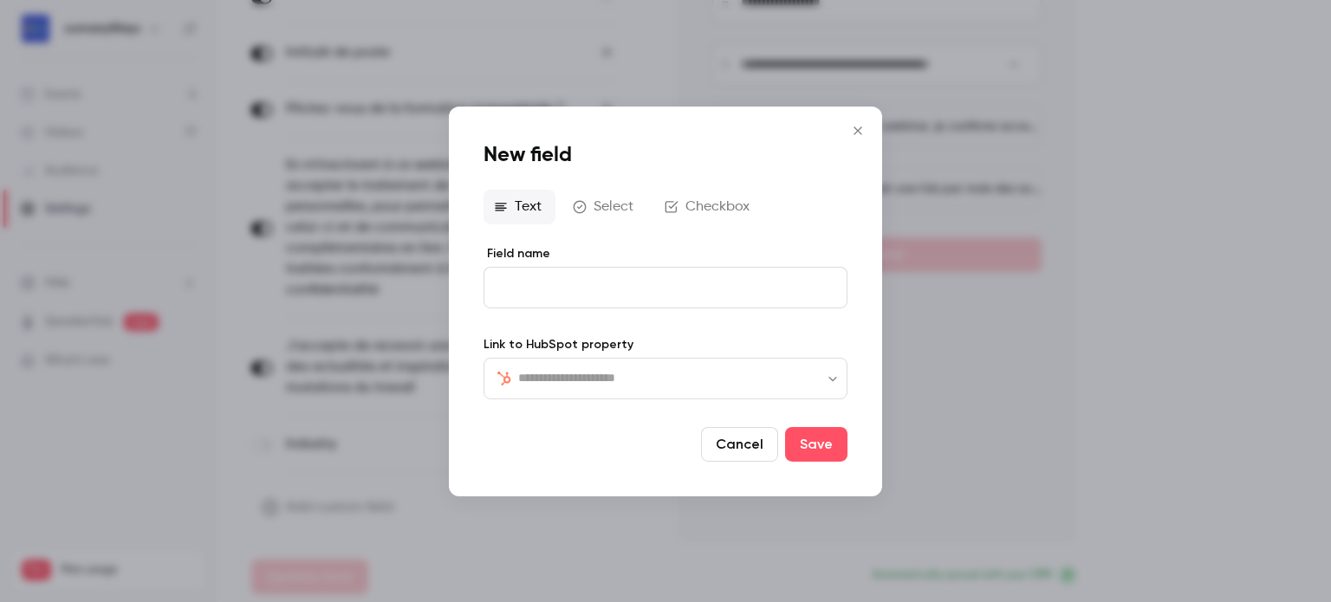
click at [858, 135] on icon "Close" at bounding box center [857, 130] width 21 height 14
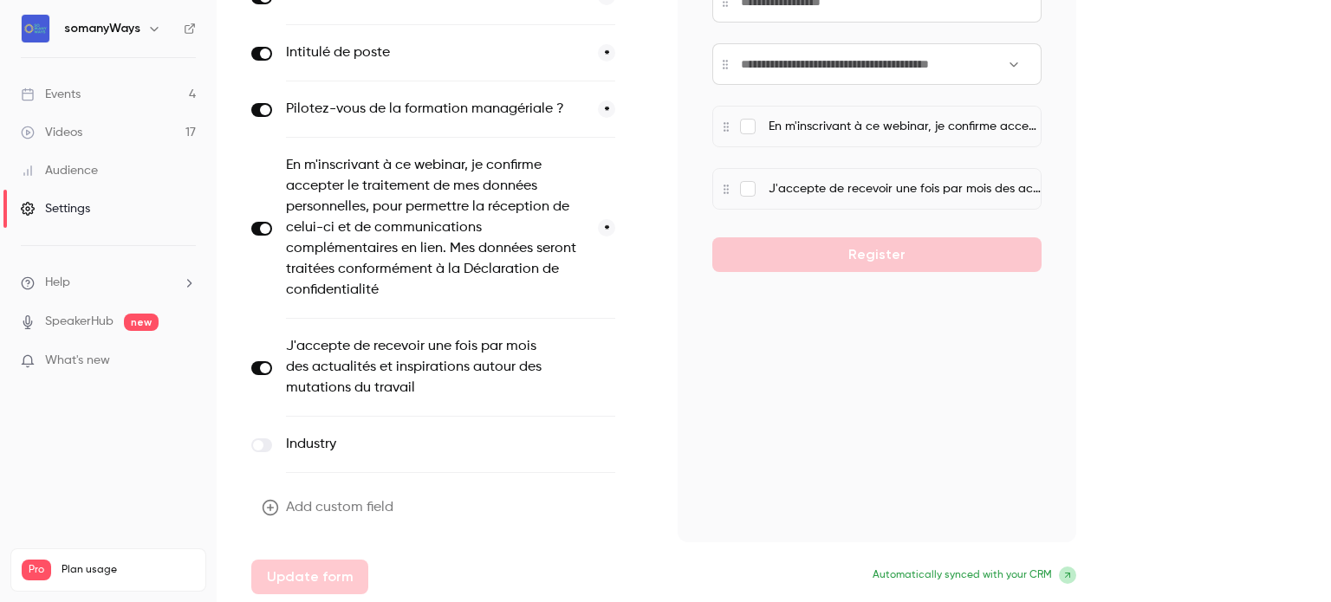
click at [380, 506] on button "Add custom field" at bounding box center [329, 507] width 156 height 35
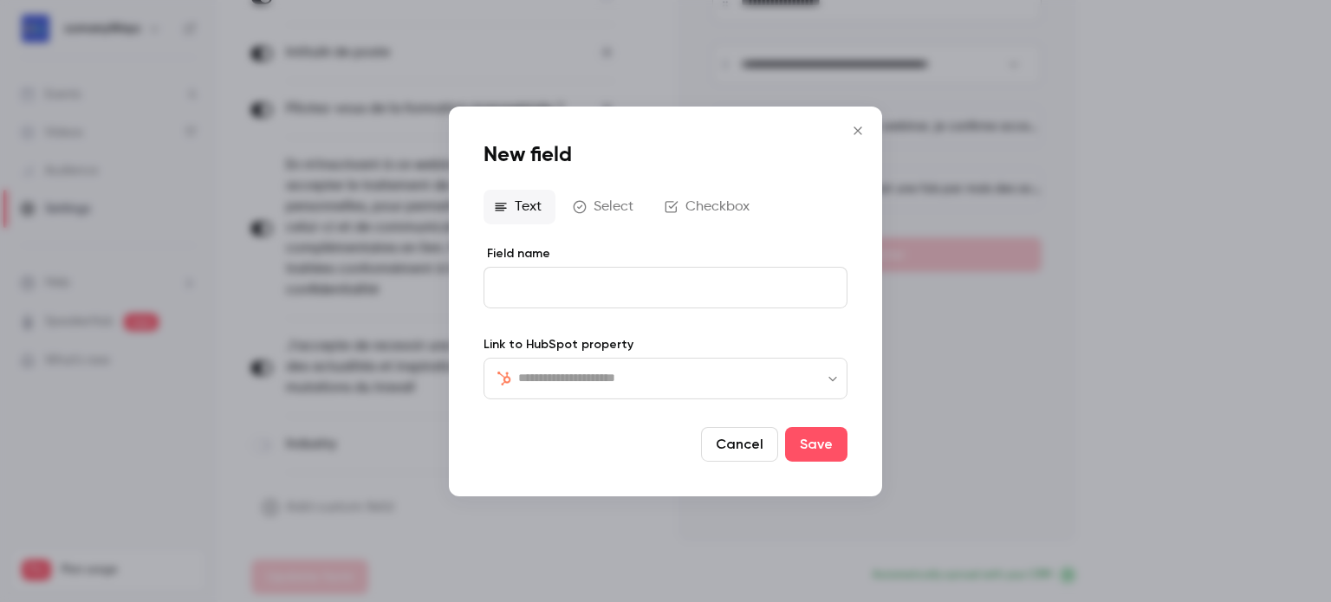
click at [587, 357] on div "​ ​" at bounding box center [666, 378] width 364 height 42
click at [581, 380] on input "text" at bounding box center [675, 377] width 315 height 21
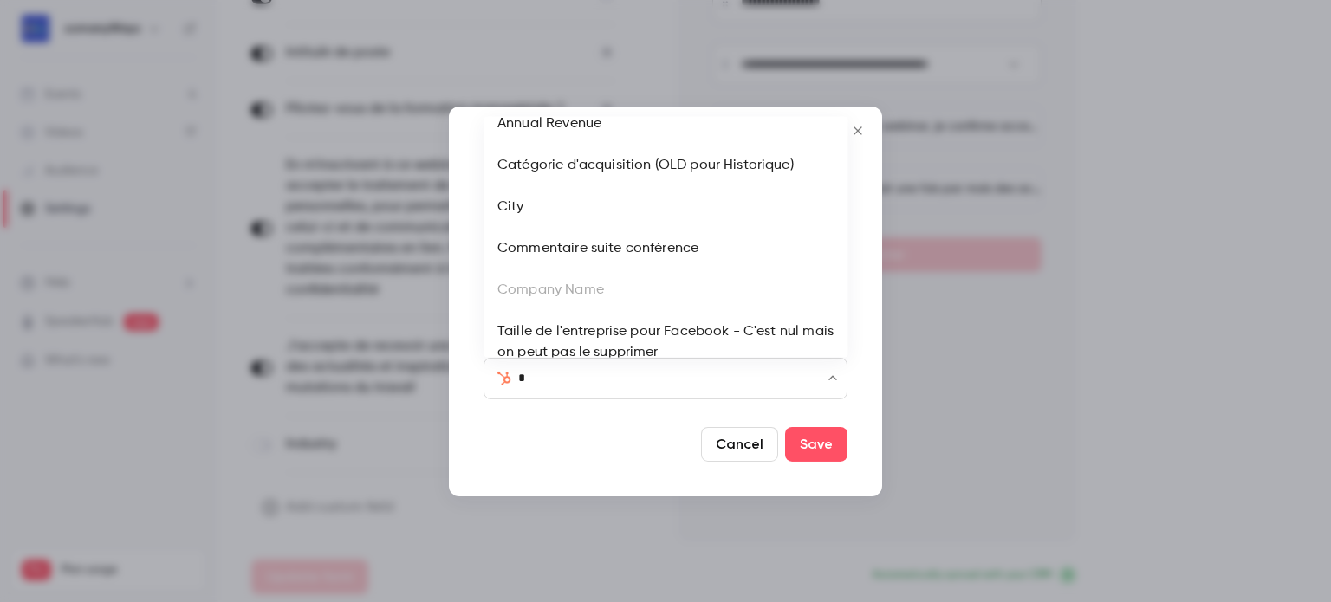
scroll to position [0, 0]
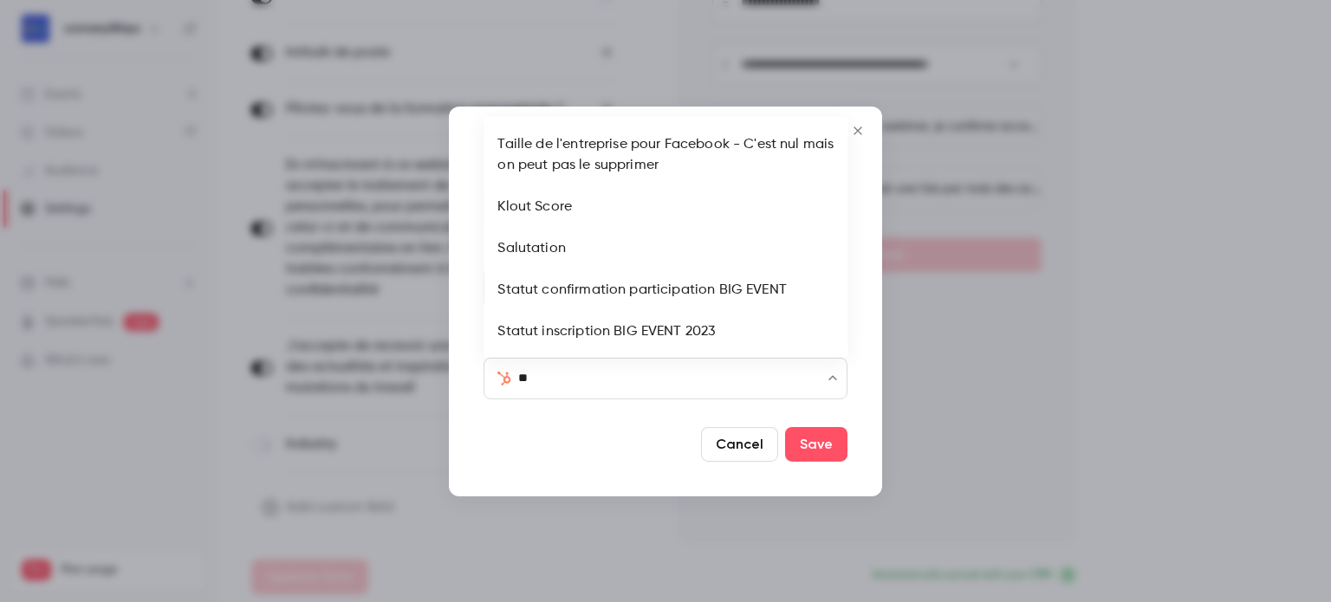
type input "***"
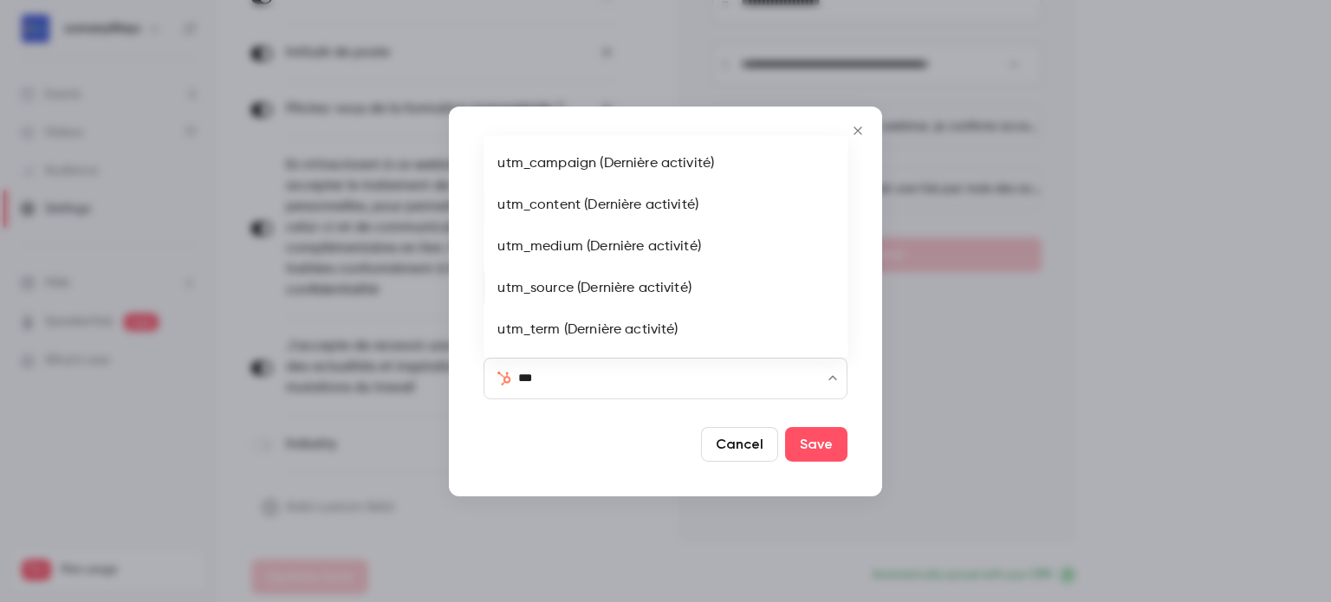
click at [612, 172] on li "utm_campaign (Dernière activité)" at bounding box center [666, 164] width 364 height 42
type input "**********"
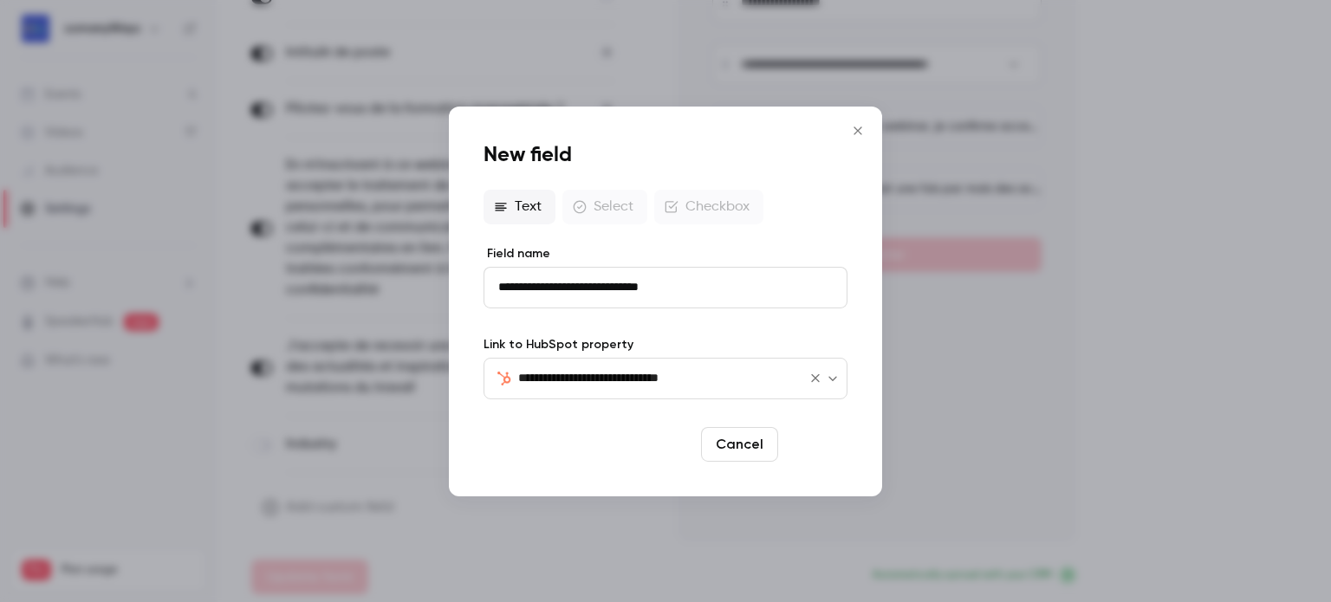
type input "**********"
click at [808, 438] on button "Save" at bounding box center [816, 444] width 62 height 35
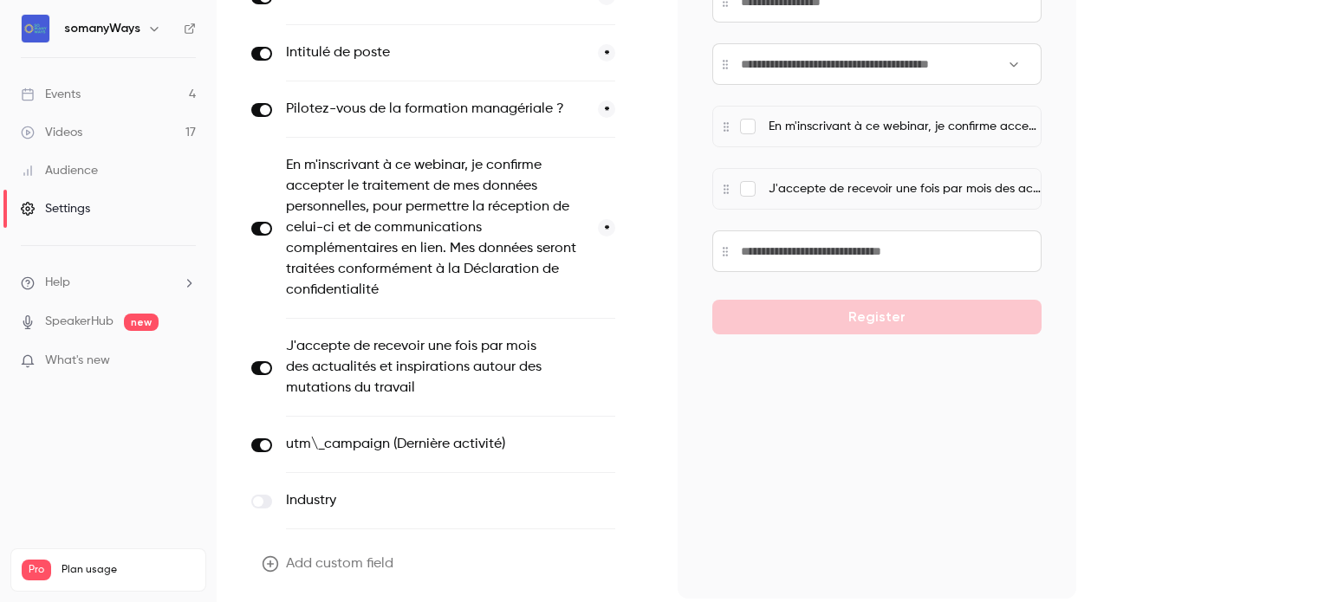
click at [259, 440] on label at bounding box center [261, 445] width 21 height 14
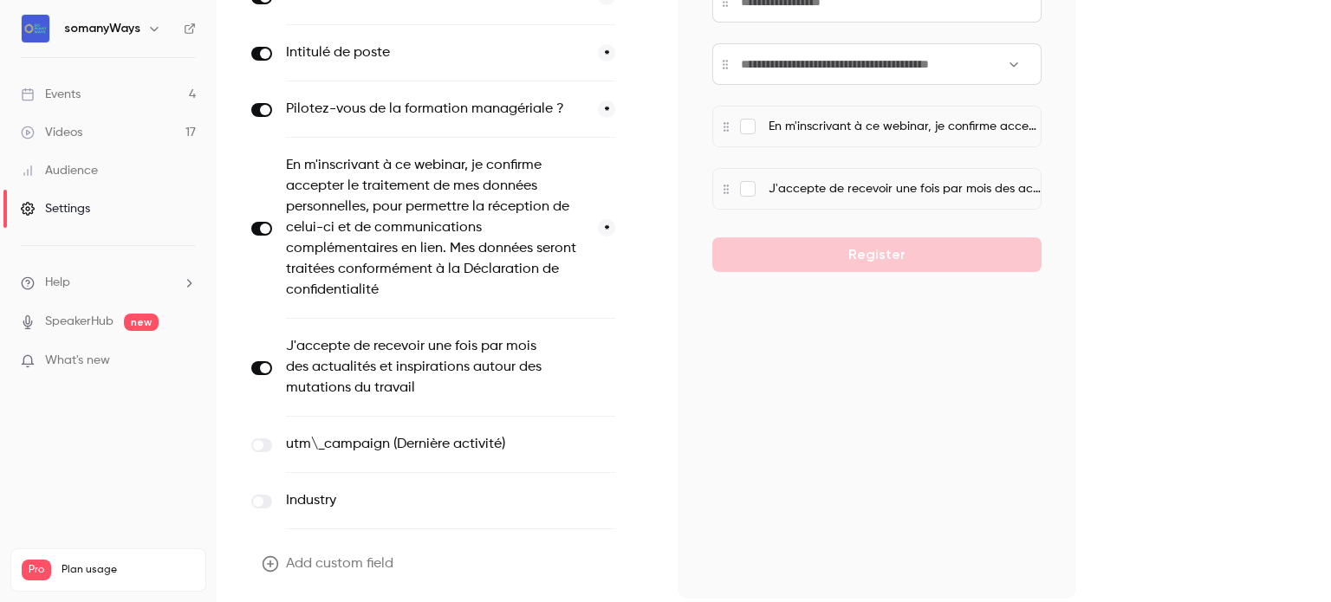
scroll to position [640, 0]
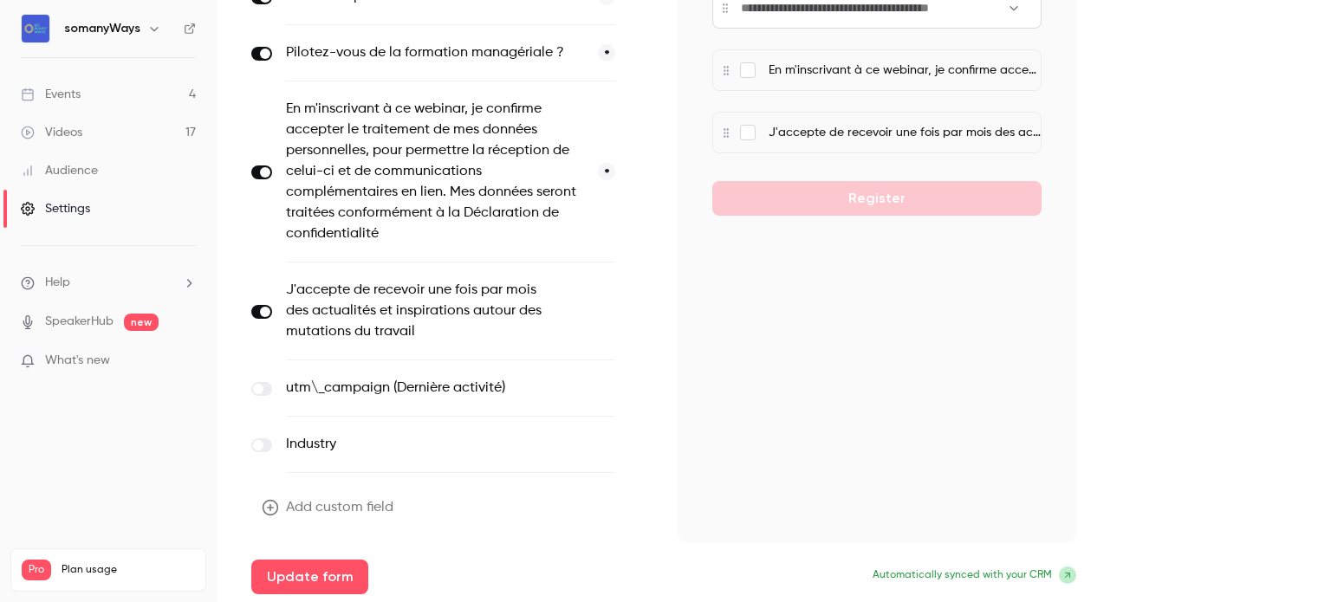
click at [321, 386] on label "utm\_campaign (Dernière activité)" at bounding box center [414, 388] width 257 height 21
click at [315, 386] on label "utm\_campaign (Dernière activité)" at bounding box center [414, 388] width 257 height 21
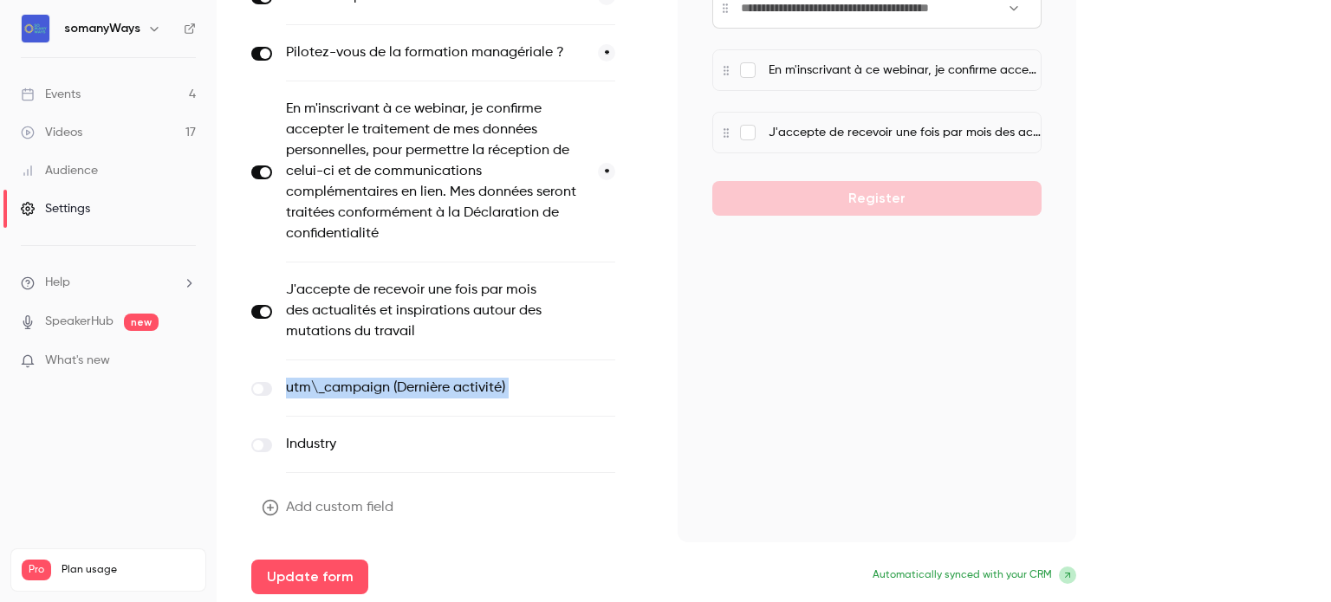
click at [643, 392] on button "button" at bounding box center [639, 389] width 21 height 21
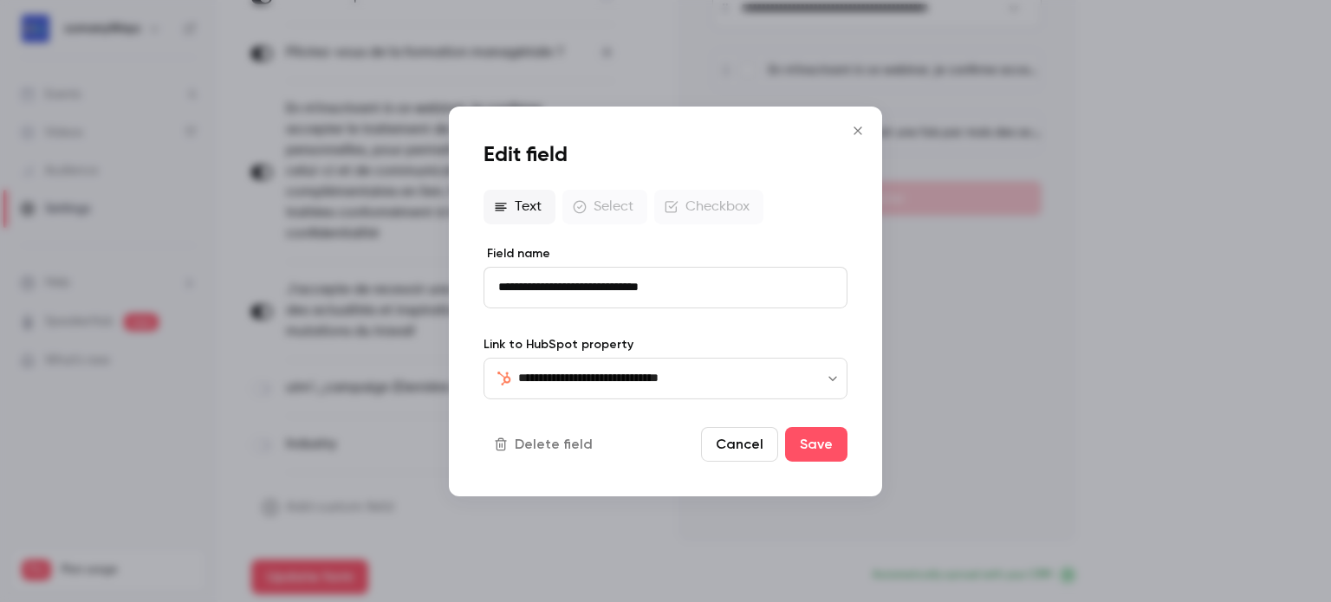
click at [581, 443] on button "Delete field" at bounding box center [545, 444] width 123 height 35
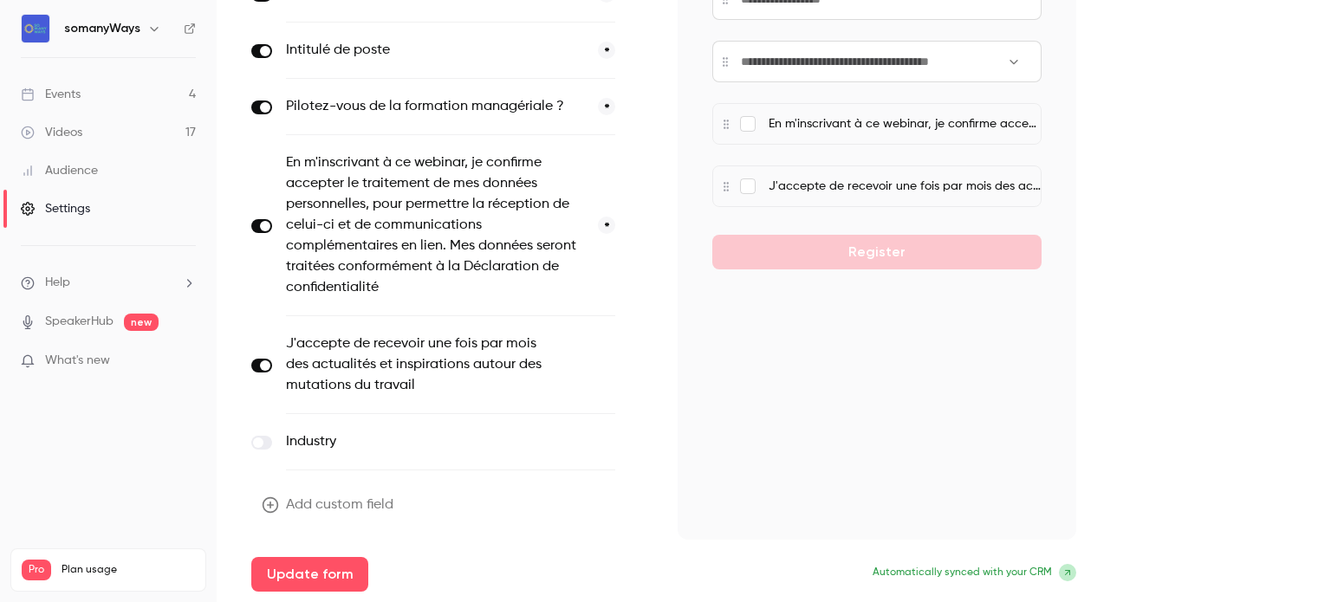
scroll to position [584, 0]
